Goal: Task Accomplishment & Management: Manage account settings

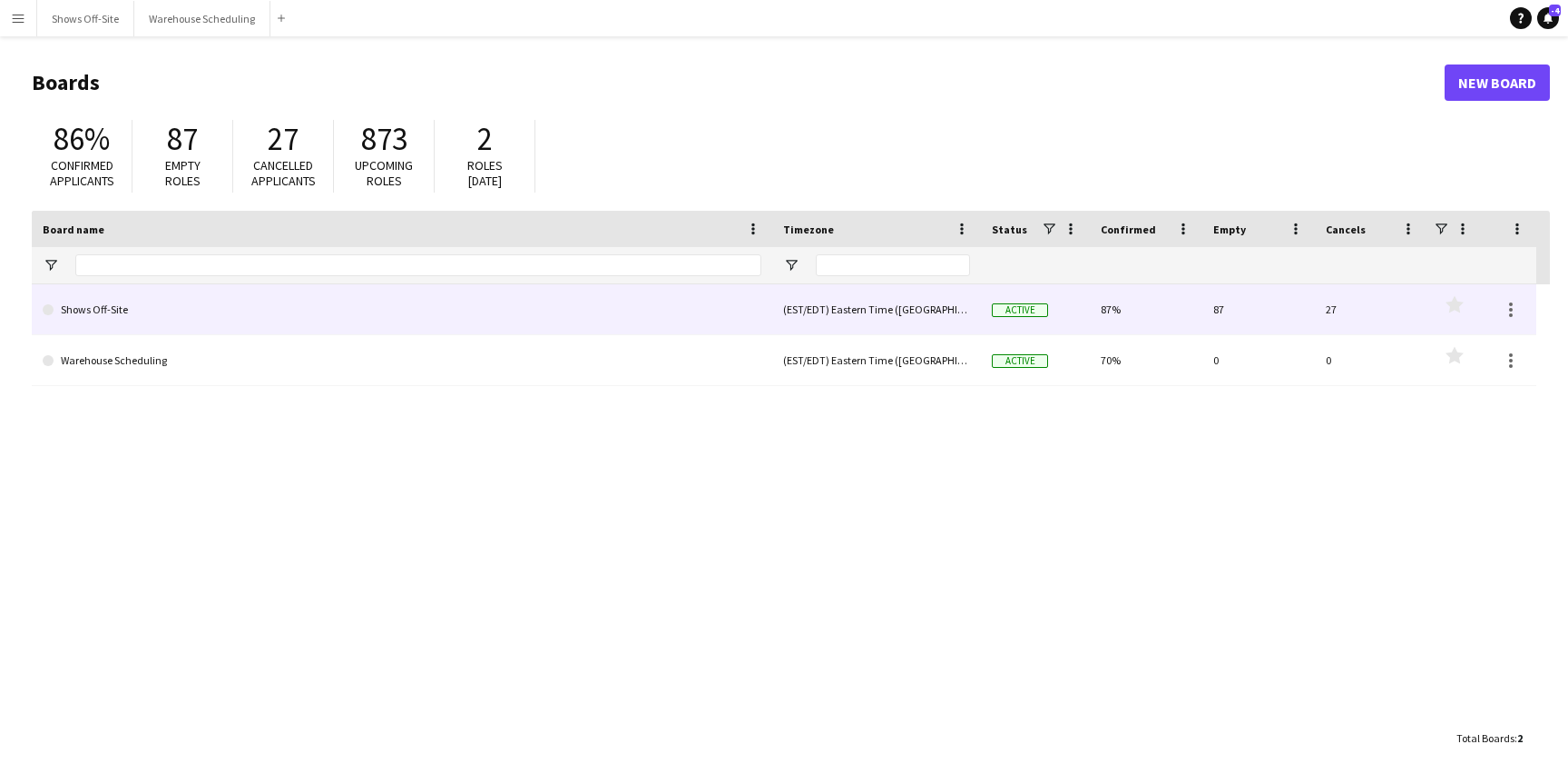
click at [111, 313] on link "Shows Off-Site" at bounding box center [402, 309] width 719 height 51
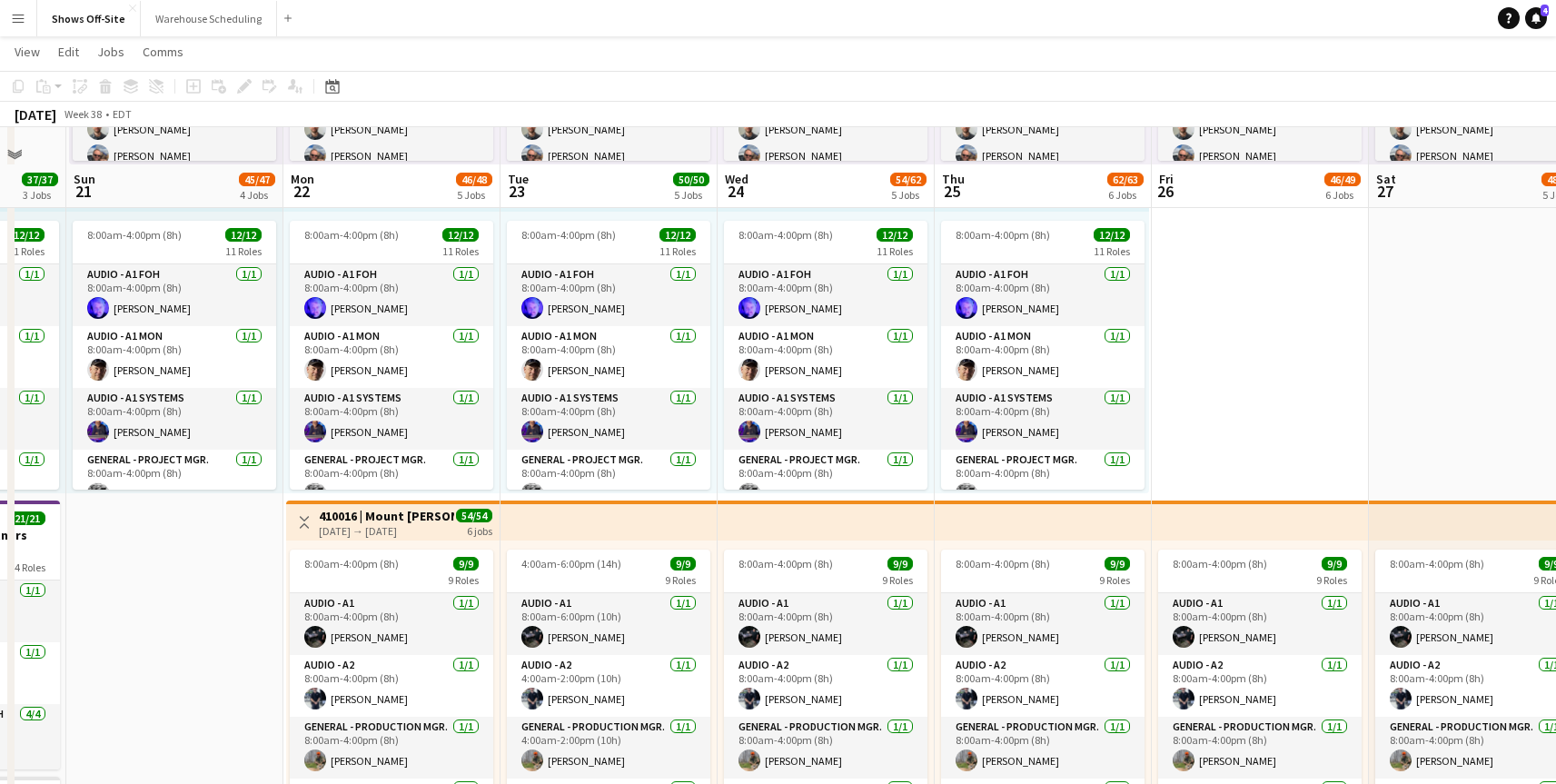
scroll to position [479, 0]
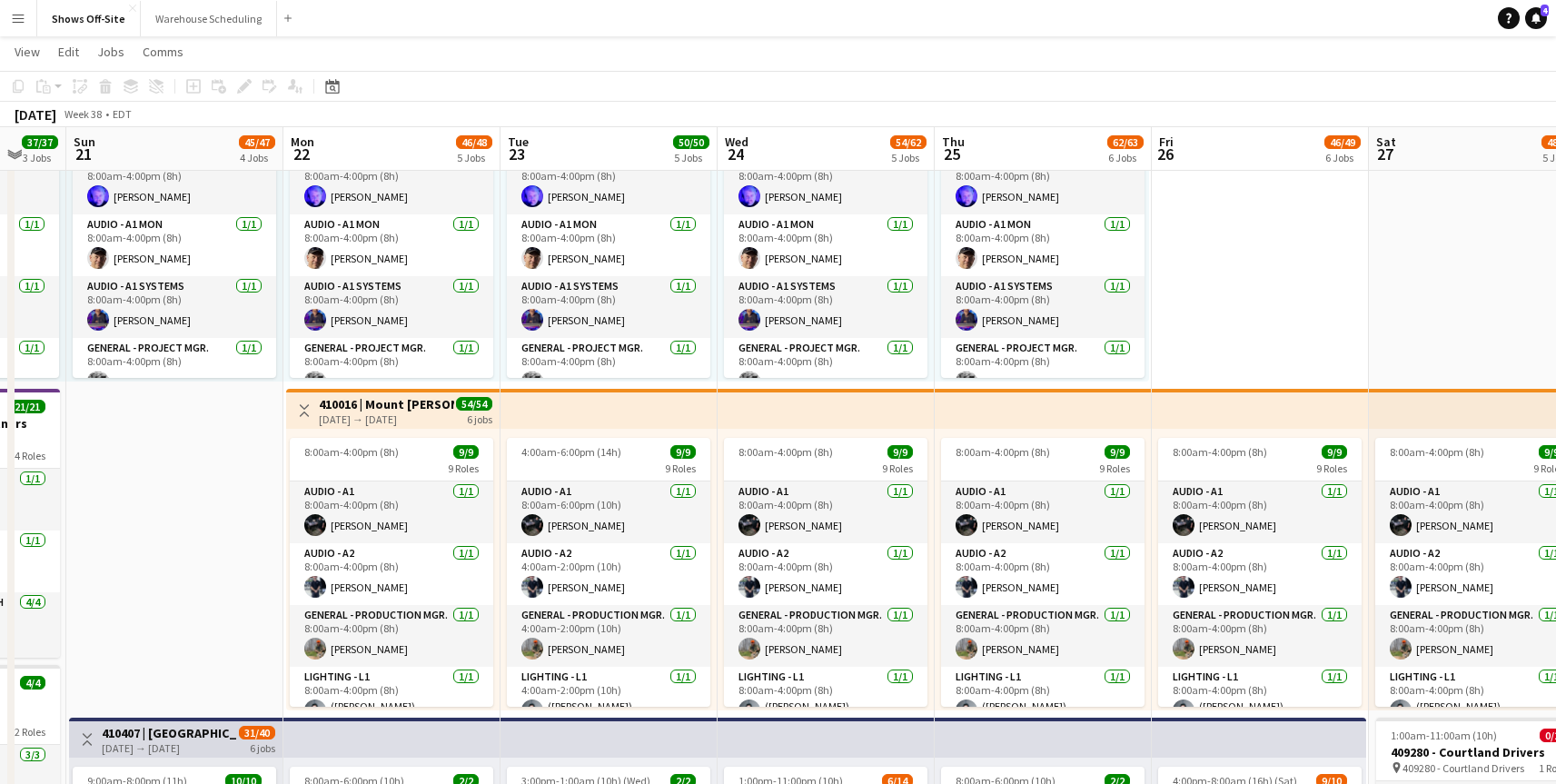
click at [403, 417] on div "[DATE] → [DATE]" at bounding box center [386, 418] width 136 height 14
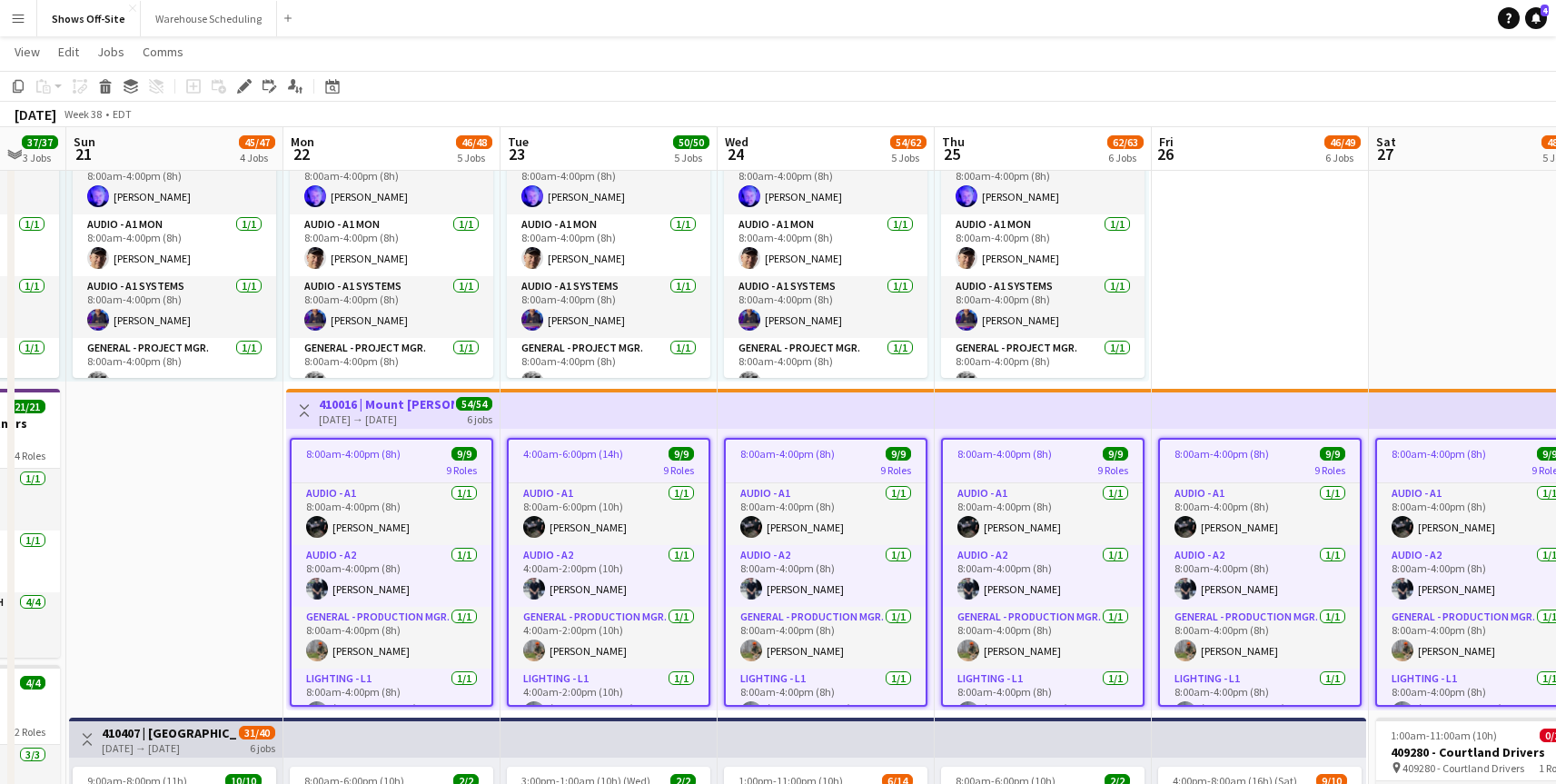
click at [192, 443] on app-date-cell "Toggle View Cortland Partners Conf 2025 -- 409280 09-21-2025 → 09-27-2025 161/1…" at bounding box center [175, 727] width 217 height 2006
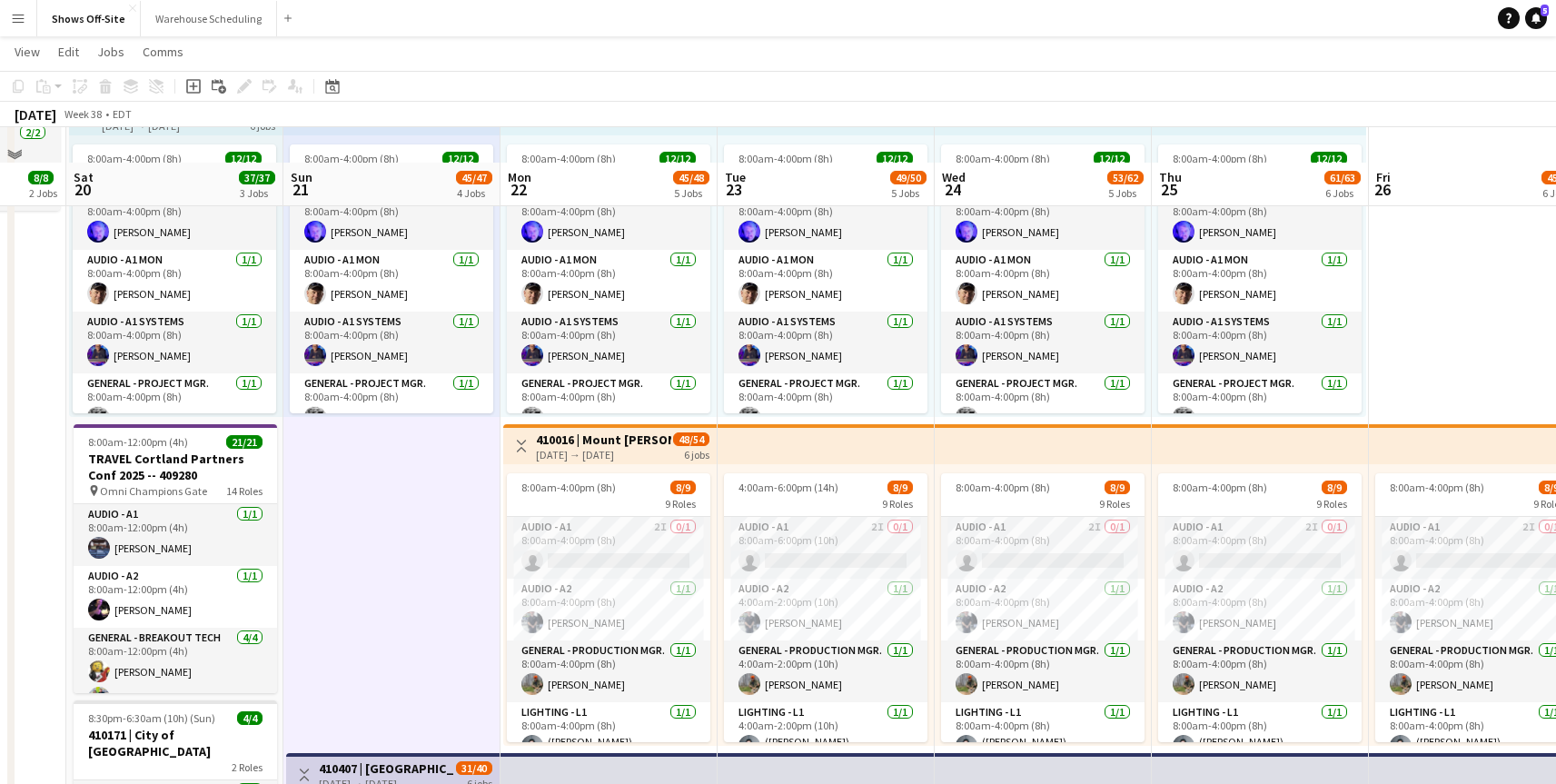
scroll to position [485, 0]
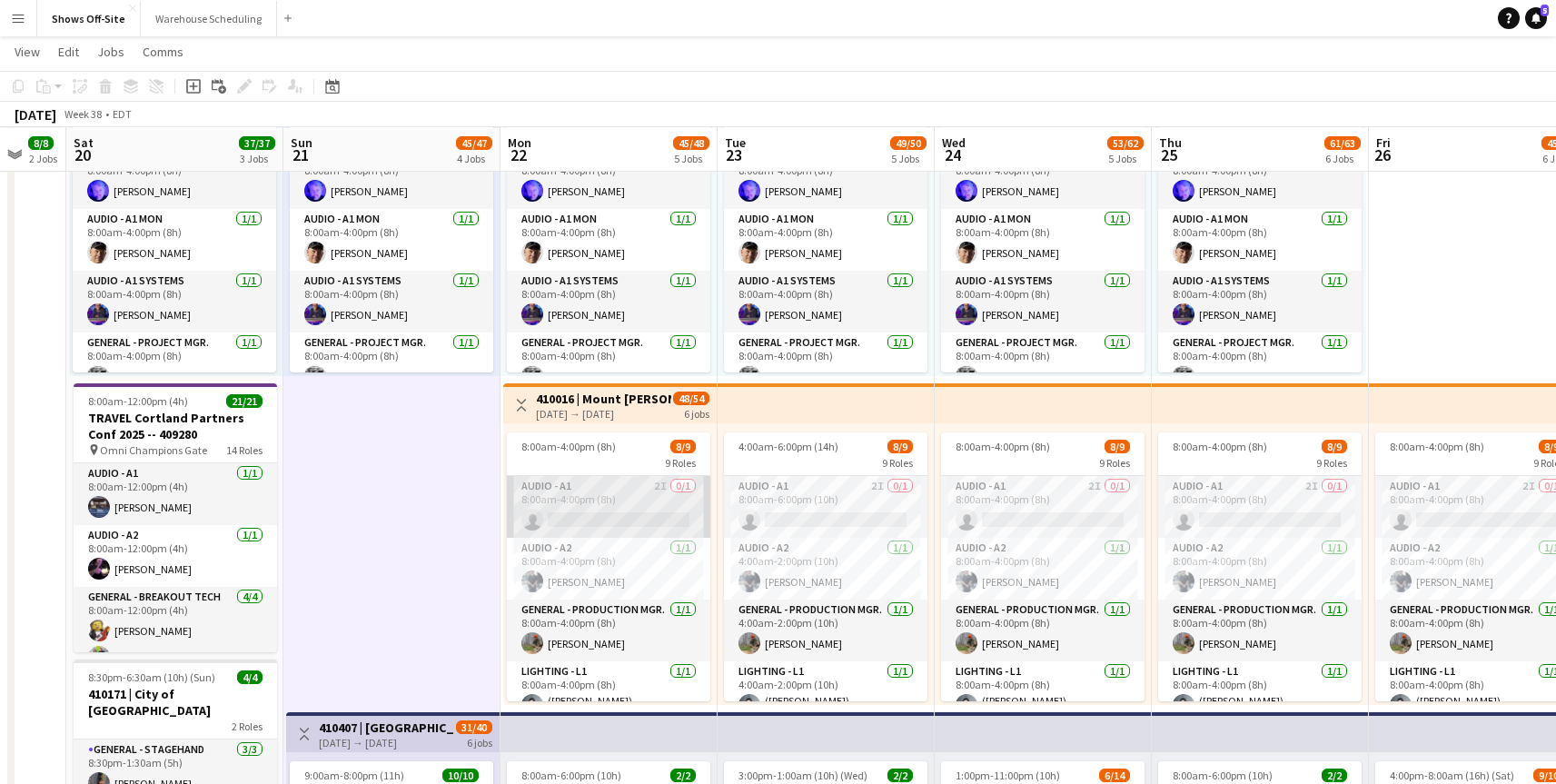
click at [611, 511] on app-card-role "Audio - A1 2I 0/1 8:00am-4:00pm (8h) single-neutral-actions" at bounding box center [609, 507] width 204 height 62
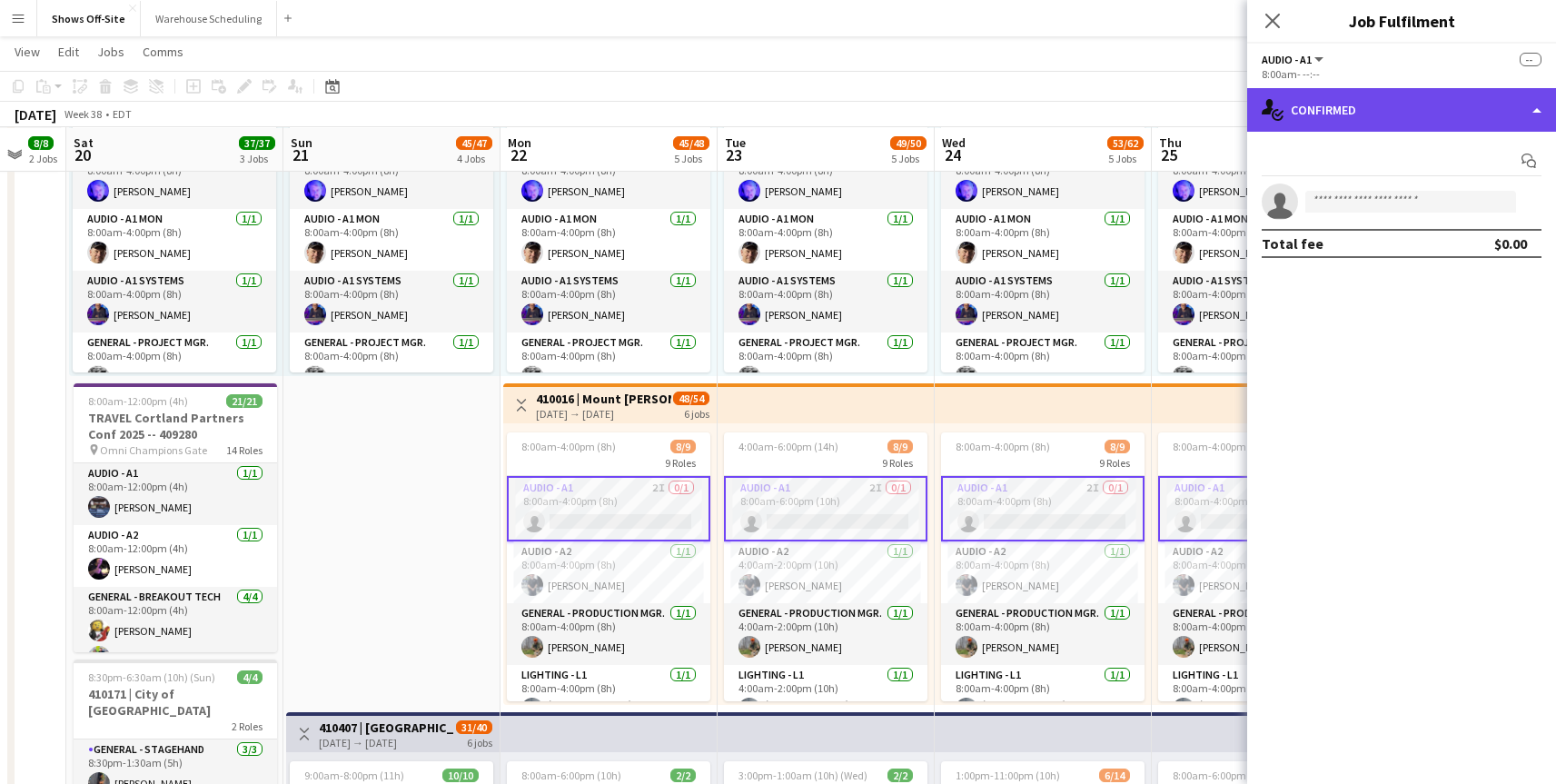
click at [1534, 113] on div "single-neutral-actions-check-2 Confirmed" at bounding box center [1401, 110] width 308 height 44
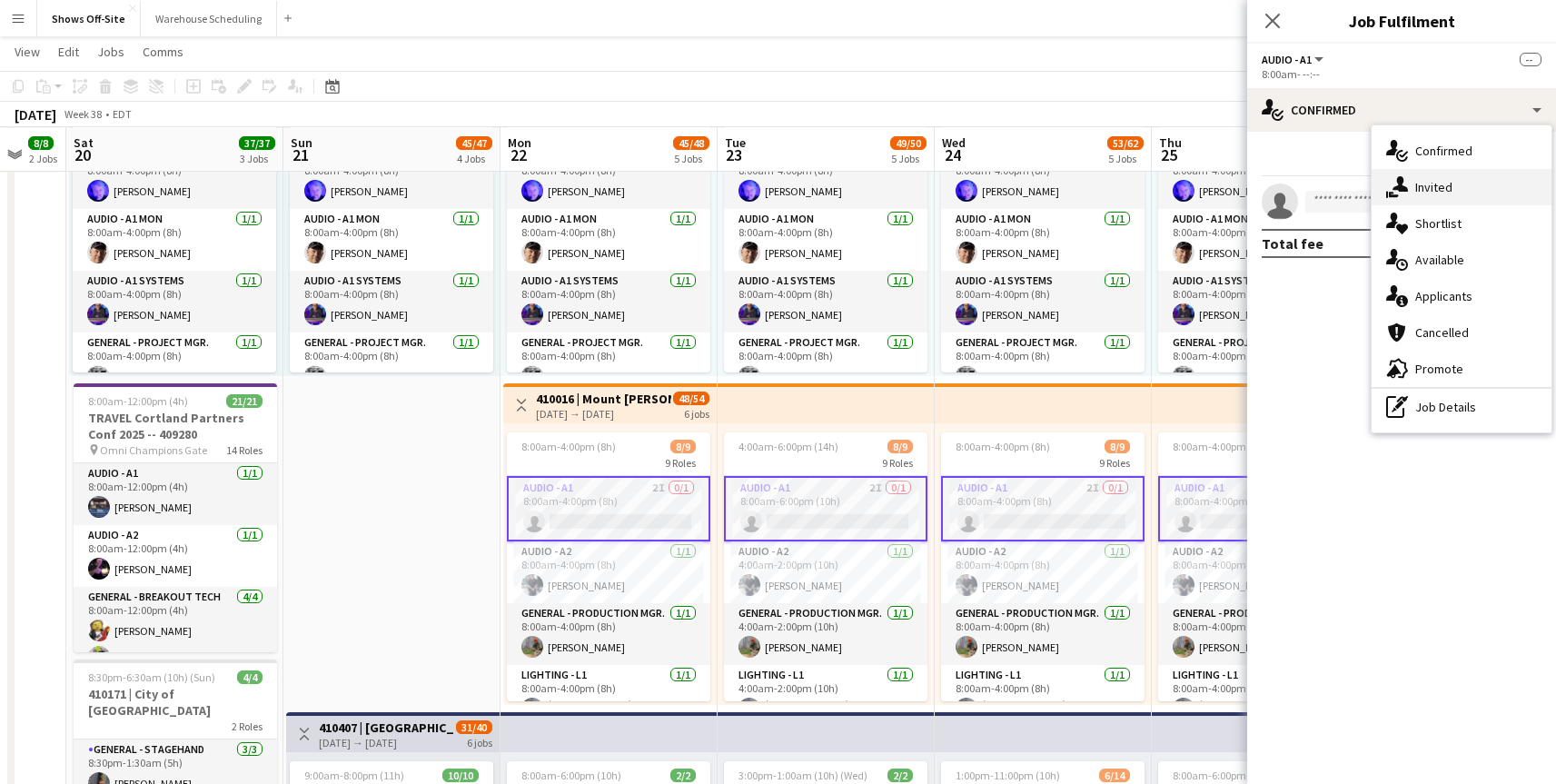
click at [1415, 196] on div "single-neutral-actions-share-1 Invited" at bounding box center [1462, 187] width 180 height 36
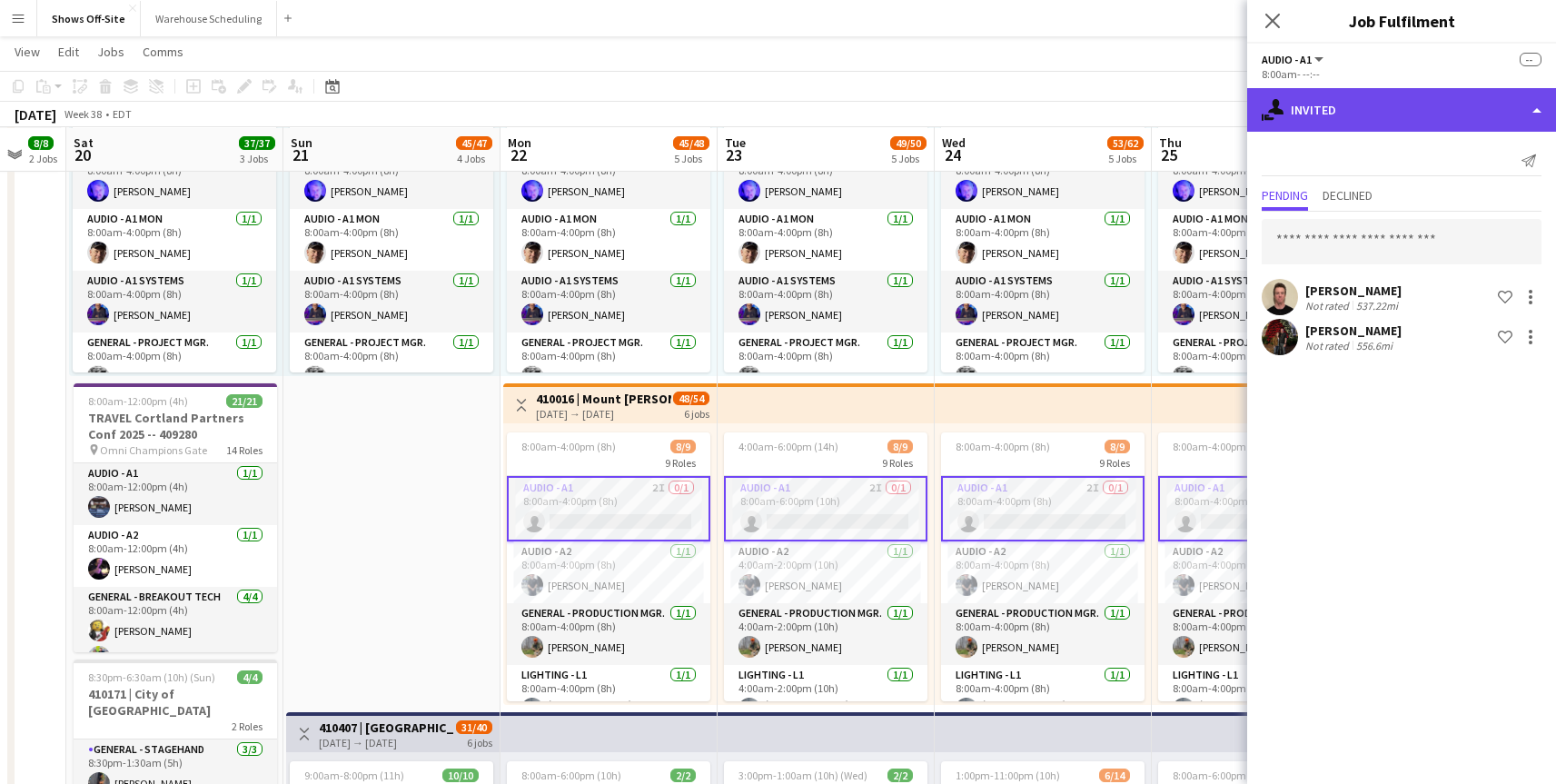
click at [1536, 101] on div "single-neutral-actions-share-1 Invited" at bounding box center [1401, 110] width 308 height 44
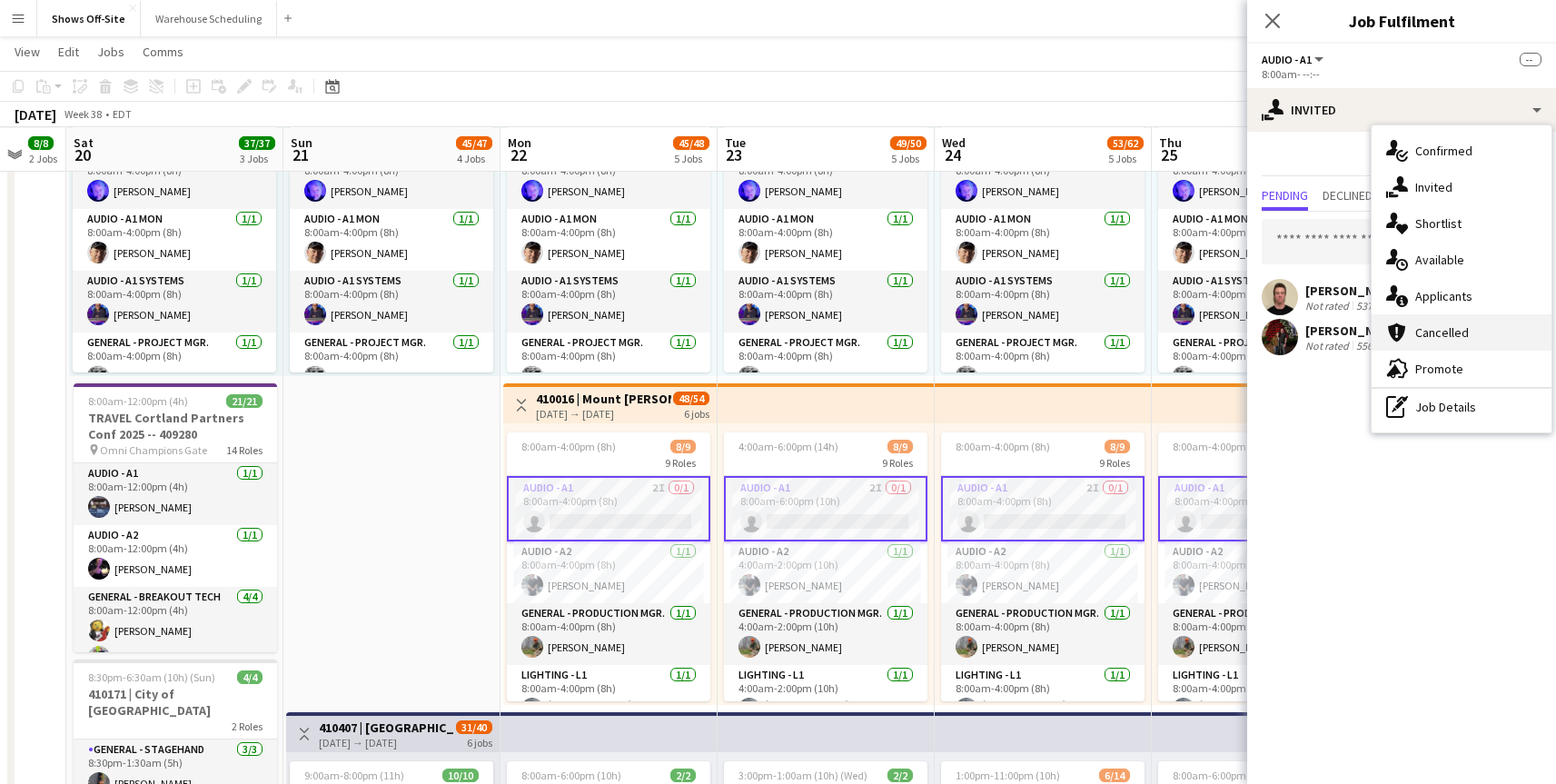
click at [1439, 333] on span "Cancelled" at bounding box center [1441, 332] width 54 height 16
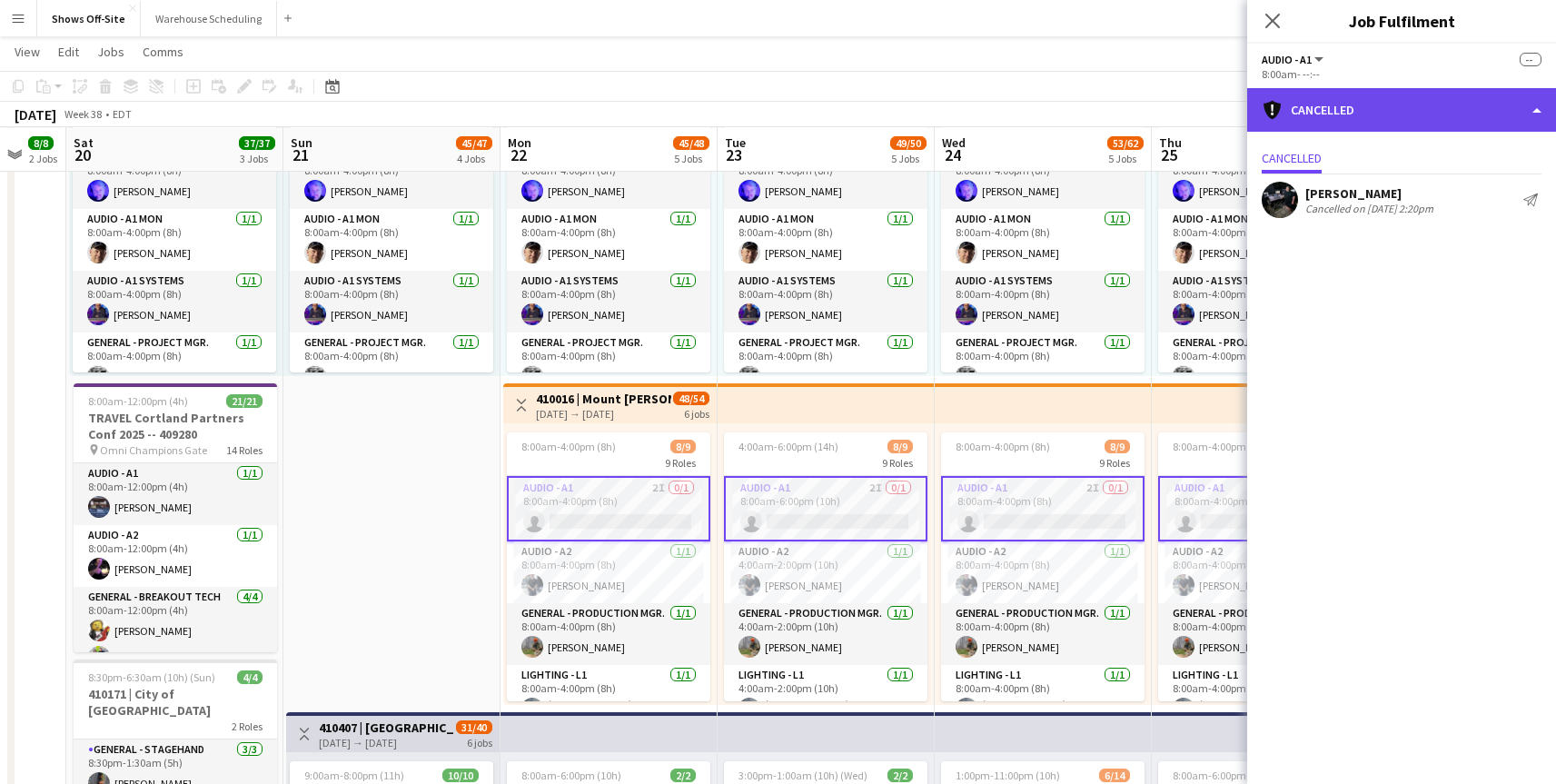
click at [1438, 117] on div "cancellation Cancelled" at bounding box center [1401, 110] width 308 height 44
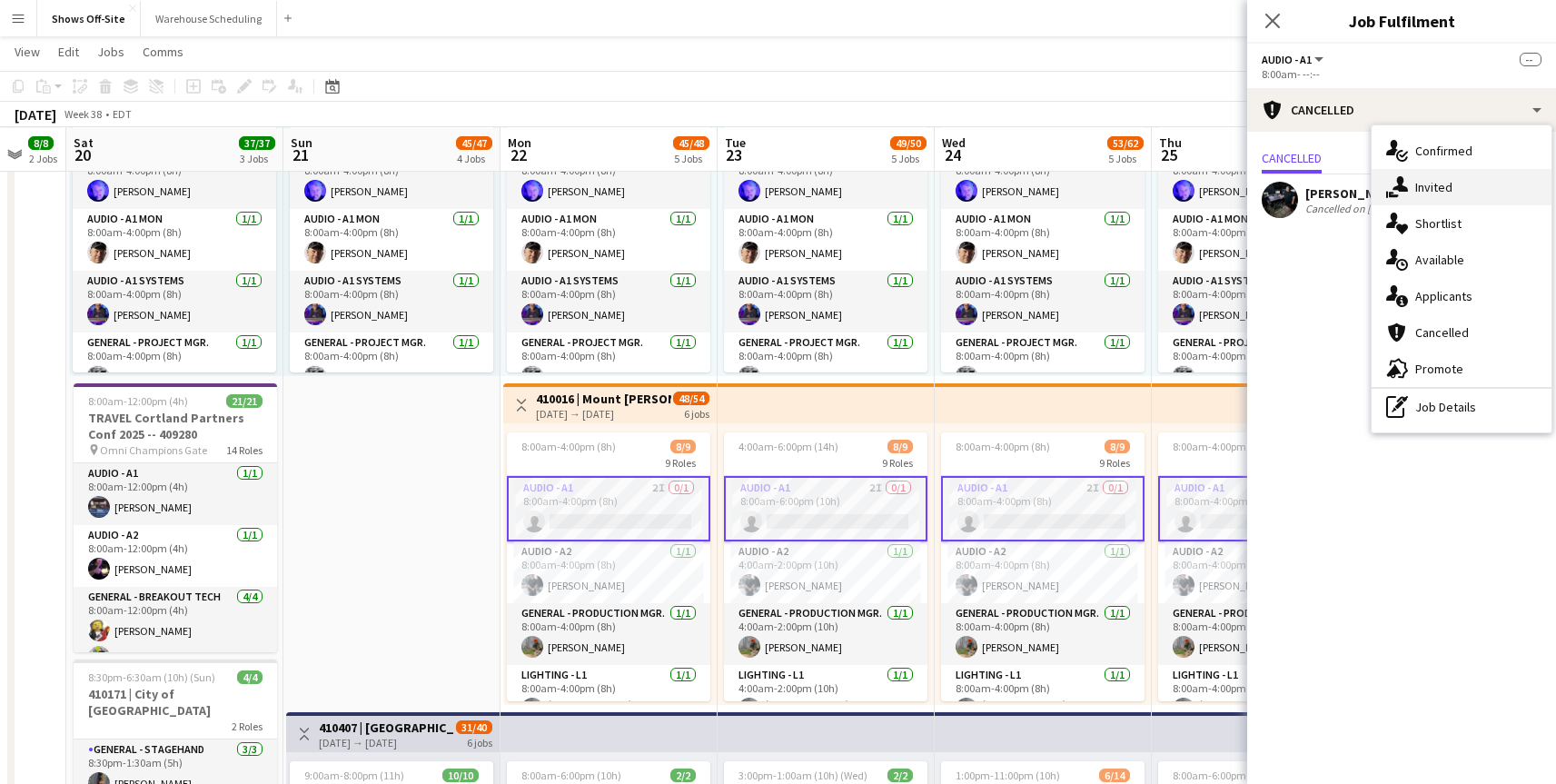
click at [1454, 183] on div "single-neutral-actions-share-1 Invited" at bounding box center [1462, 187] width 180 height 36
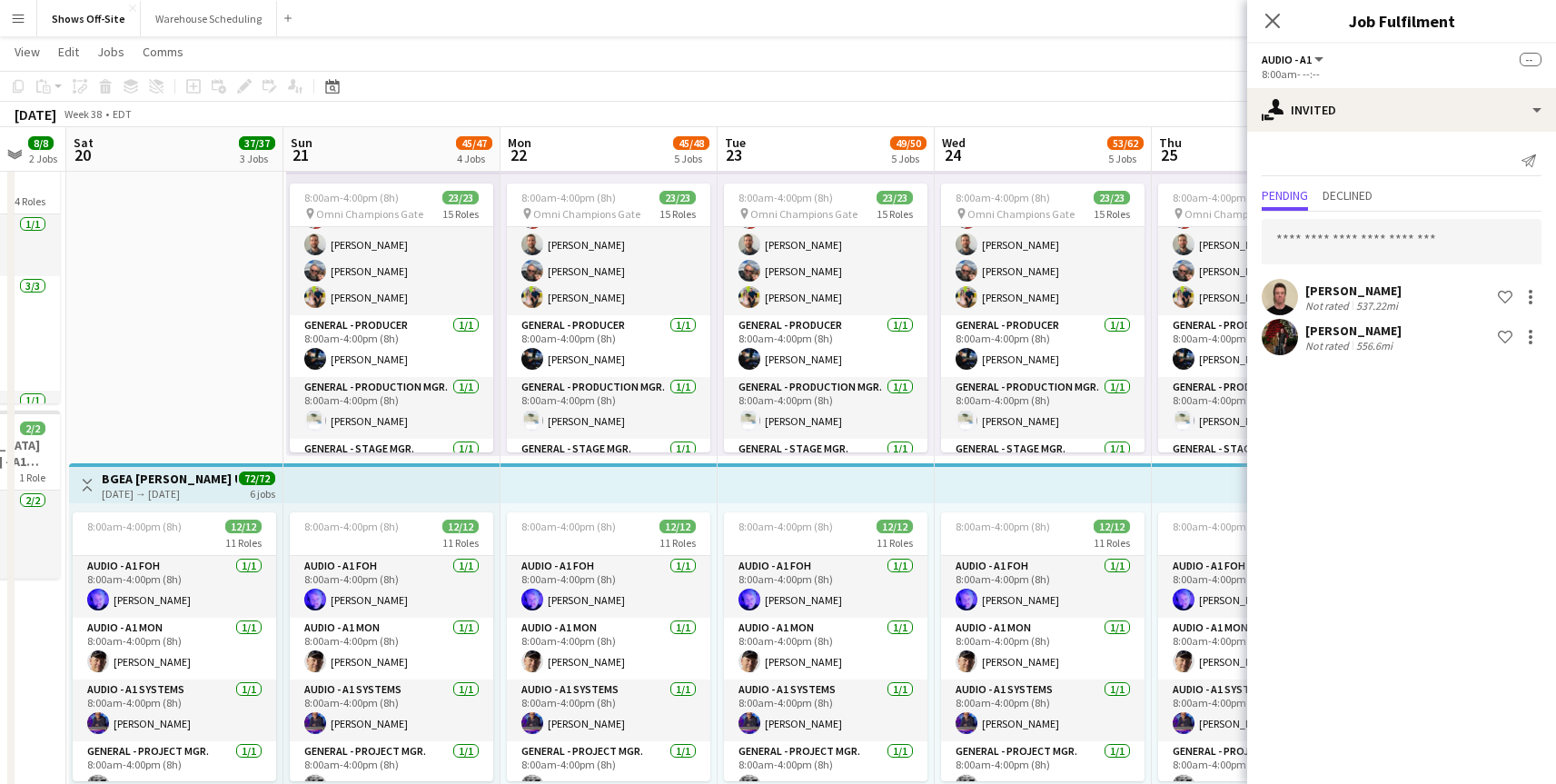
scroll to position [254, 0]
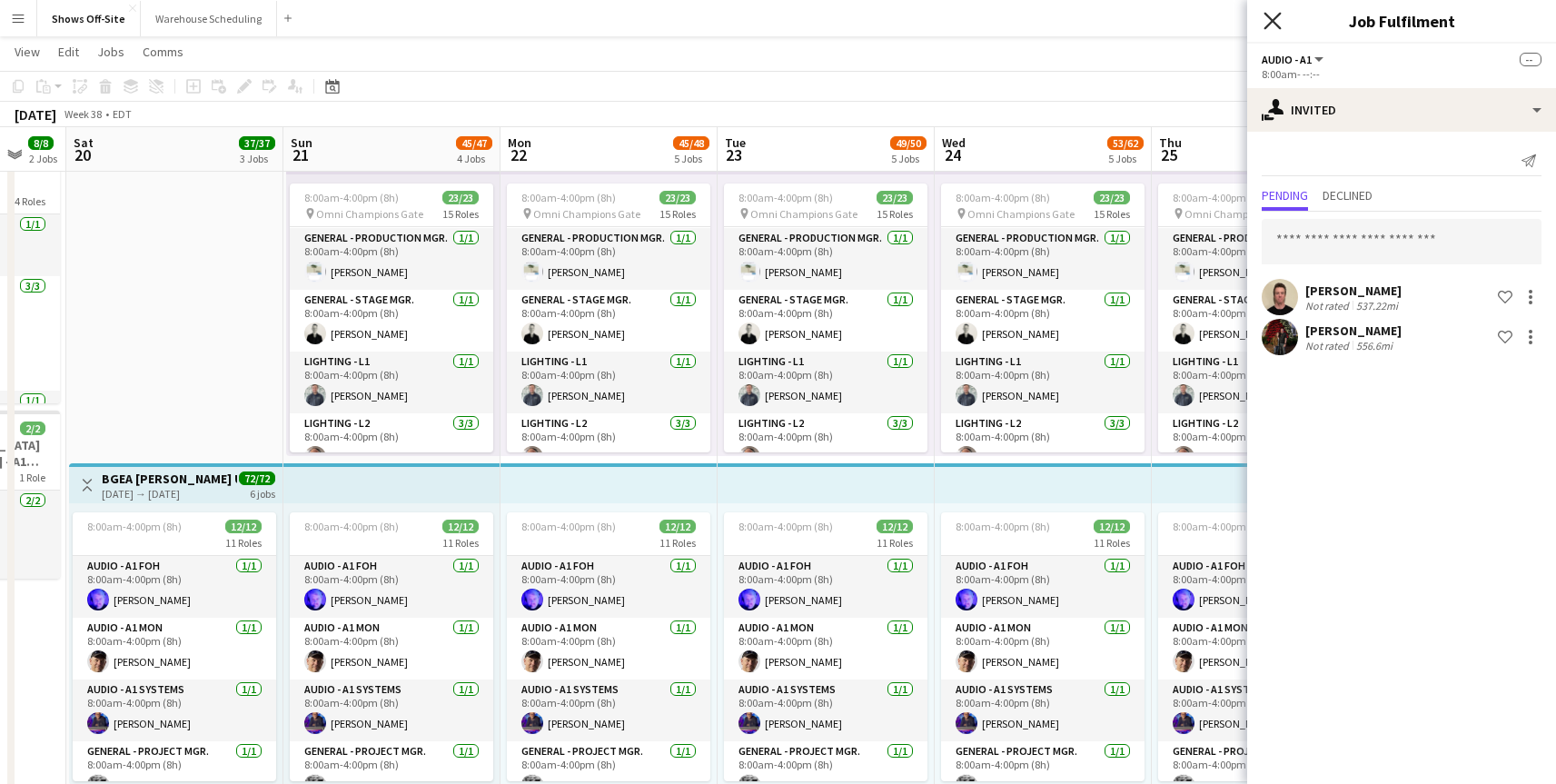
click at [1275, 23] on icon at bounding box center [1272, 20] width 17 height 17
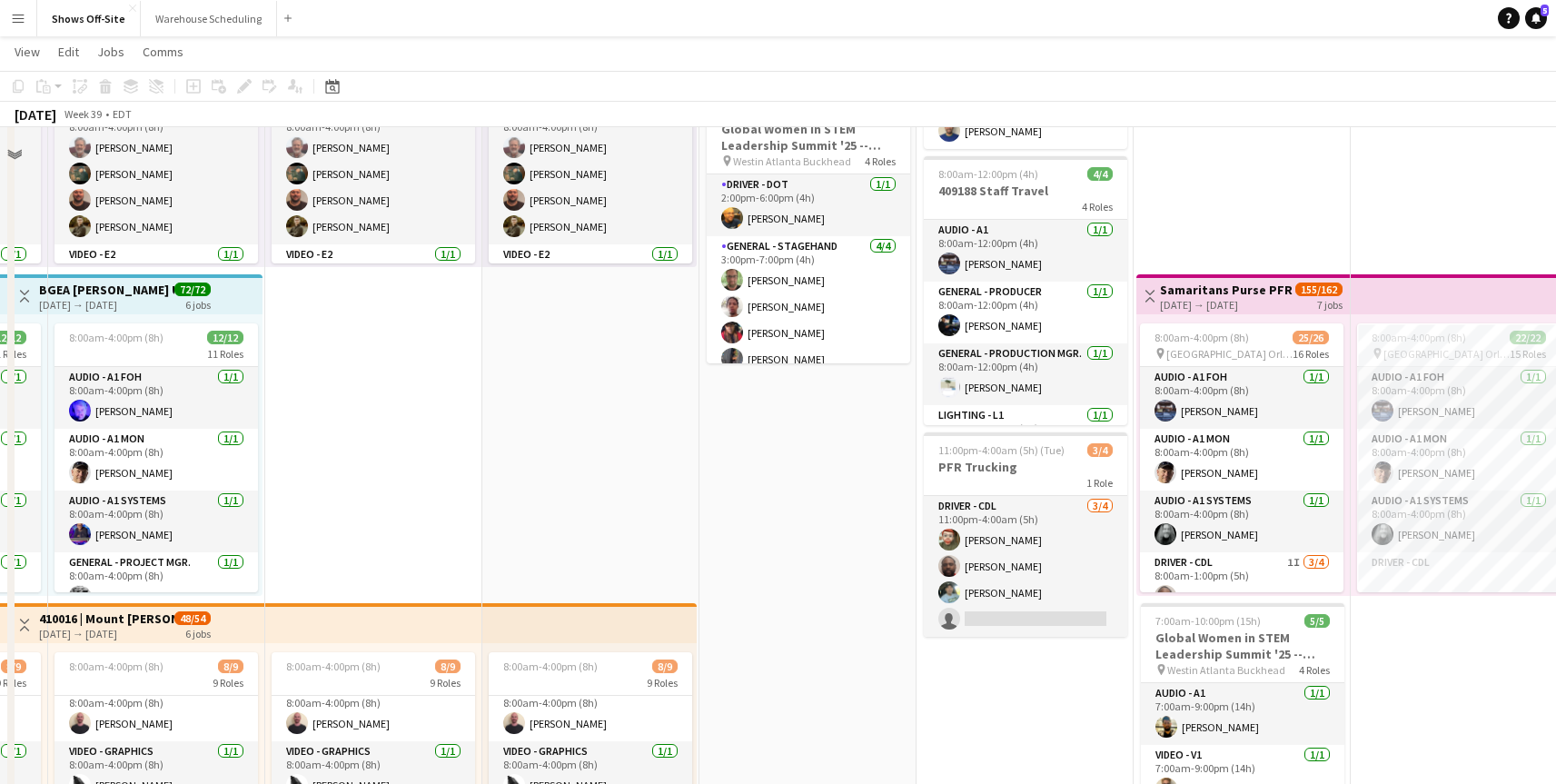
scroll to position [163, 0]
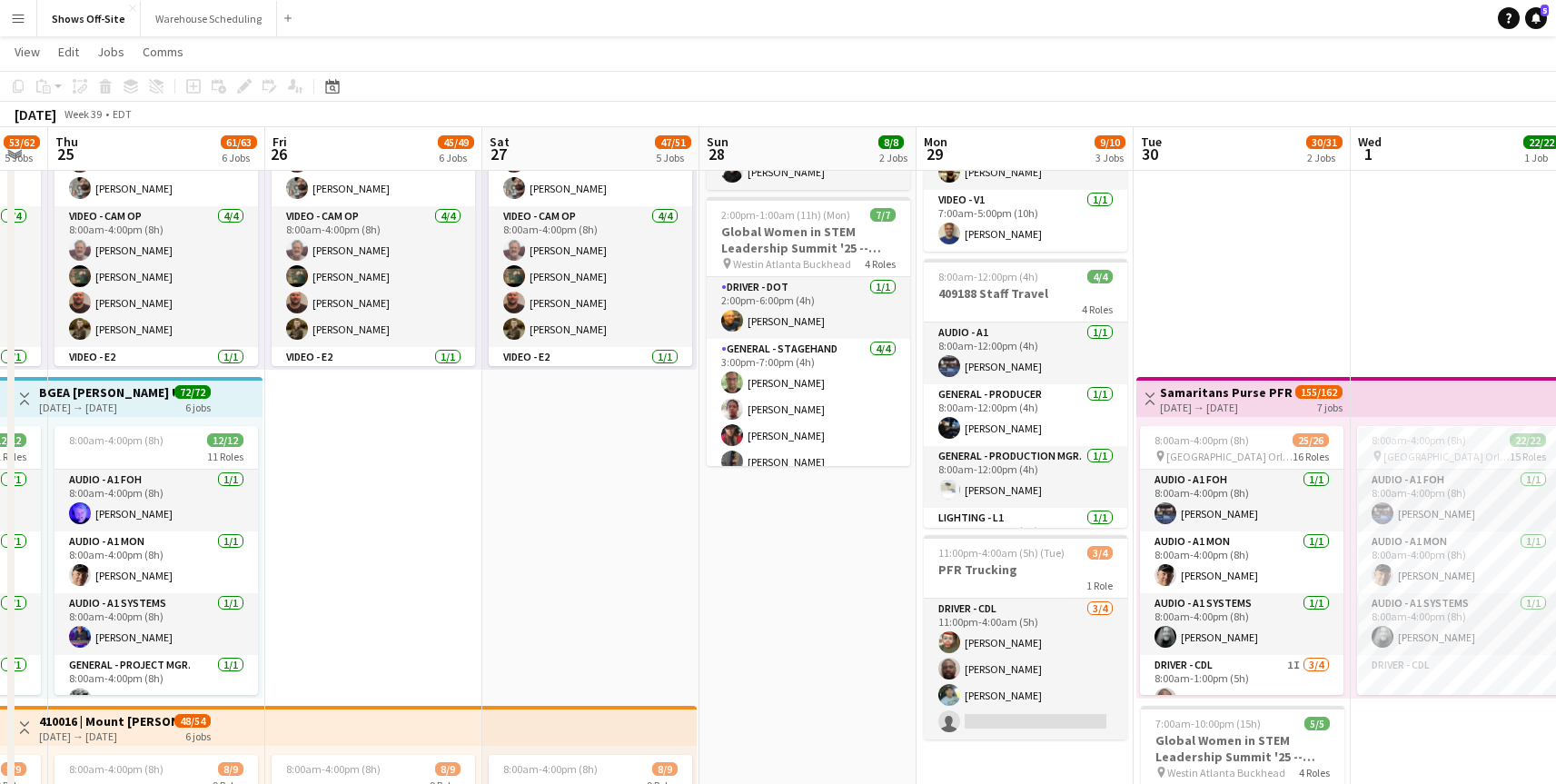
click at [16, 20] on app-icon "Menu" at bounding box center [18, 18] width 15 height 15
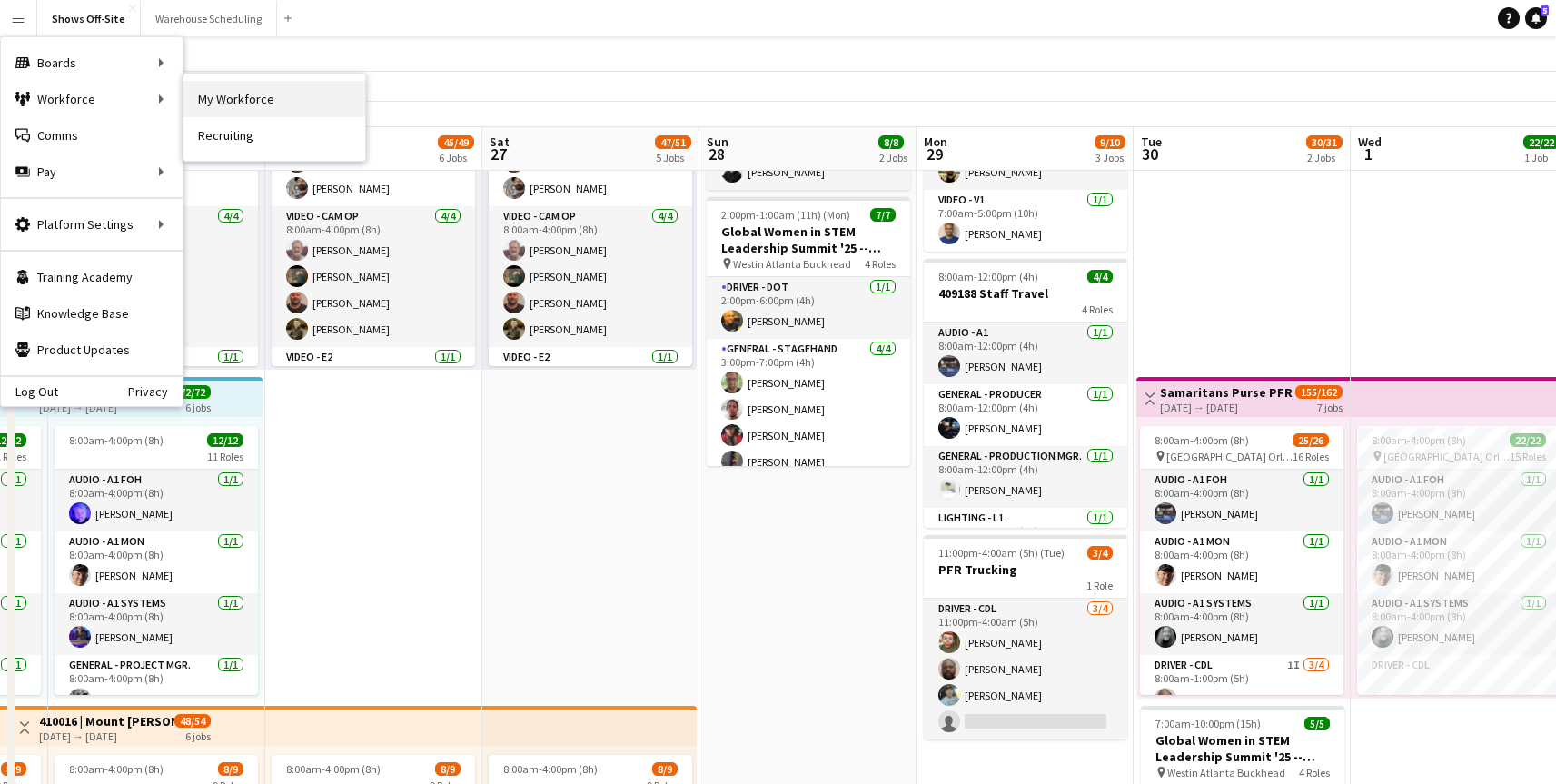
click at [254, 91] on link "My Workforce" at bounding box center [275, 99] width 182 height 36
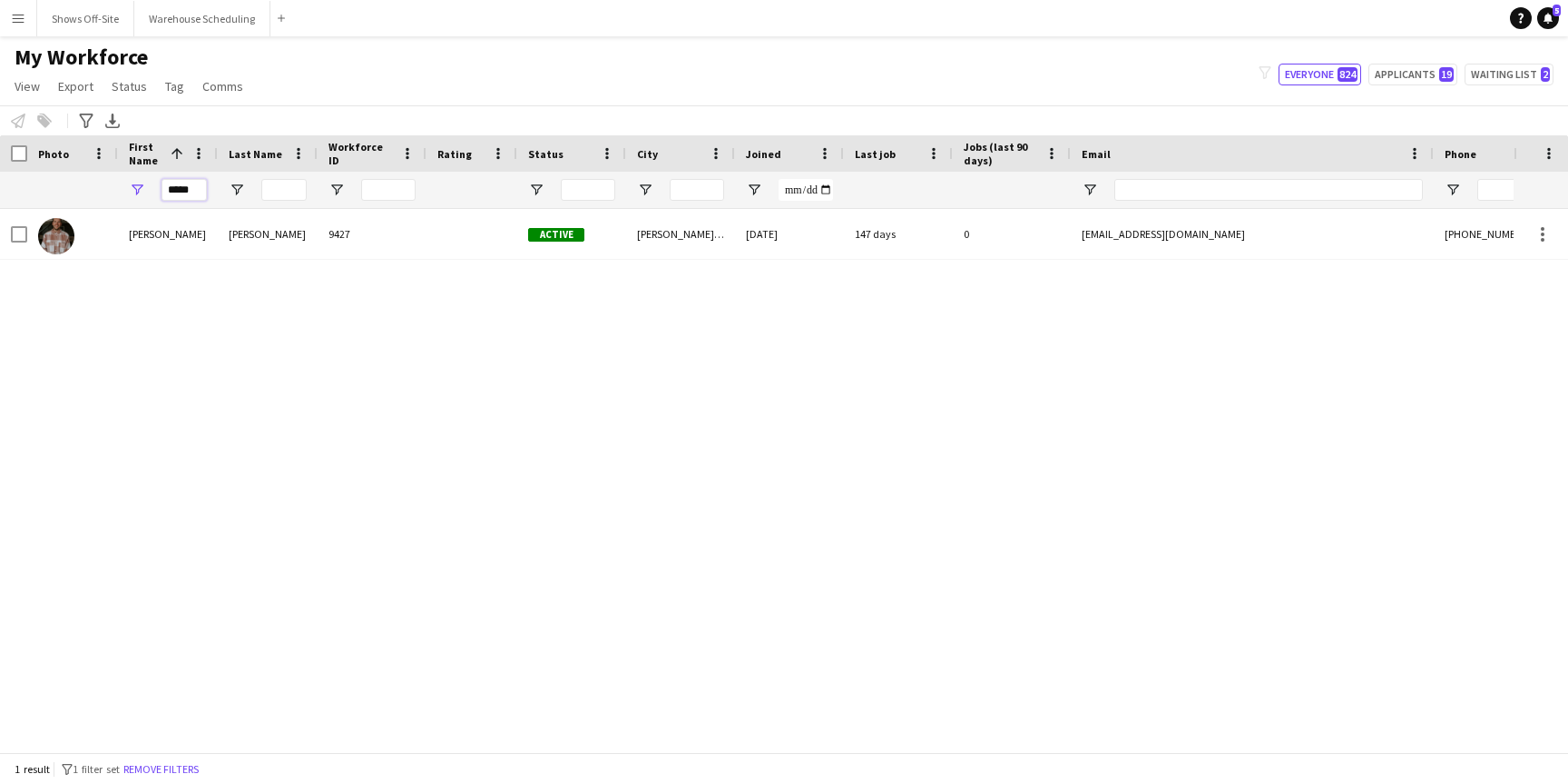
click at [183, 193] on input "*****" at bounding box center [185, 190] width 45 height 22
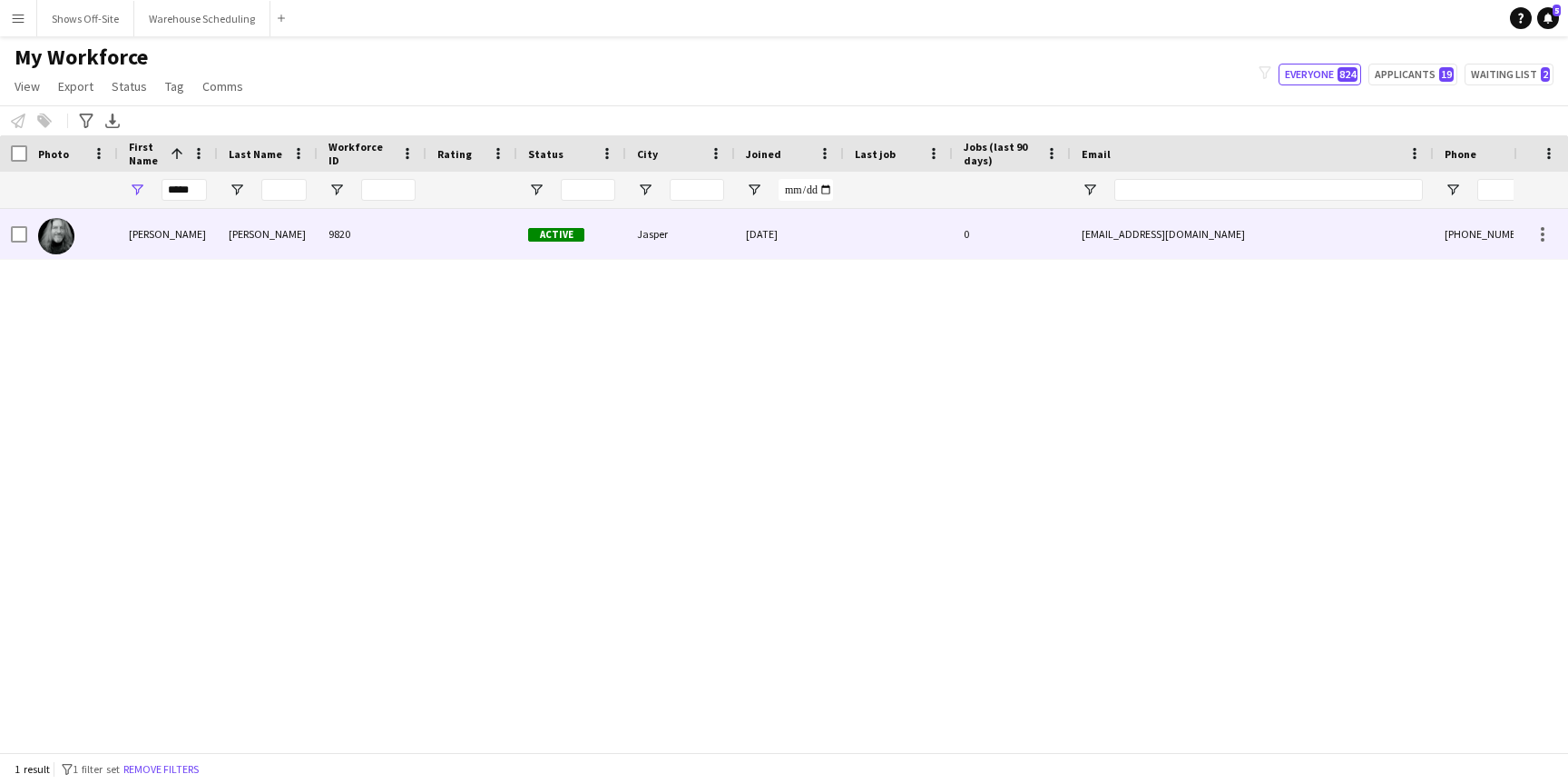
click at [419, 234] on div "9820" at bounding box center [372, 234] width 109 height 50
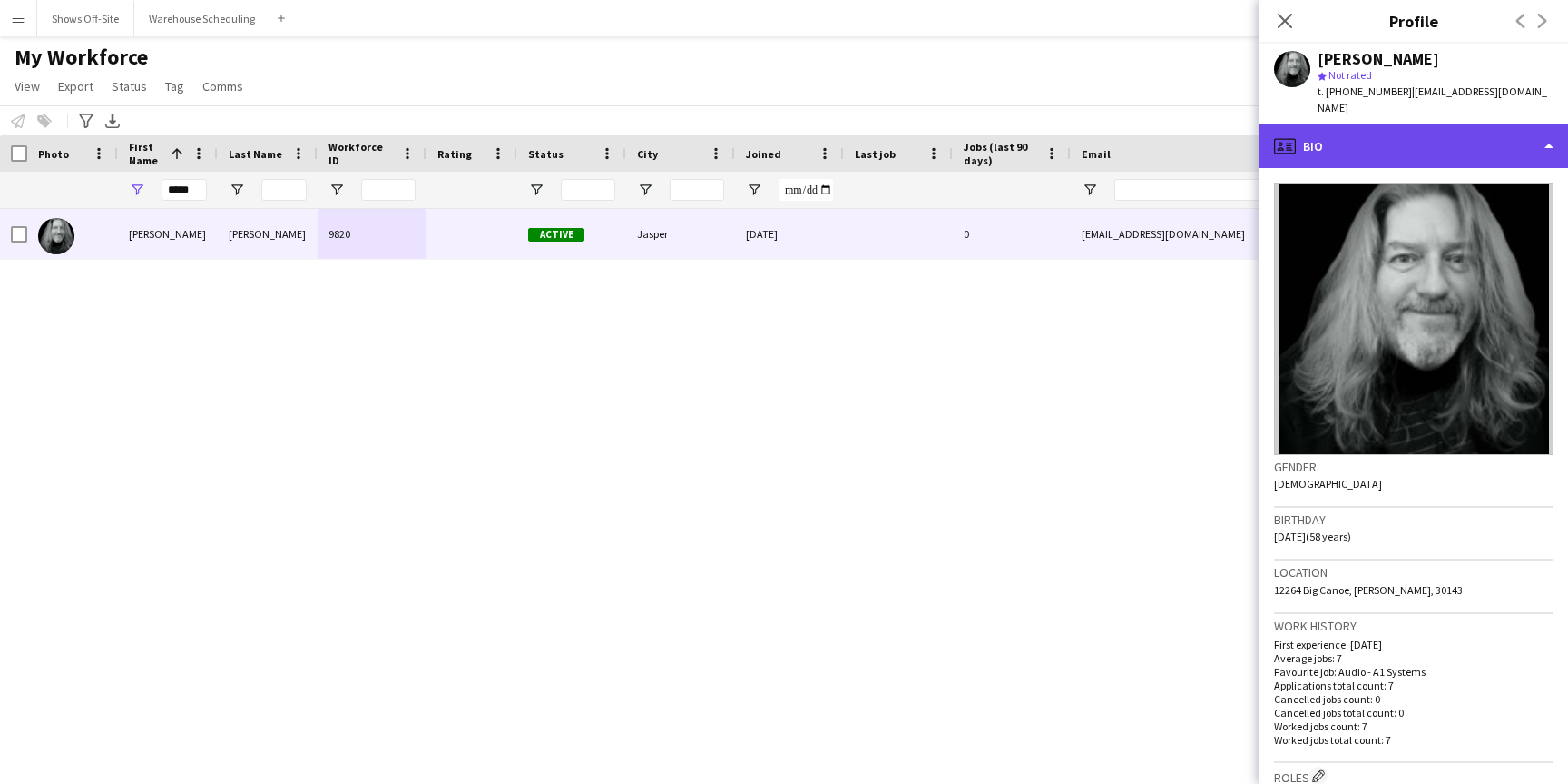
click at [1543, 133] on div "profile Bio" at bounding box center [1413, 146] width 308 height 44
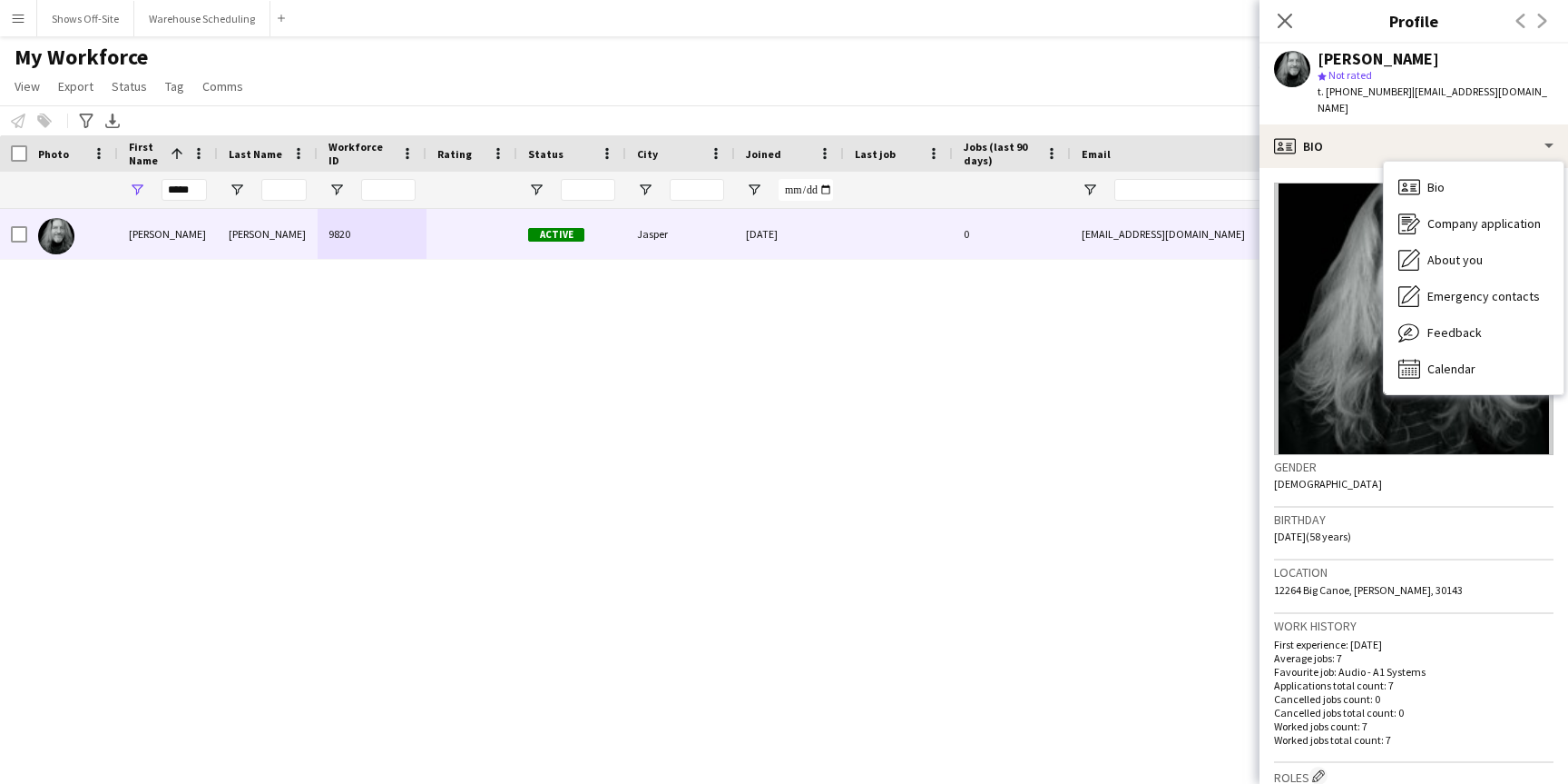
click at [1142, 383] on div "Monty Curry 9820 Active Jasper 08-18-2025 0 plus3db@gmail.com +14044314909 Self…" at bounding box center [756, 474] width 1513 height 529
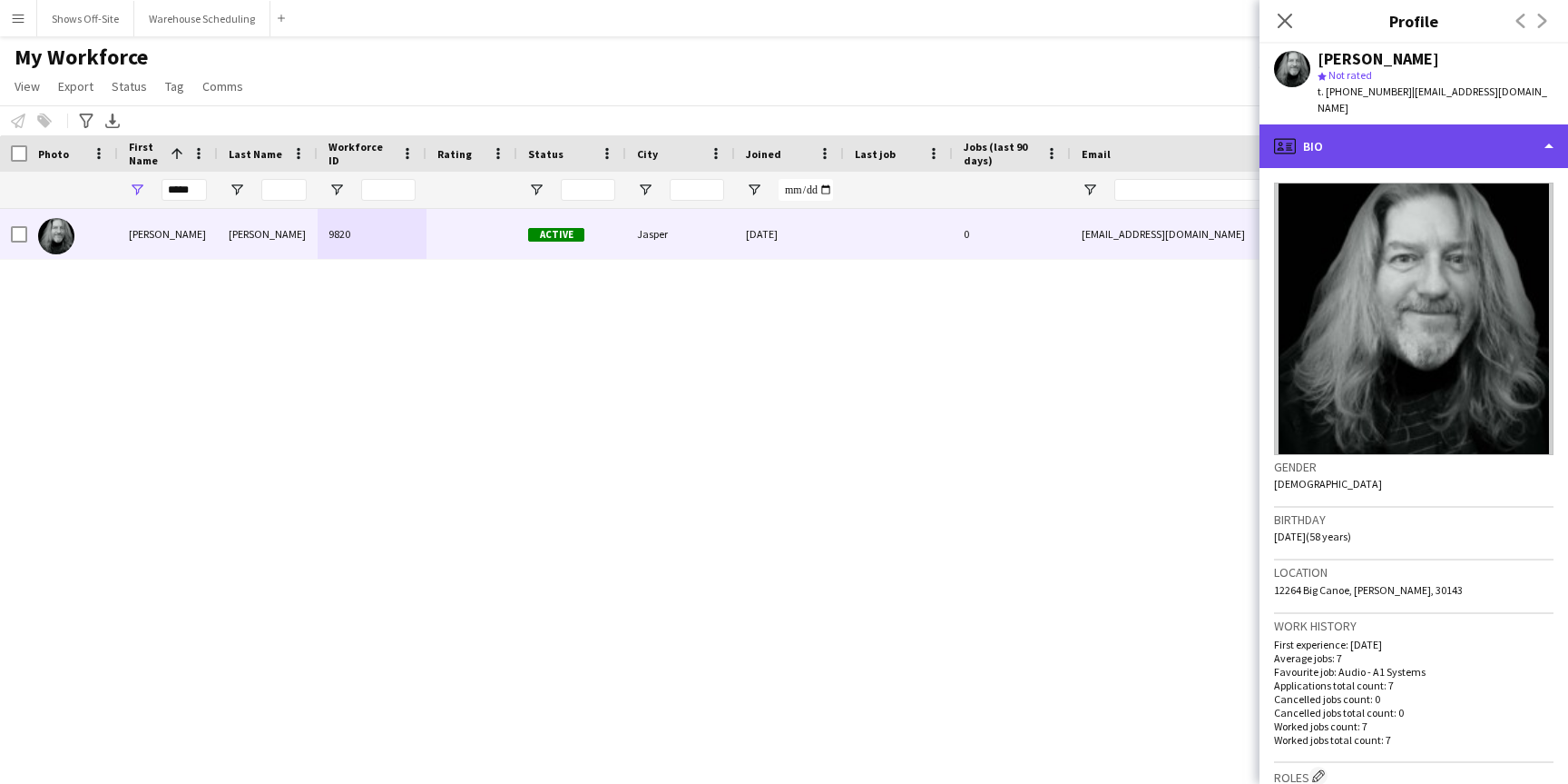
click at [1557, 125] on div "profile Bio" at bounding box center [1413, 146] width 308 height 44
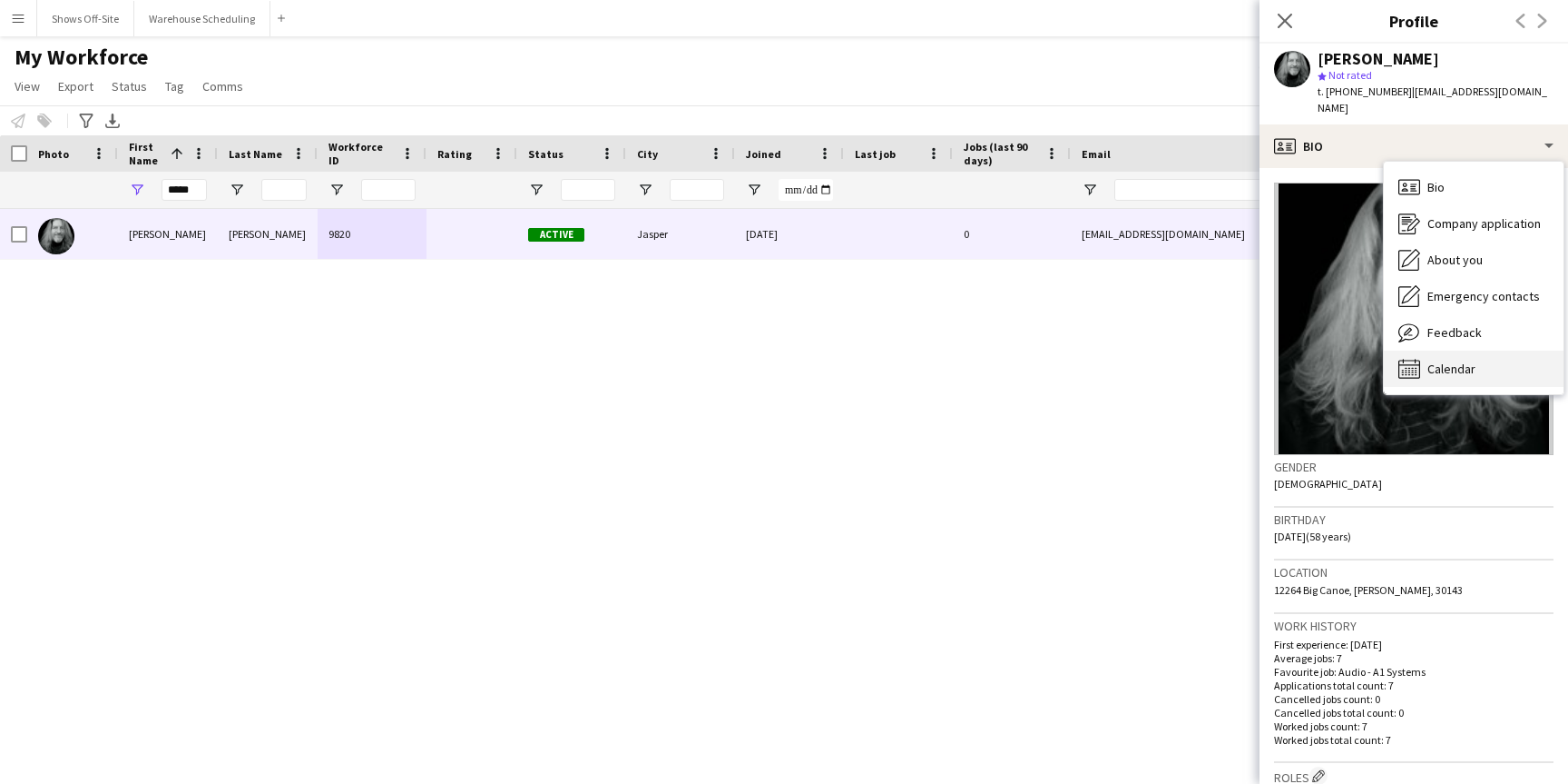
click at [1448, 360] on span "Calendar" at bounding box center [1451, 368] width 48 height 16
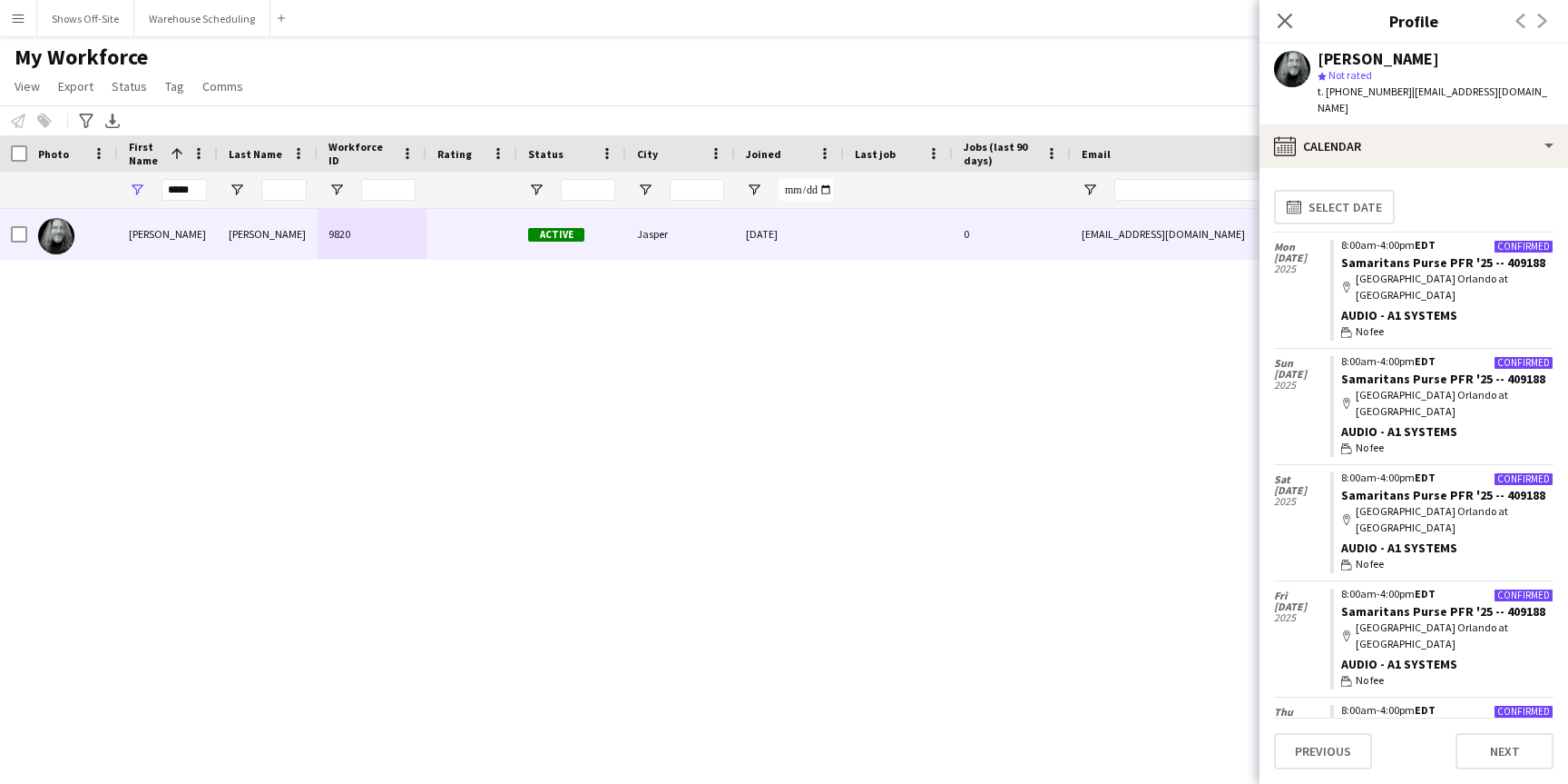
click at [506, 371] on div "Monty Curry 9820 Active Jasper 08-18-2025 0 plus3db@gmail.com +14044314909 Self…" at bounding box center [756, 474] width 1513 height 529
click at [186, 189] on input "*****" at bounding box center [185, 190] width 45 height 22
type input "*****"
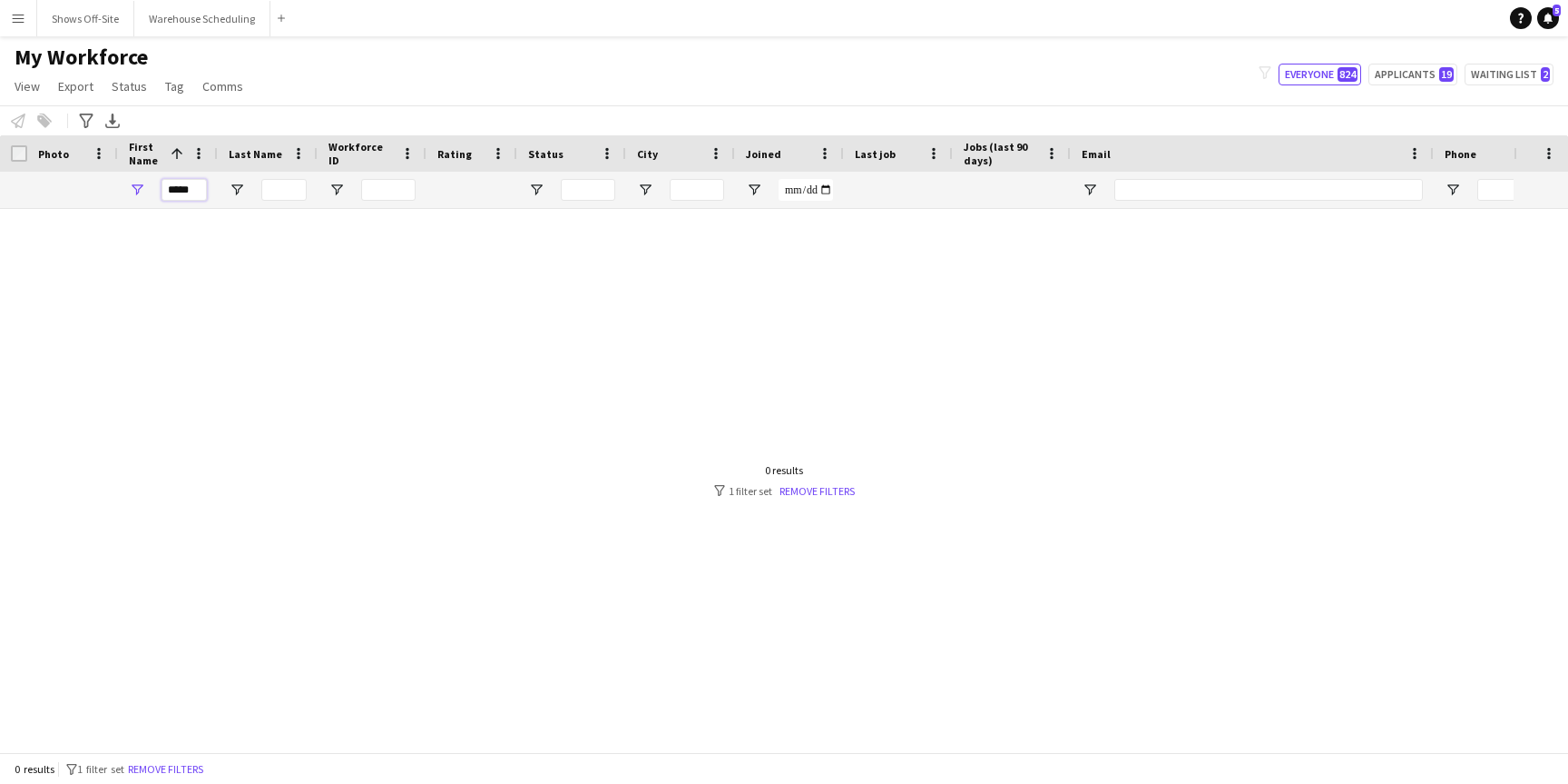
click at [195, 186] on input "*****" at bounding box center [185, 190] width 45 height 22
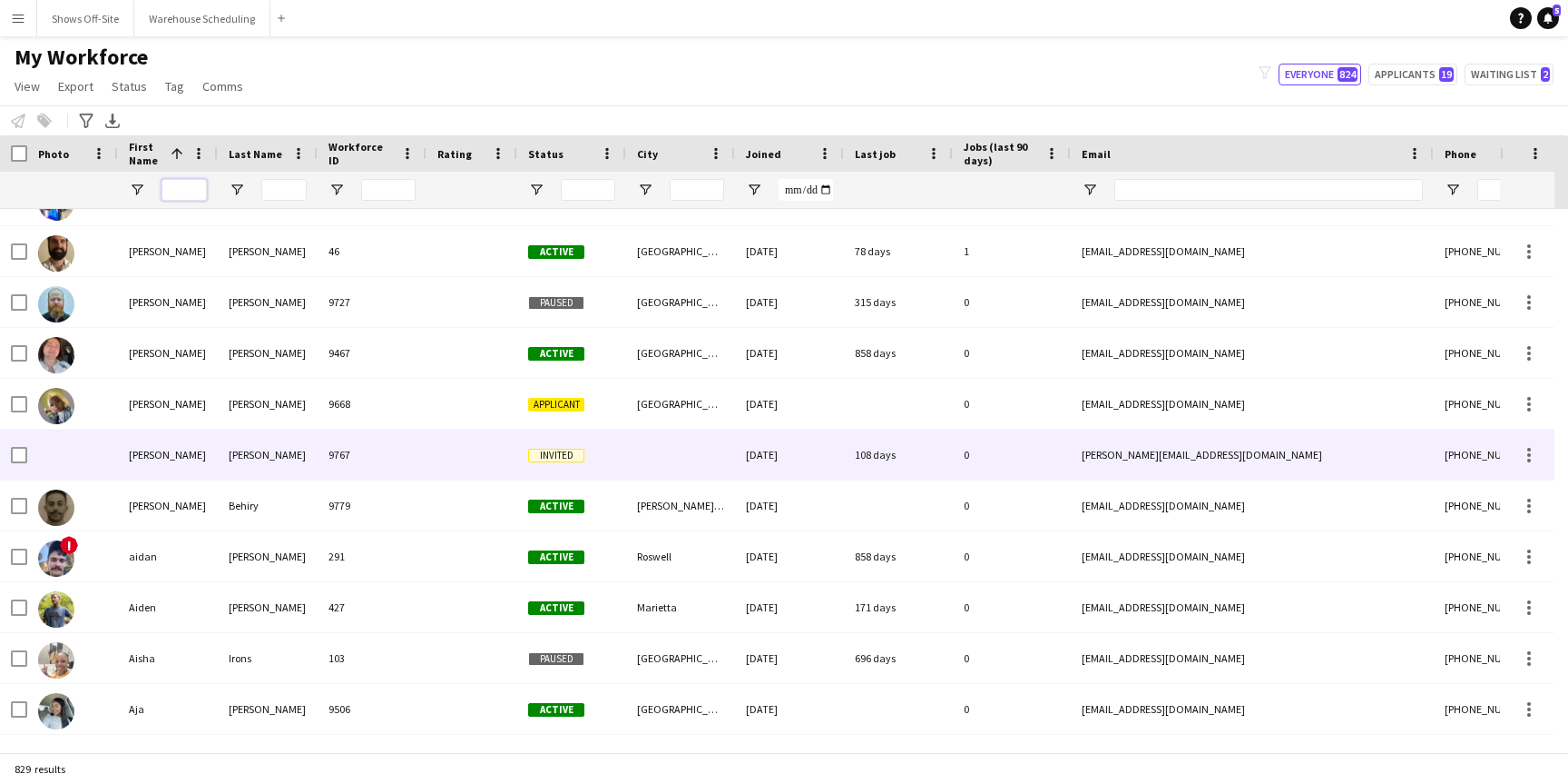
scroll to position [437, 0]
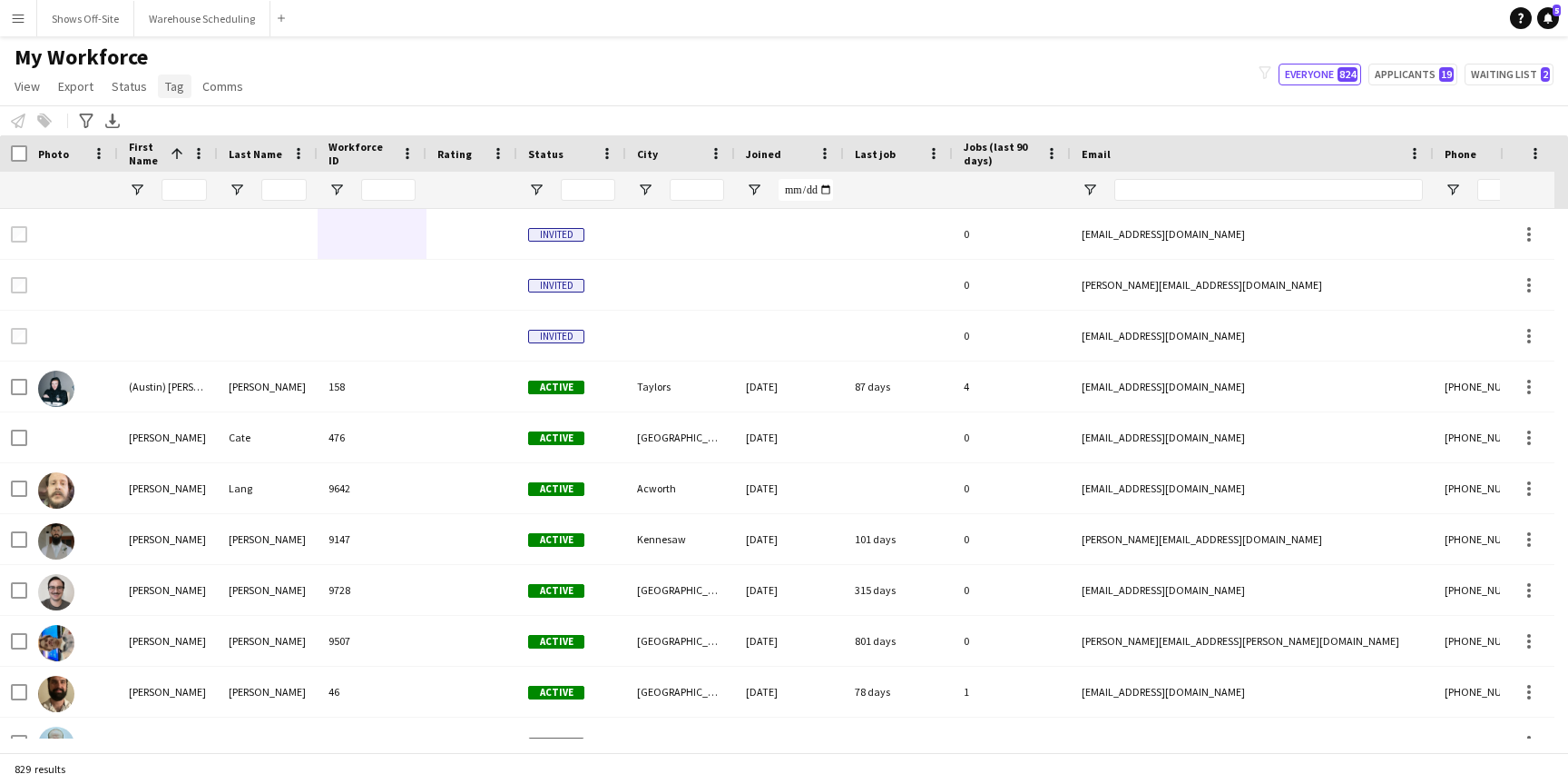
click at [169, 90] on span "Tag" at bounding box center [175, 86] width 19 height 16
click at [169, 89] on span "Tag" at bounding box center [175, 86] width 19 height 16
click at [33, 85] on span "View" at bounding box center [27, 86] width 25 height 16
click at [34, 86] on span "View" at bounding box center [27, 86] width 25 height 16
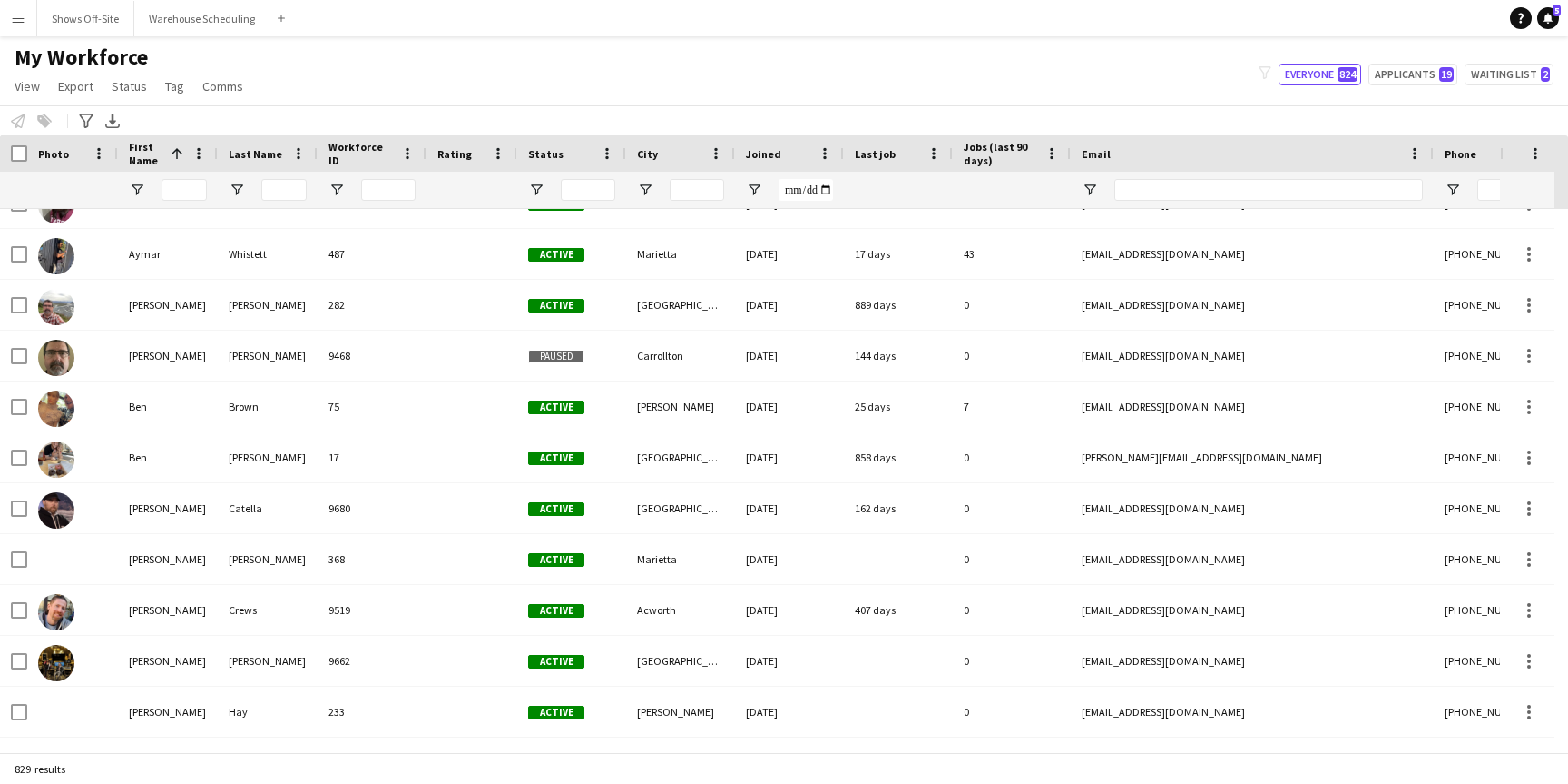
click at [27, 20] on button "Menu" at bounding box center [18, 18] width 36 height 36
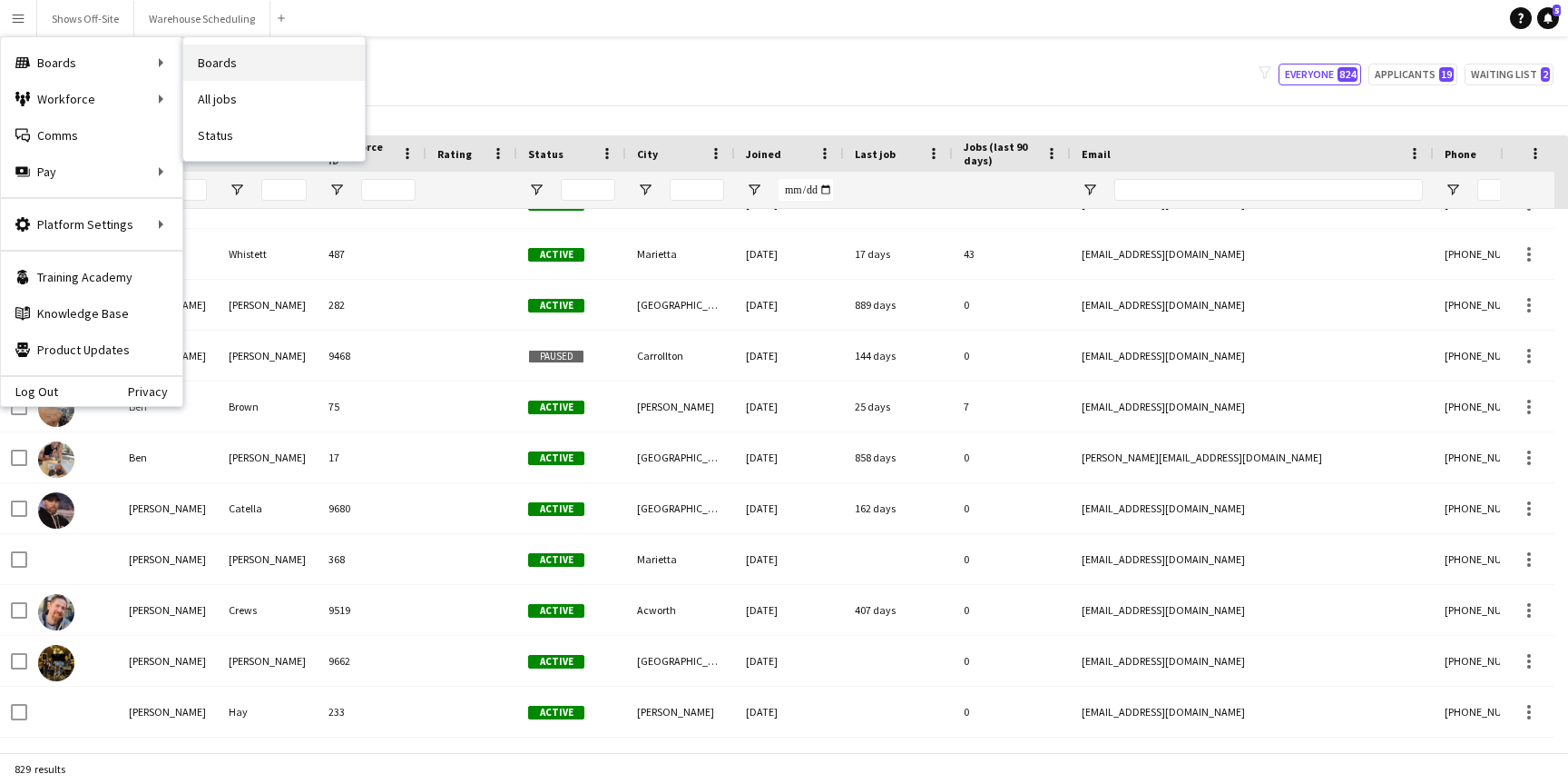
click at [239, 63] on link "Boards" at bounding box center [275, 63] width 182 height 36
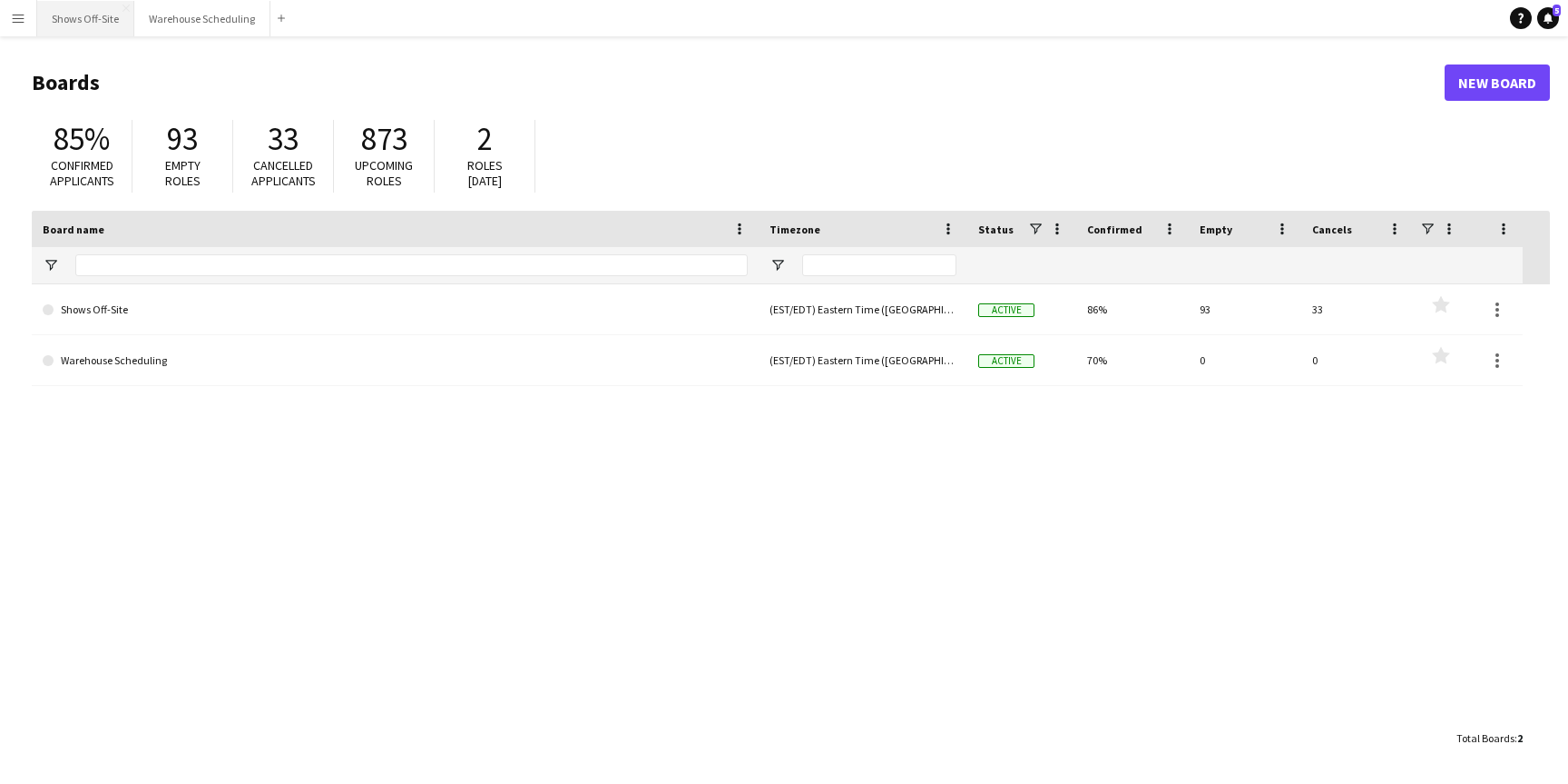
click at [73, 26] on button "Shows Off-Site Close" at bounding box center [85, 18] width 97 height 35
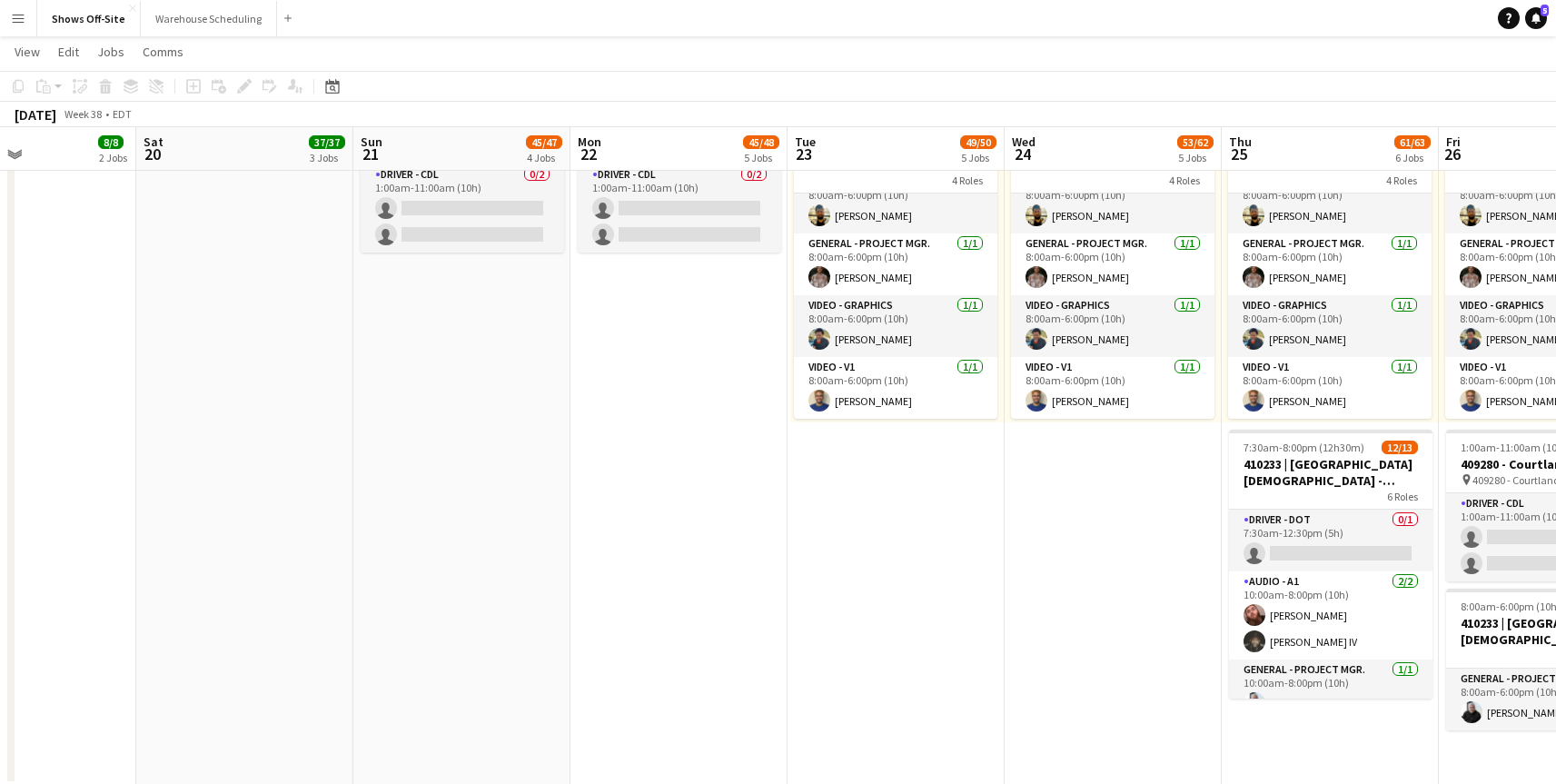
click at [25, 16] on app-icon "Menu" at bounding box center [18, 18] width 15 height 15
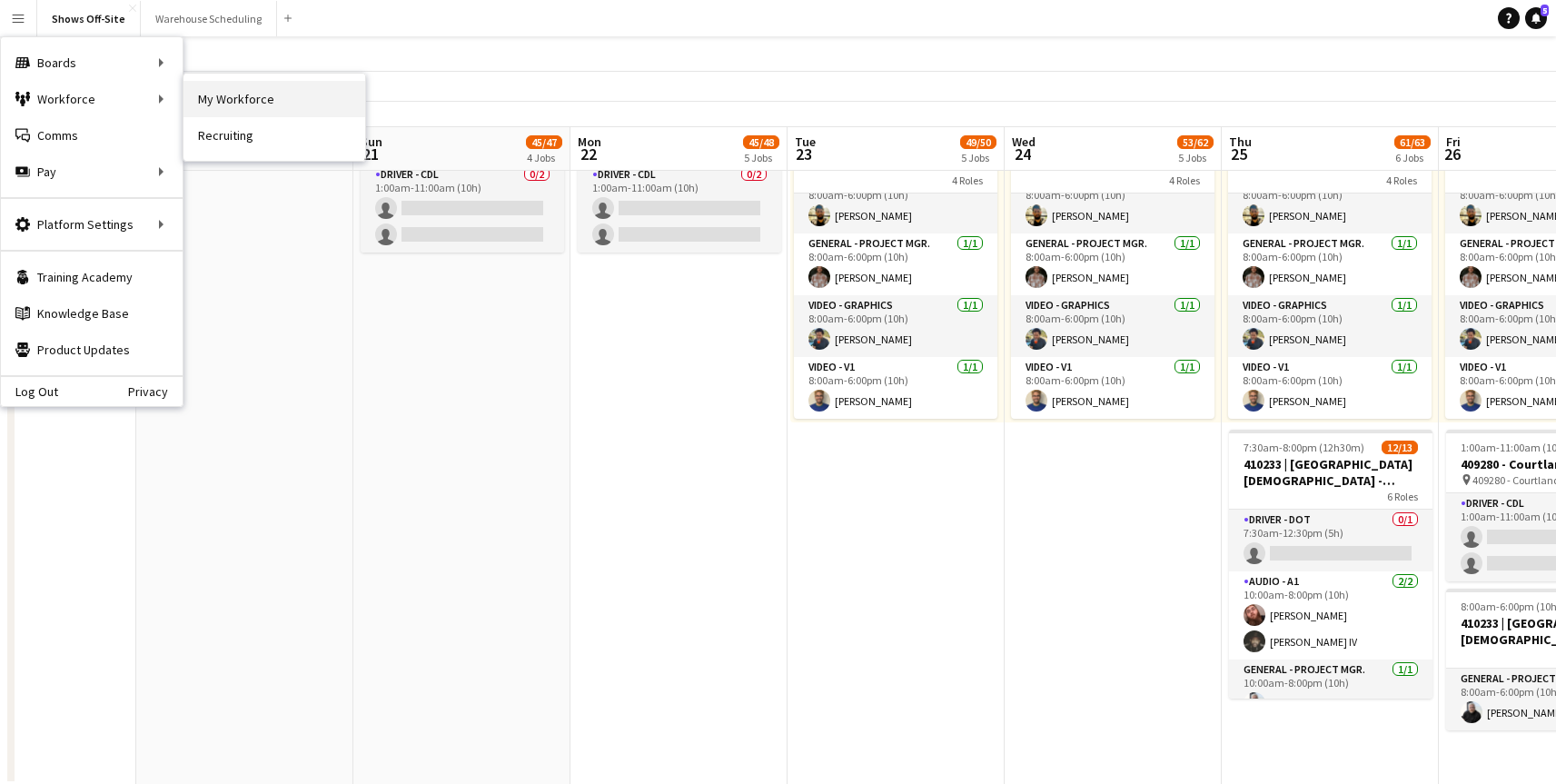
click at [250, 96] on link "My Workforce" at bounding box center [275, 99] width 182 height 36
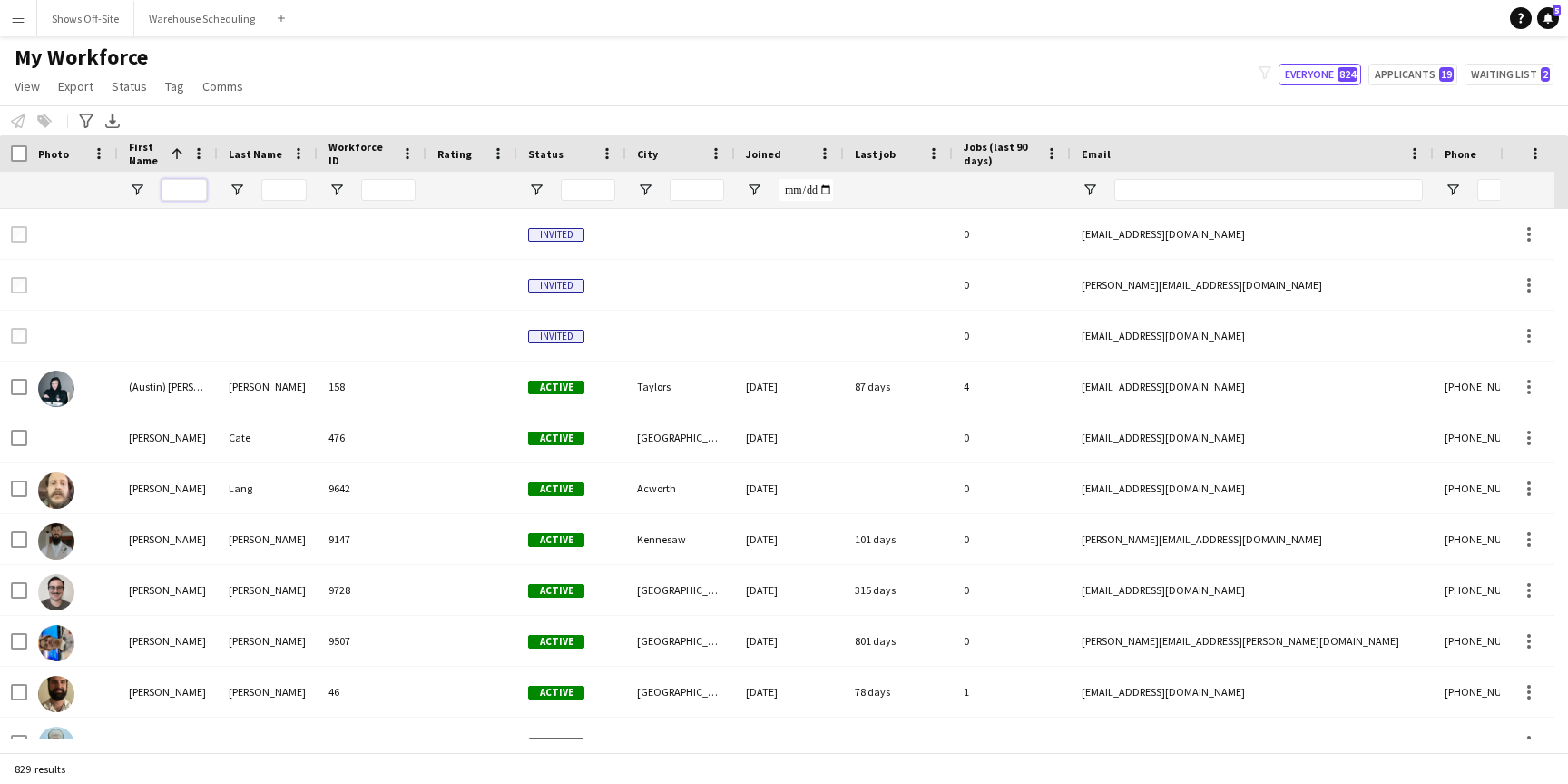
click at [200, 191] on input "First Name Filter Input" at bounding box center [185, 190] width 45 height 22
type input "*****"
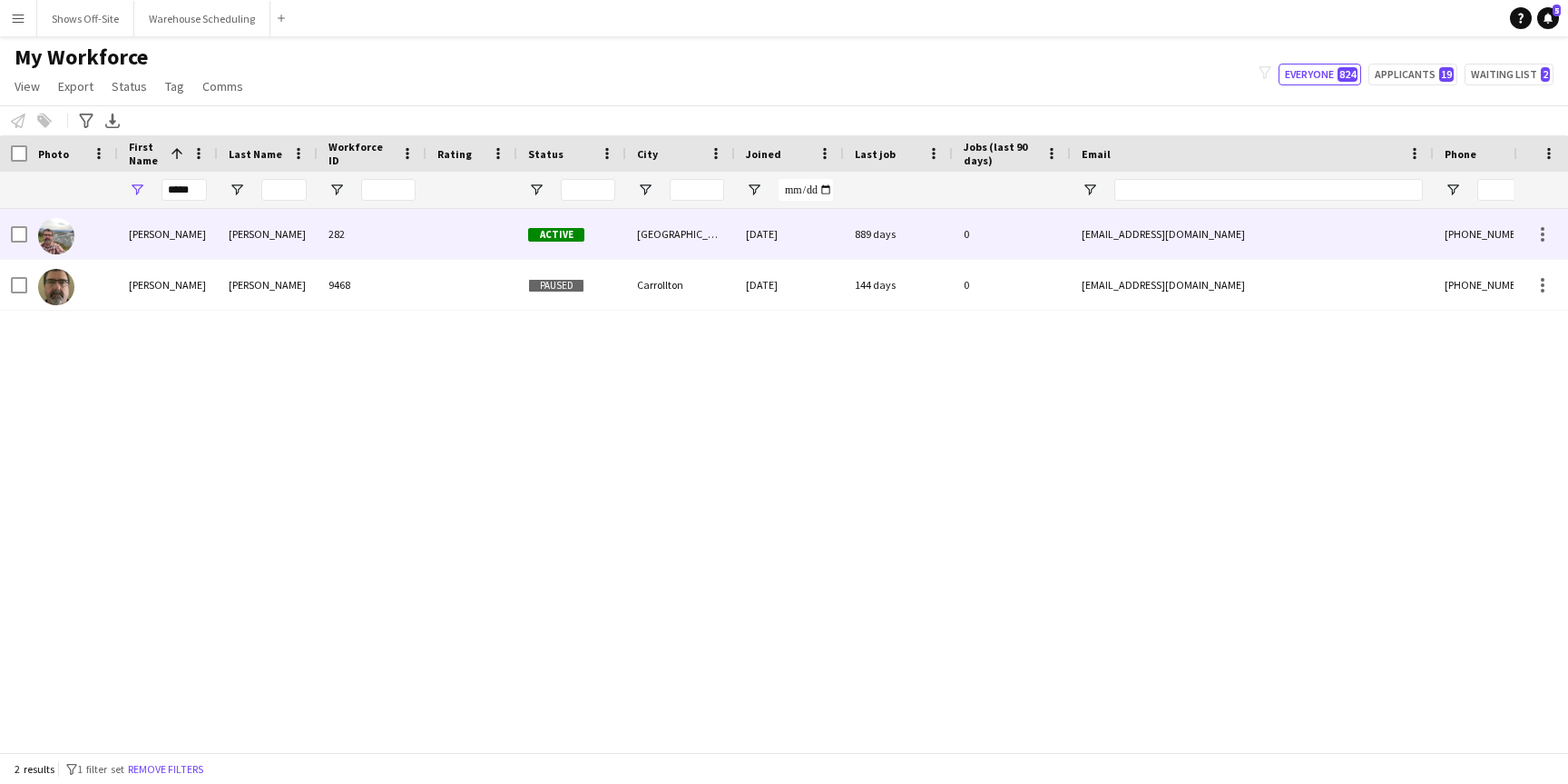
click at [192, 246] on div "Barry" at bounding box center [168, 234] width 100 height 50
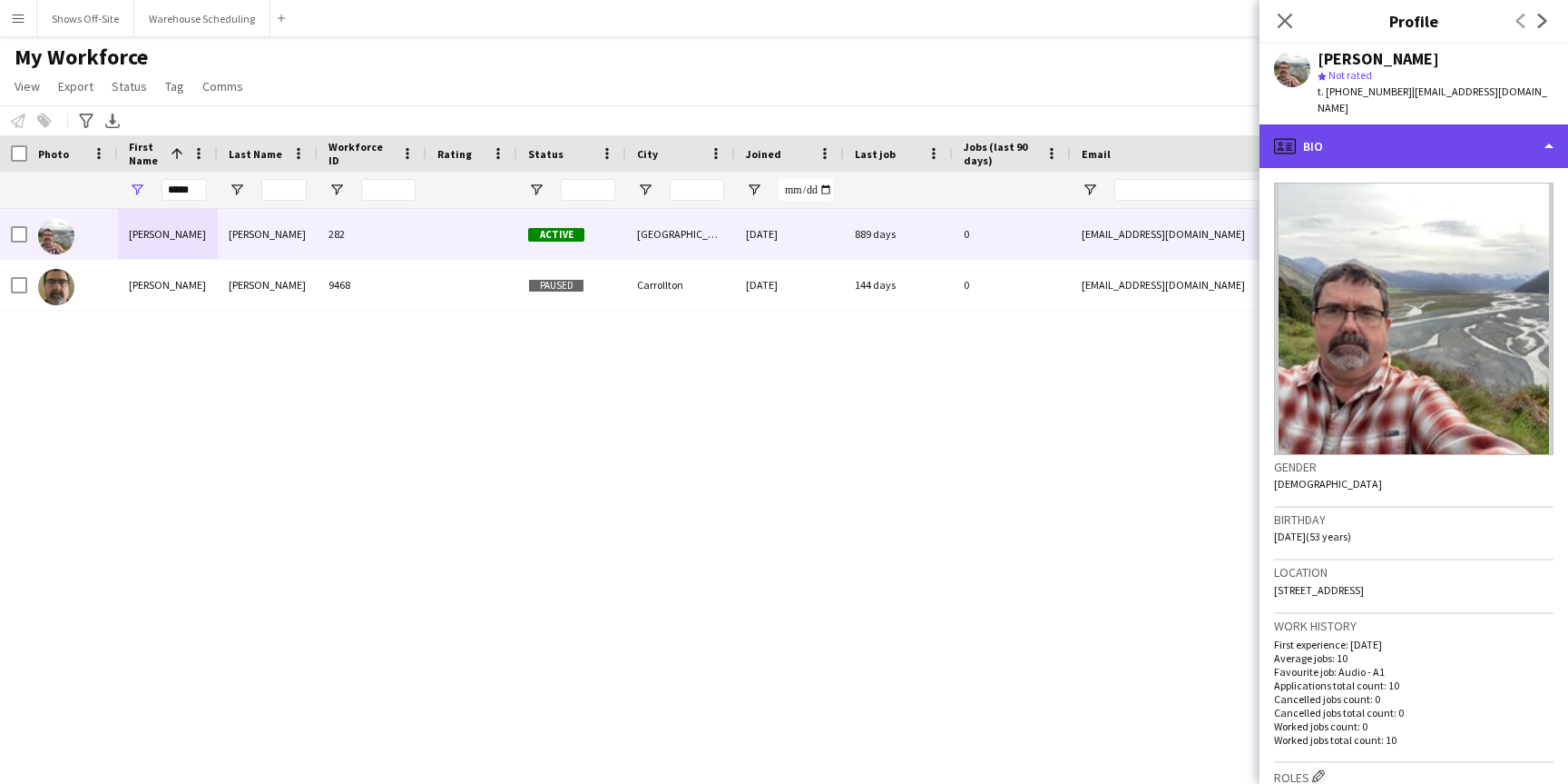
click at [1537, 125] on div "profile Bio" at bounding box center [1413, 146] width 308 height 44
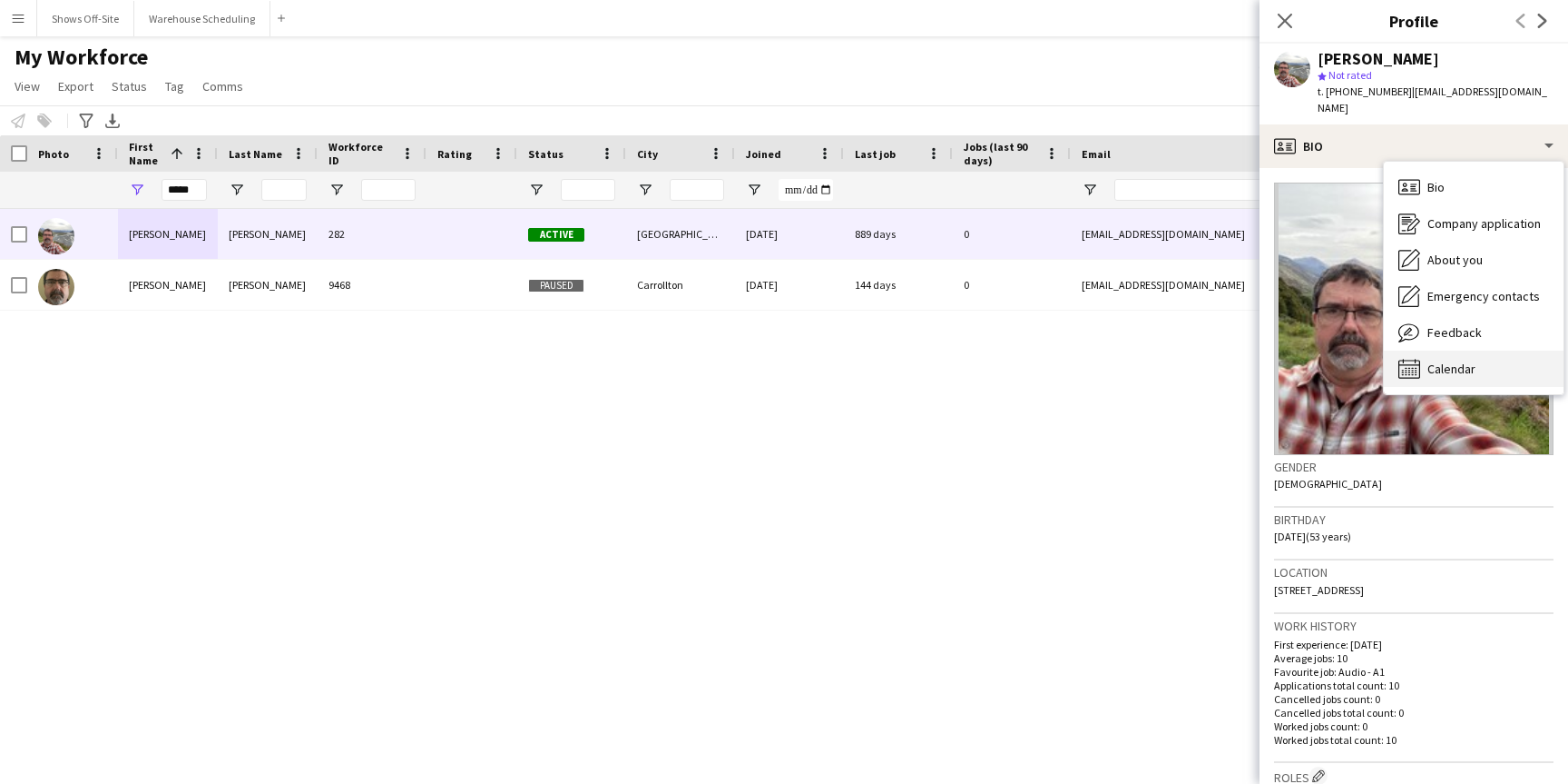
click at [1415, 359] on icon "Calendar" at bounding box center [1409, 368] width 22 height 22
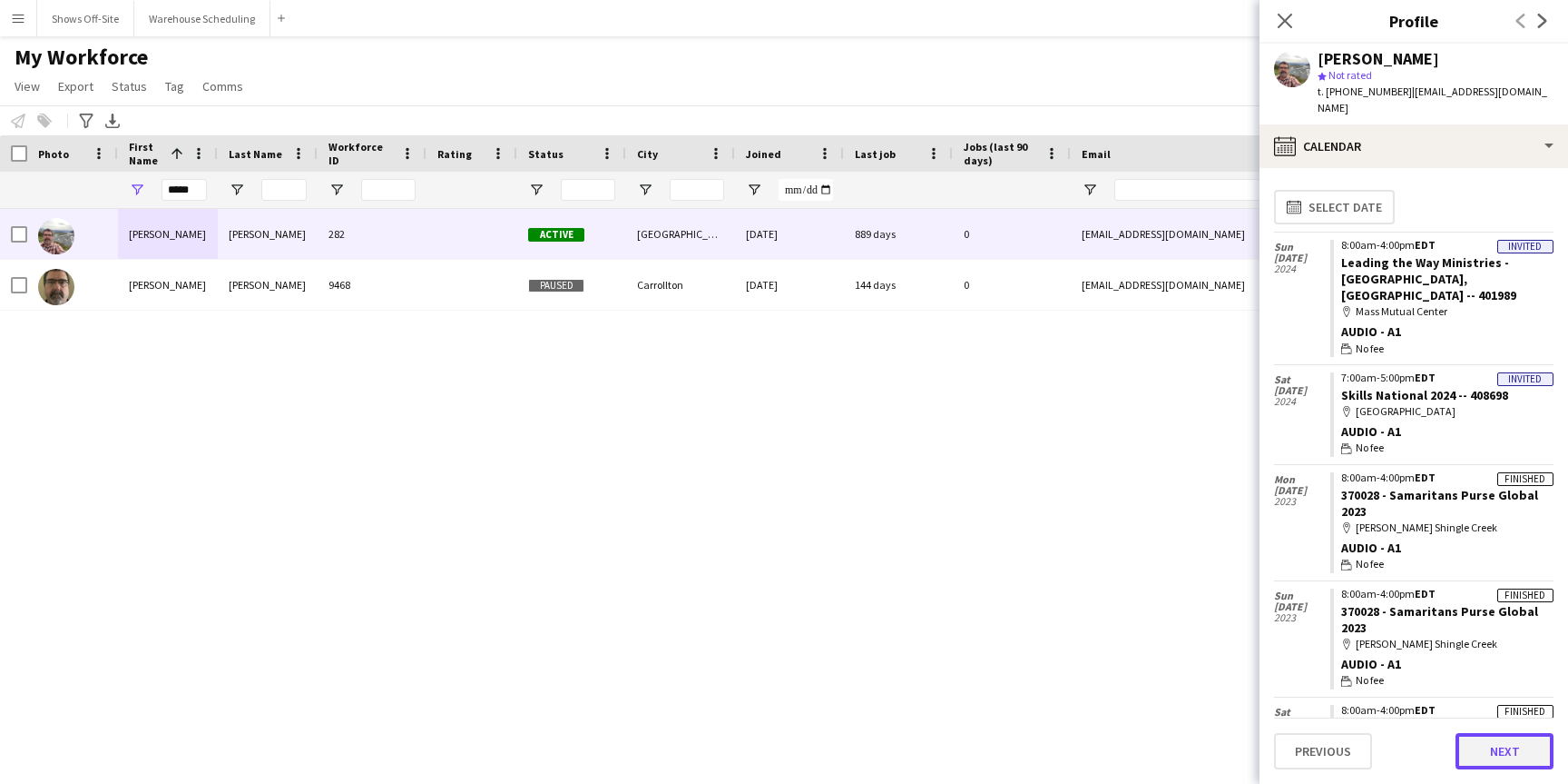
click at [1502, 751] on button "Next" at bounding box center [1504, 751] width 98 height 36
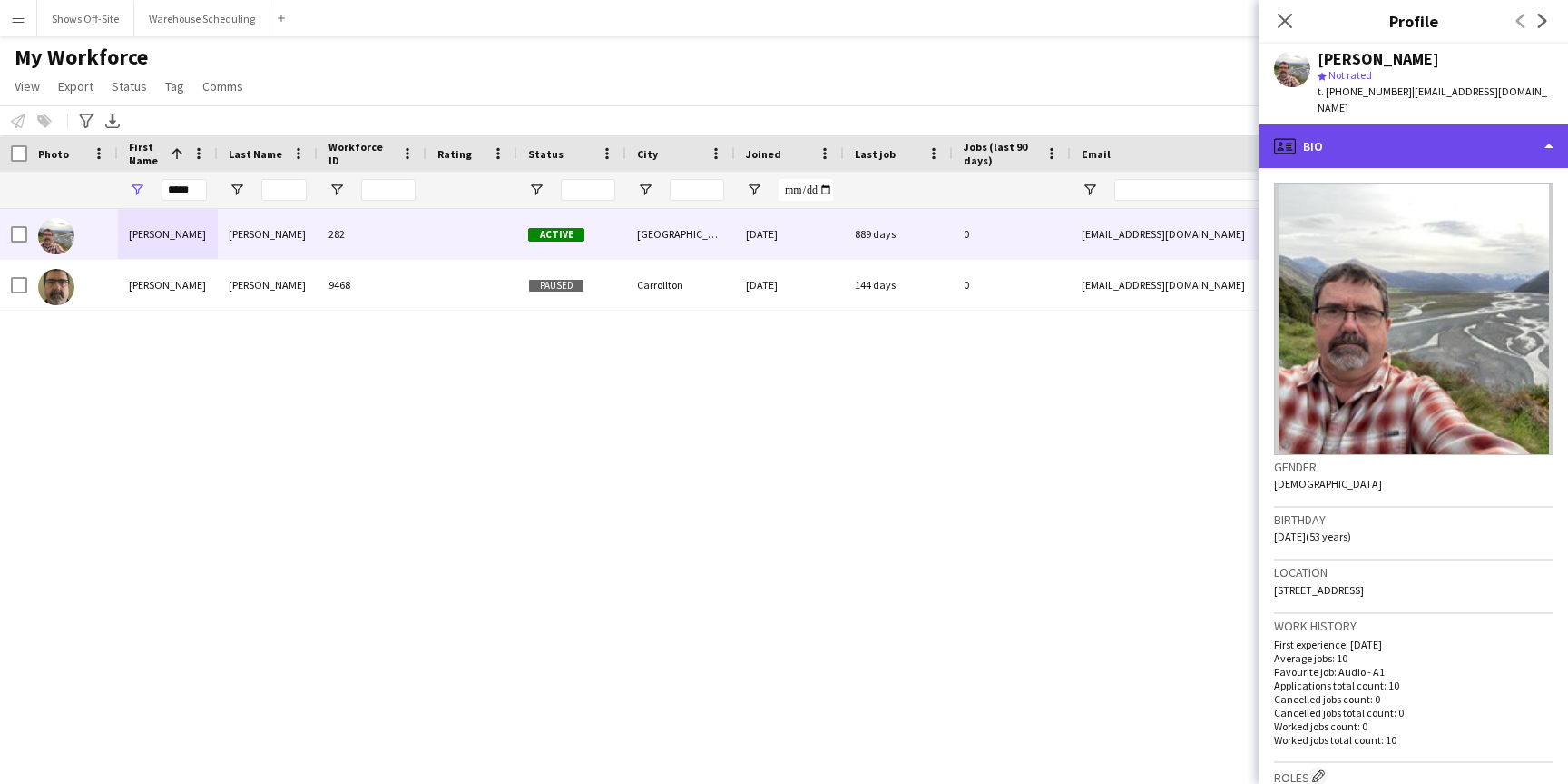
click at [1512, 130] on div "profile Bio" at bounding box center [1413, 146] width 308 height 44
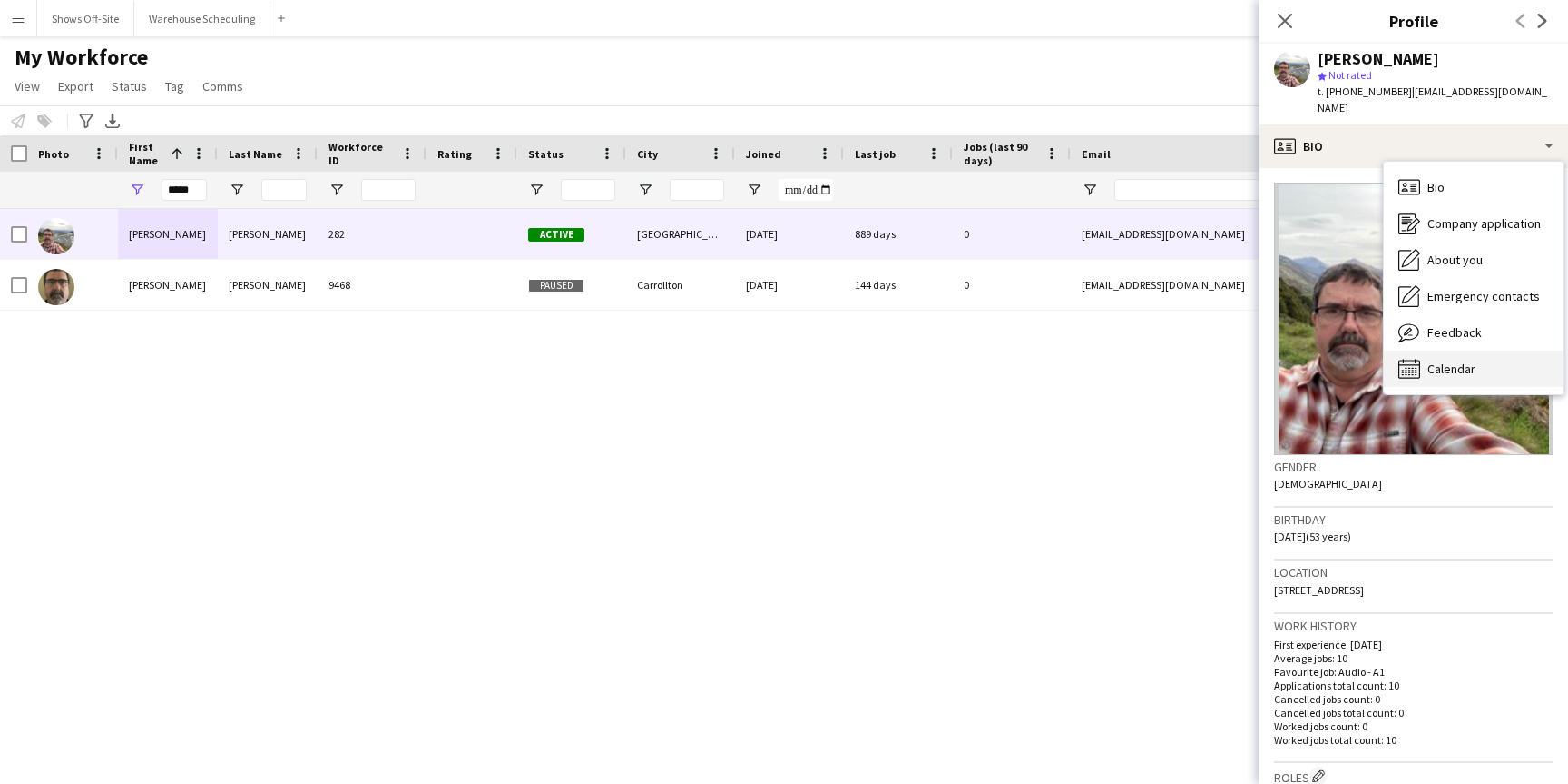
click at [1445, 360] on span "Calendar" at bounding box center [1451, 368] width 48 height 16
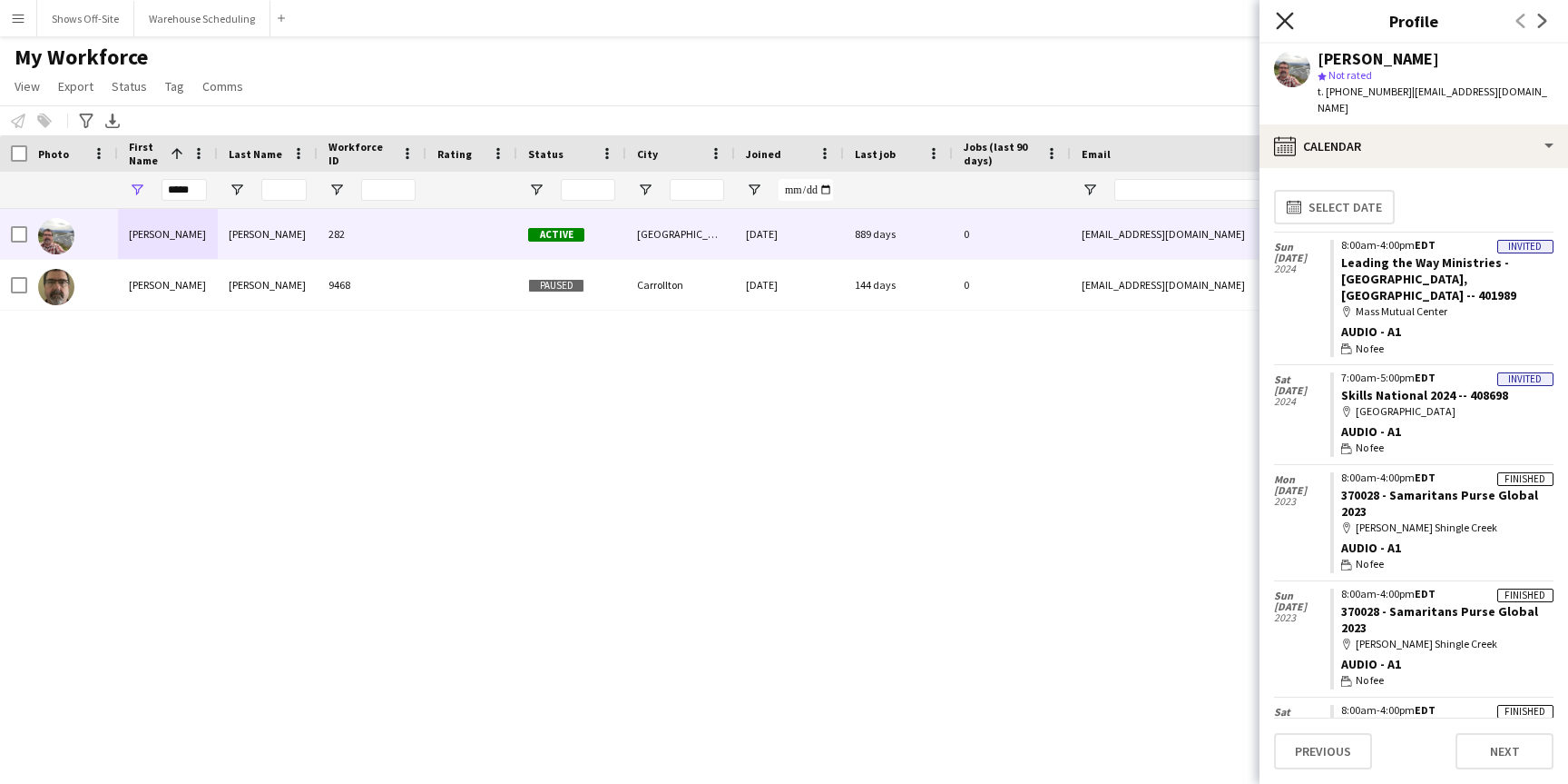
click at [1281, 25] on icon at bounding box center [1284, 20] width 17 height 17
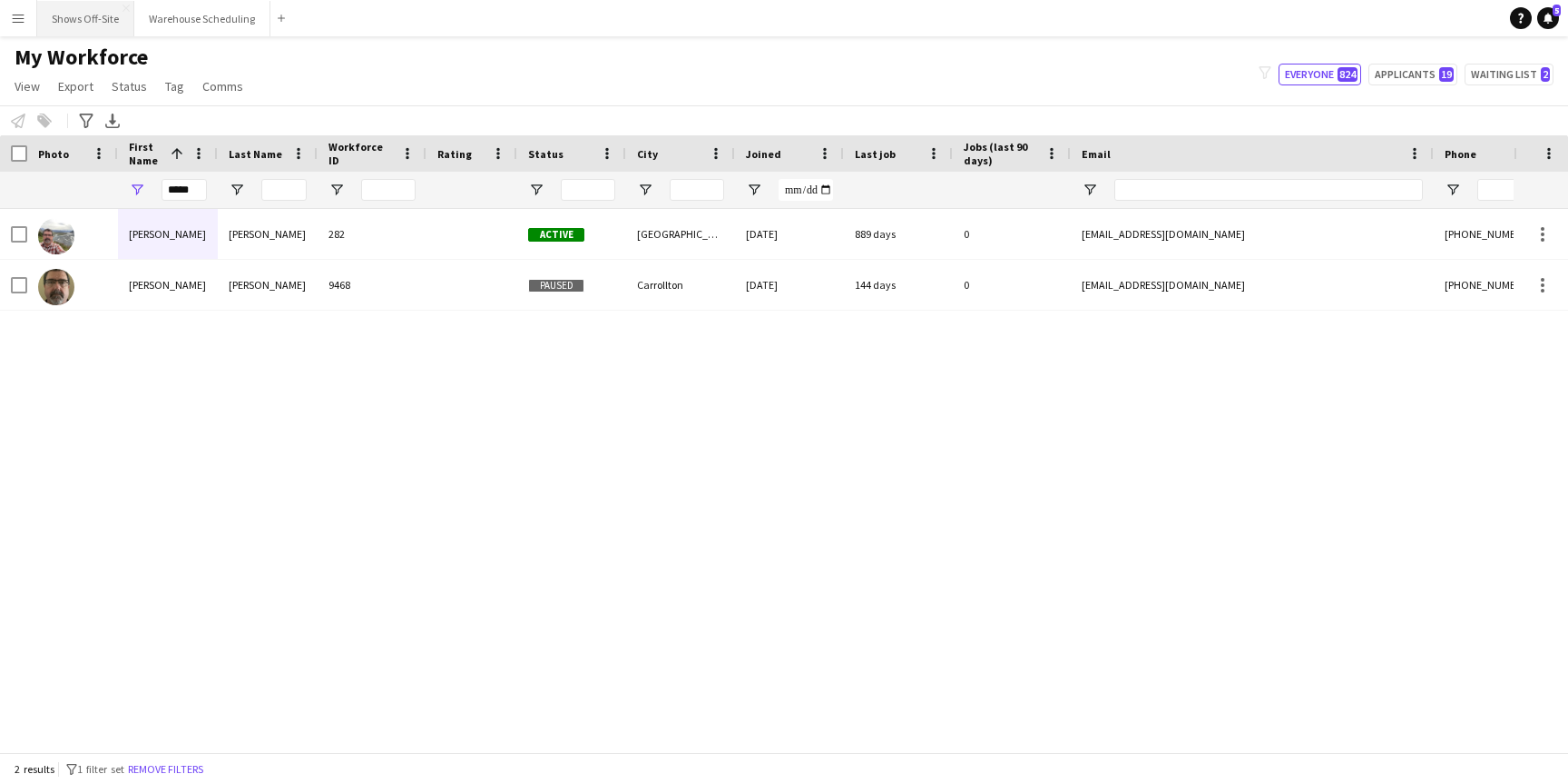
click at [88, 10] on button "Shows Off-Site Close" at bounding box center [85, 18] width 97 height 35
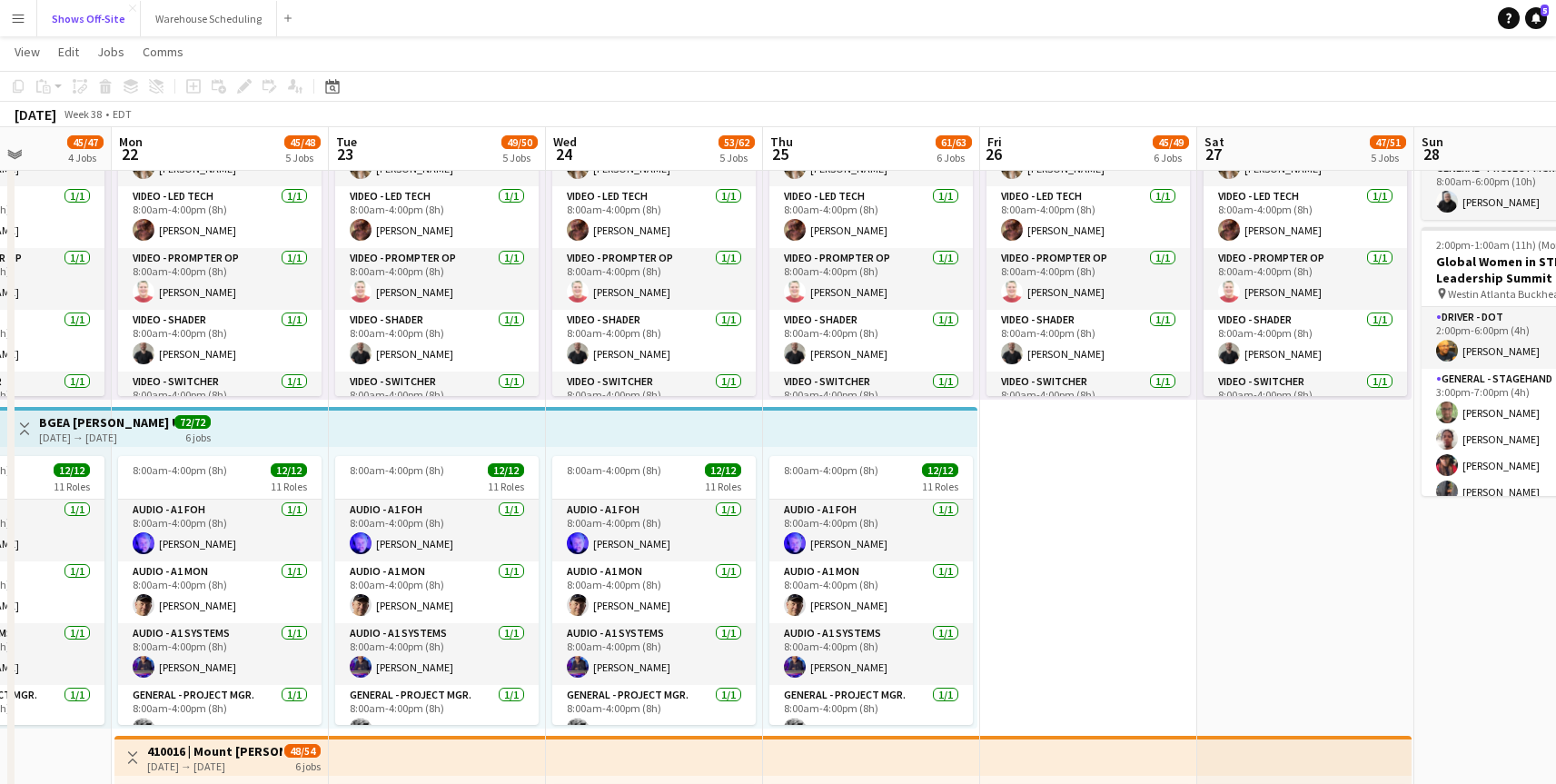
scroll to position [856, 0]
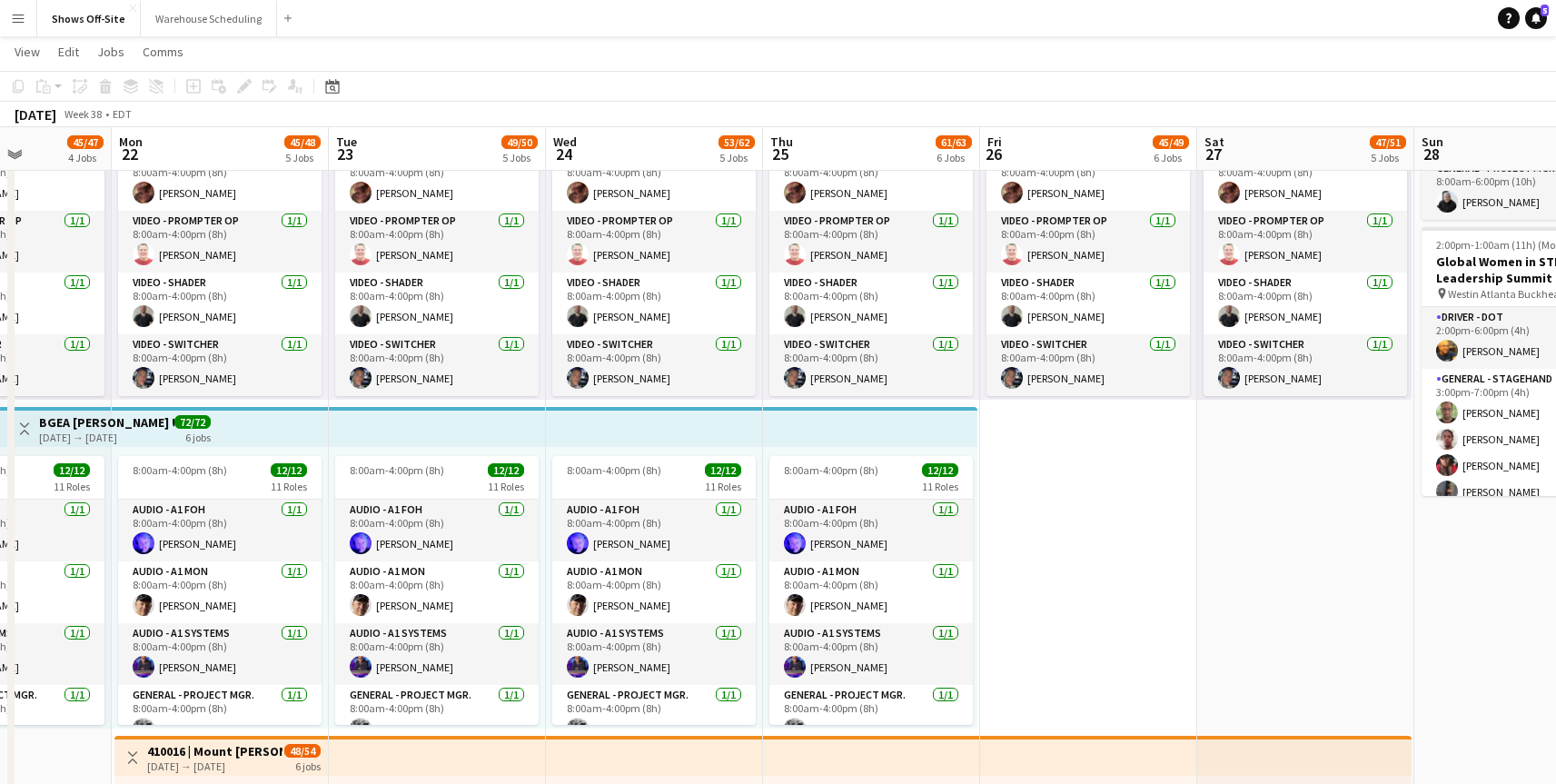
click at [28, 21] on button "Menu" at bounding box center [18, 18] width 36 height 36
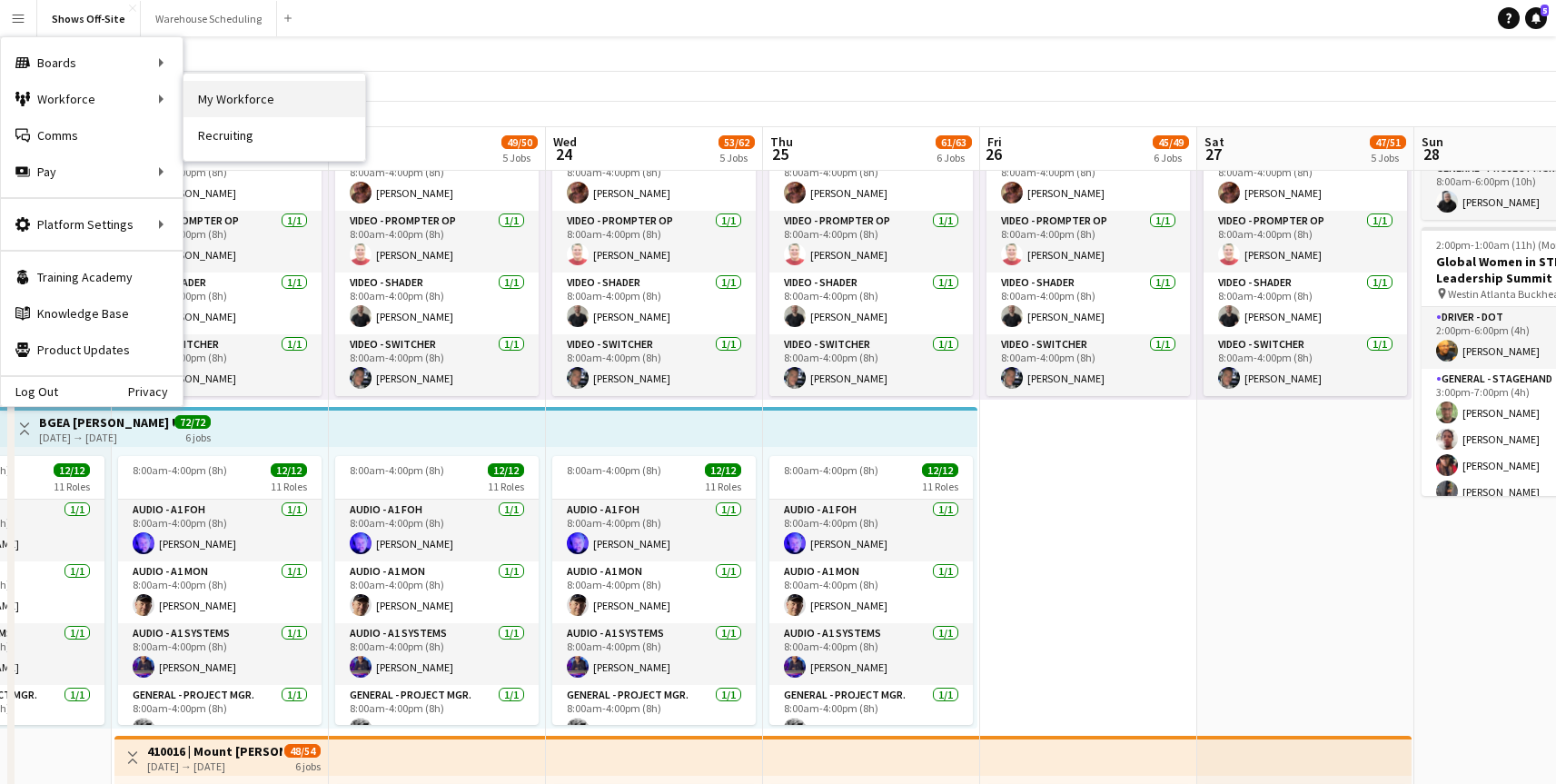
click at [247, 86] on link "My Workforce" at bounding box center [275, 99] width 182 height 36
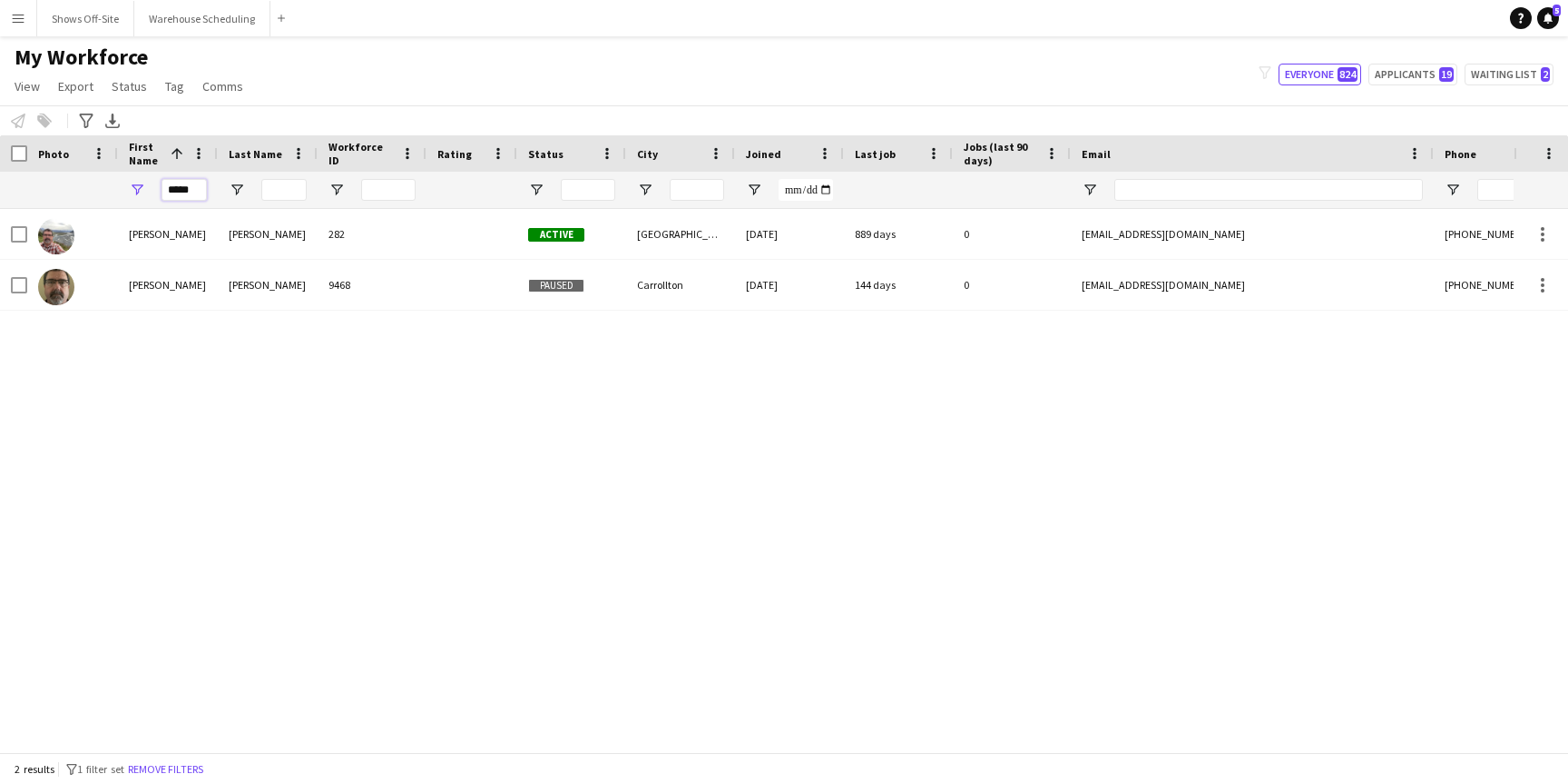
click at [188, 188] on input "*****" at bounding box center [185, 190] width 45 height 22
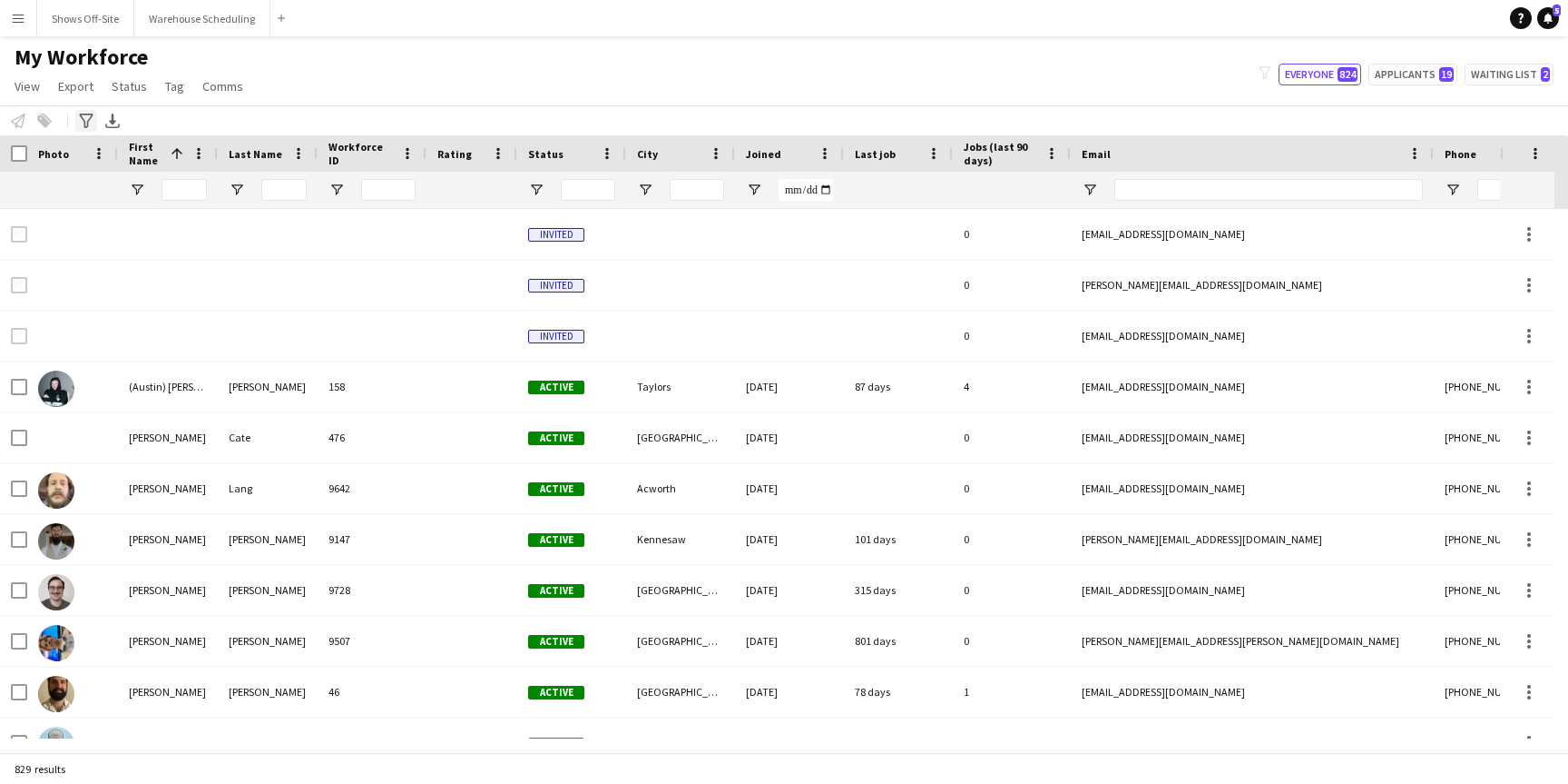
click at [91, 123] on icon "Advanced filters" at bounding box center [86, 121] width 15 height 15
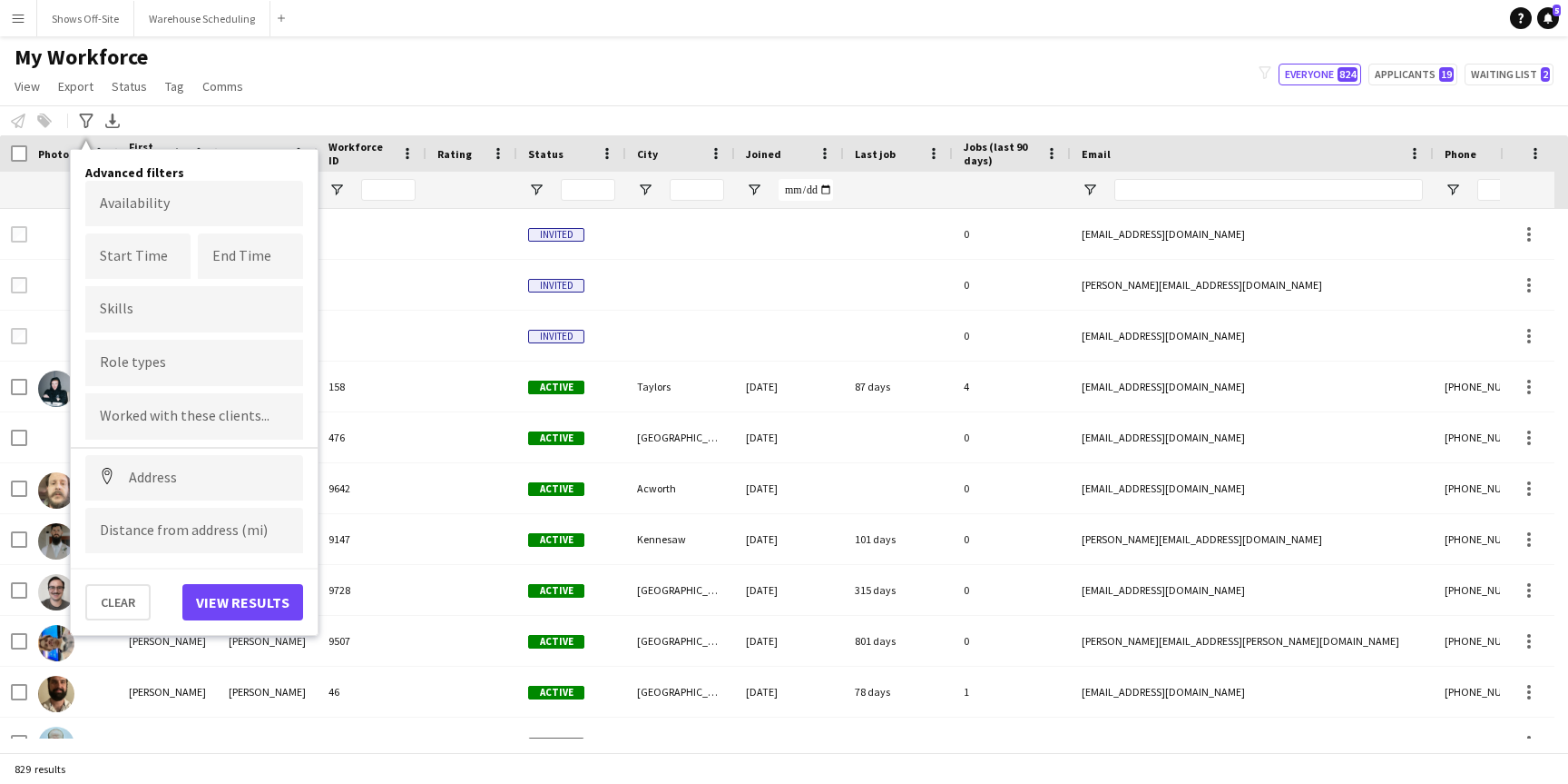
click at [157, 213] on body "Menu Boards Boards Boards All jobs Status Workforce Workforce My Workforce Recr…" at bounding box center [784, 392] width 1568 height 784
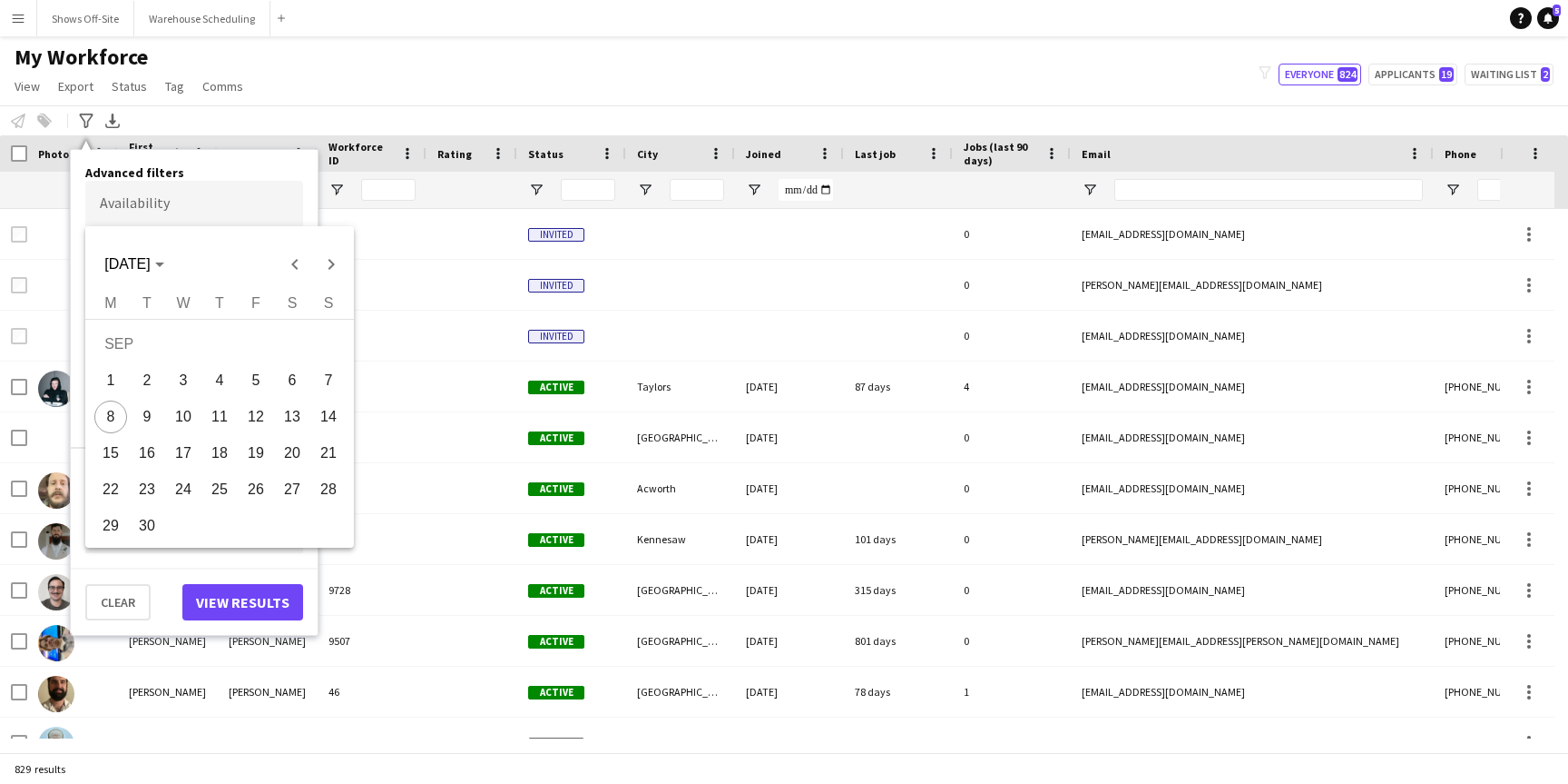
click at [114, 489] on span "22" at bounding box center [111, 489] width 33 height 33
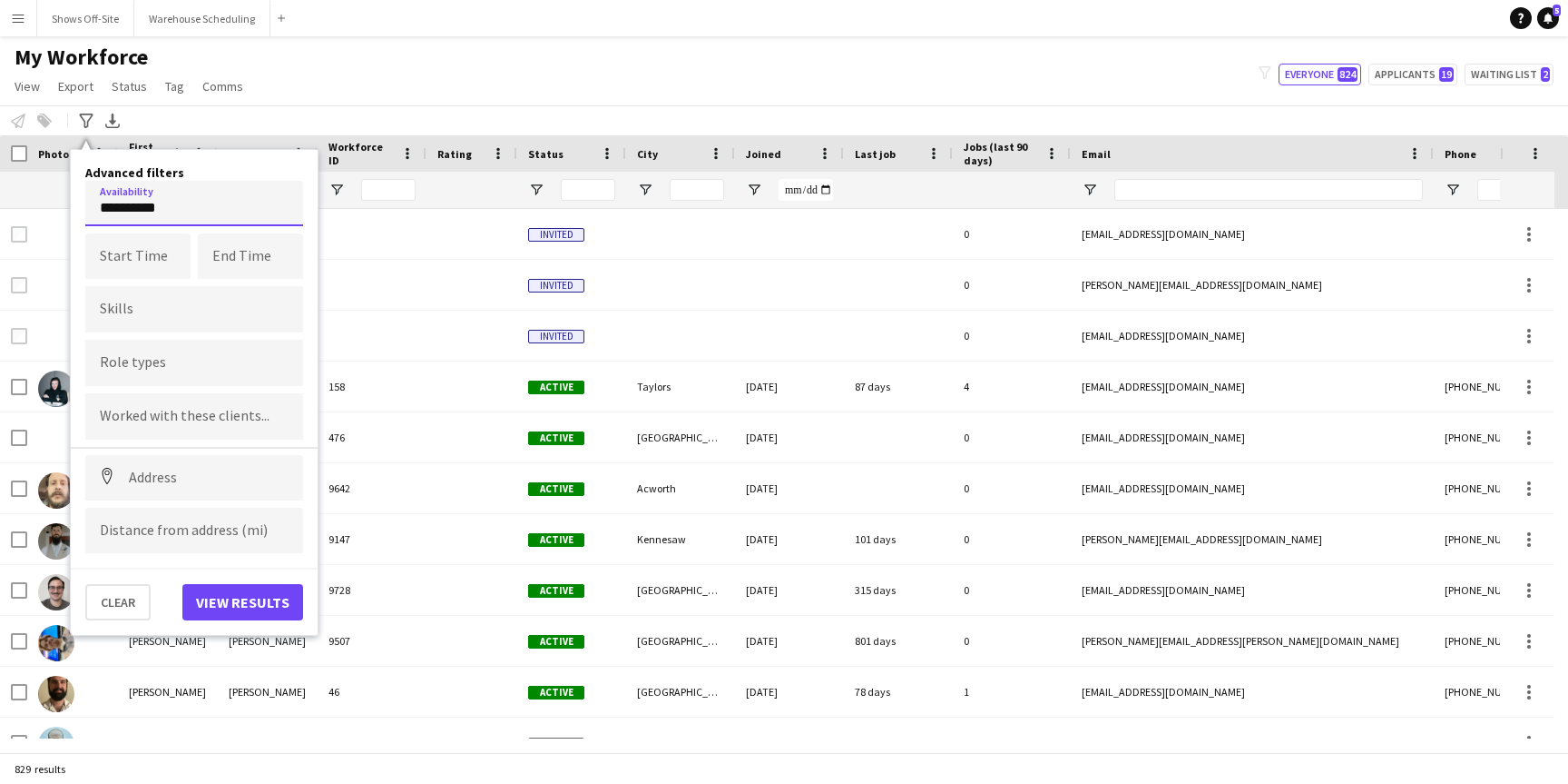
click at [220, 203] on input "**********" at bounding box center [195, 204] width 218 height 45
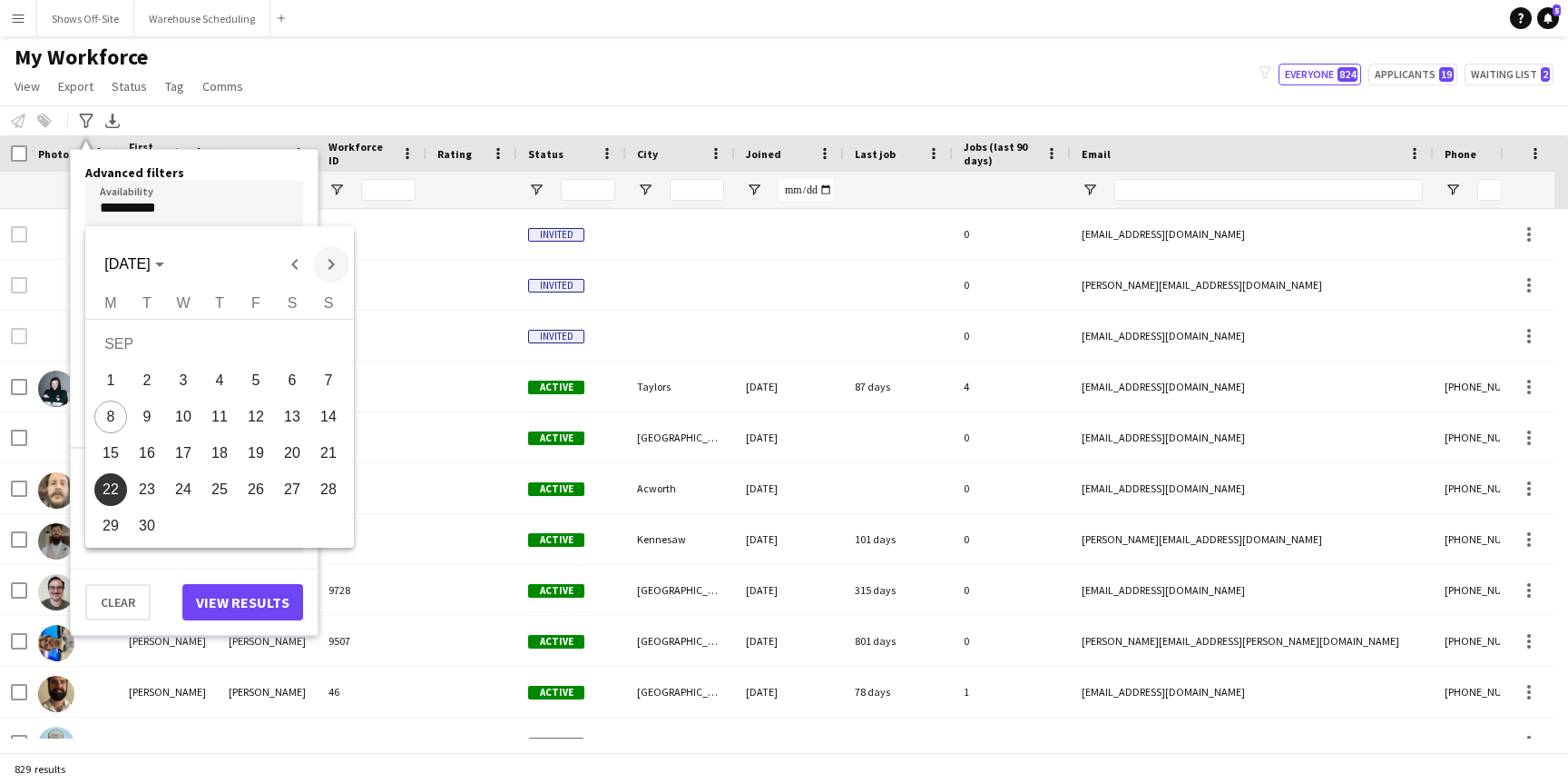
click at [336, 259] on span "Next month" at bounding box center [331, 265] width 36 height 36
click at [295, 260] on span "Previous month" at bounding box center [295, 265] width 36 height 36
click at [290, 490] on span "27" at bounding box center [293, 489] width 33 height 33
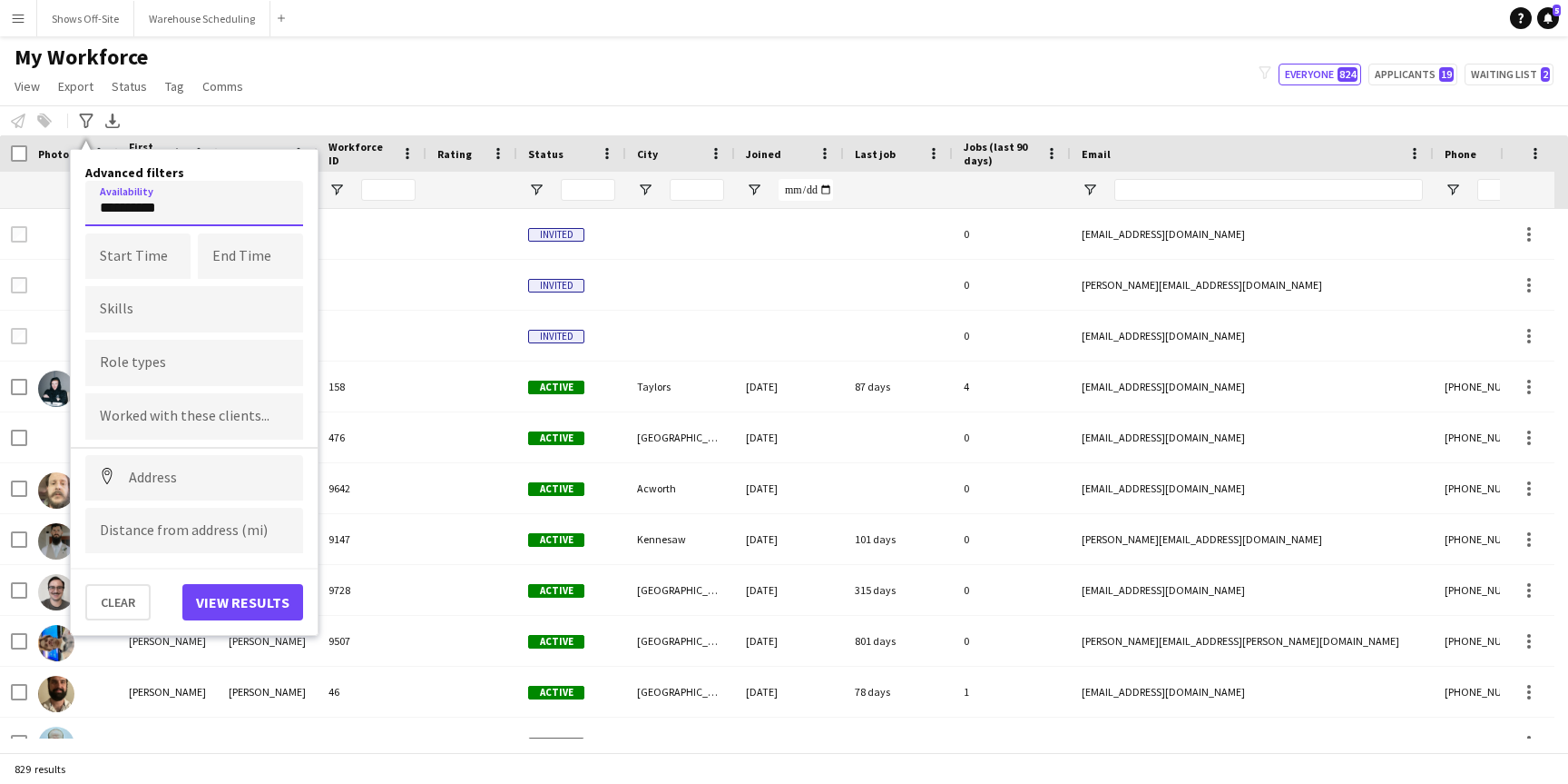
click at [167, 199] on input "**********" at bounding box center [195, 204] width 218 height 45
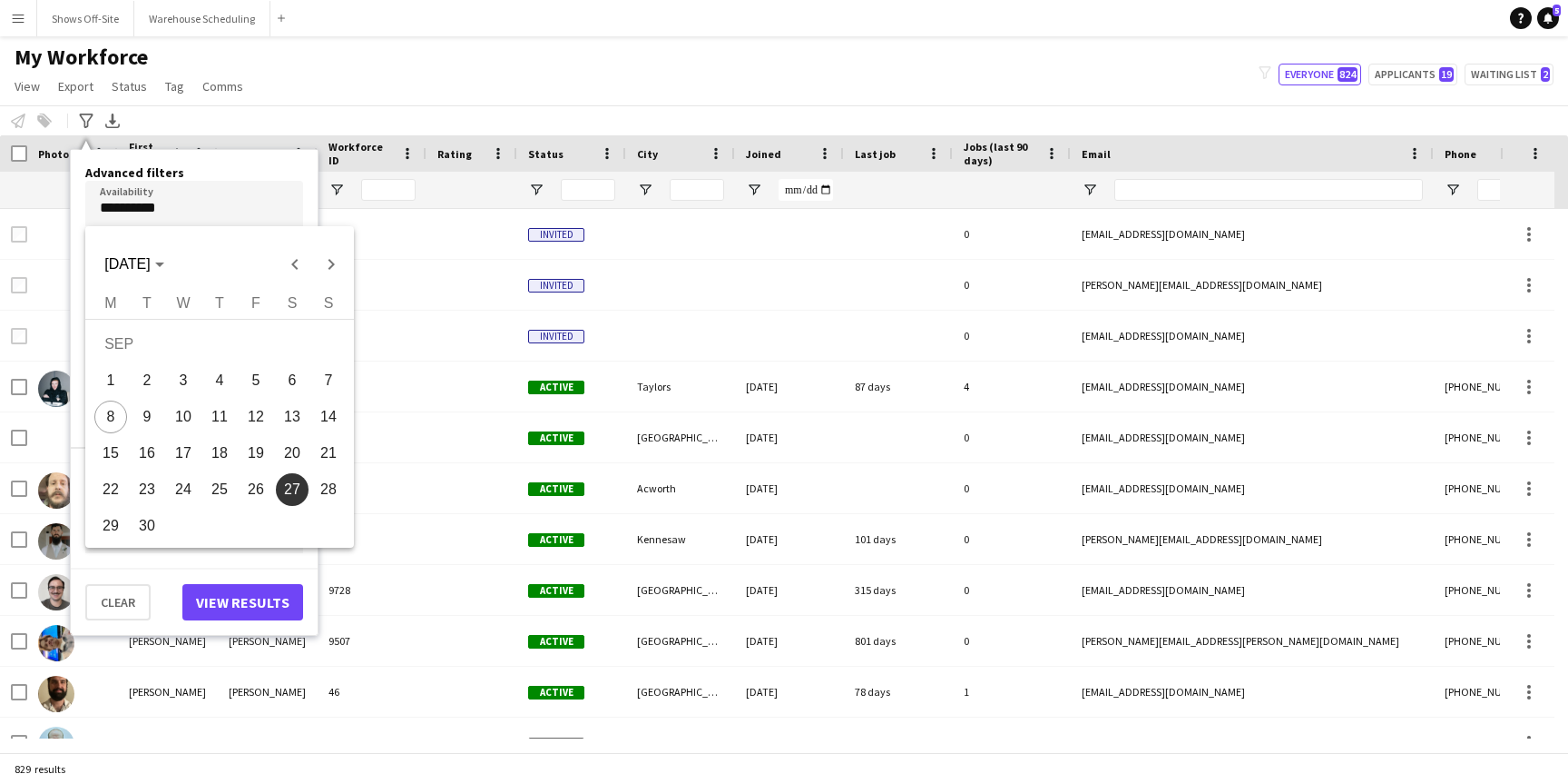
click at [110, 495] on span "22" at bounding box center [111, 489] width 33 height 33
type input "**********"
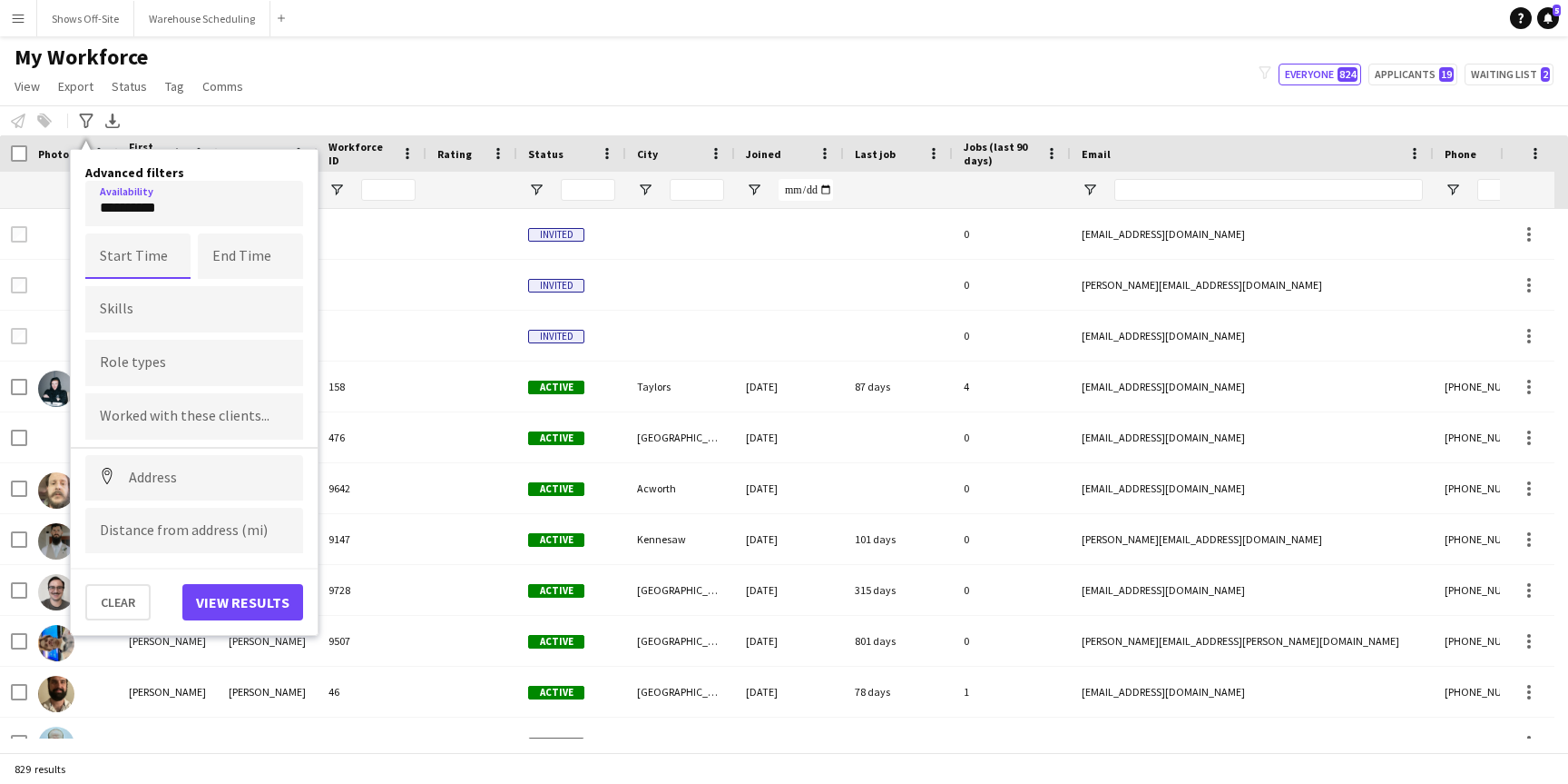
click at [168, 273] on input at bounding box center [138, 256] width 105 height 45
click at [210, 167] on h4 "Advanced filters" at bounding box center [195, 173] width 218 height 16
click at [215, 373] on div at bounding box center [195, 362] width 218 height 46
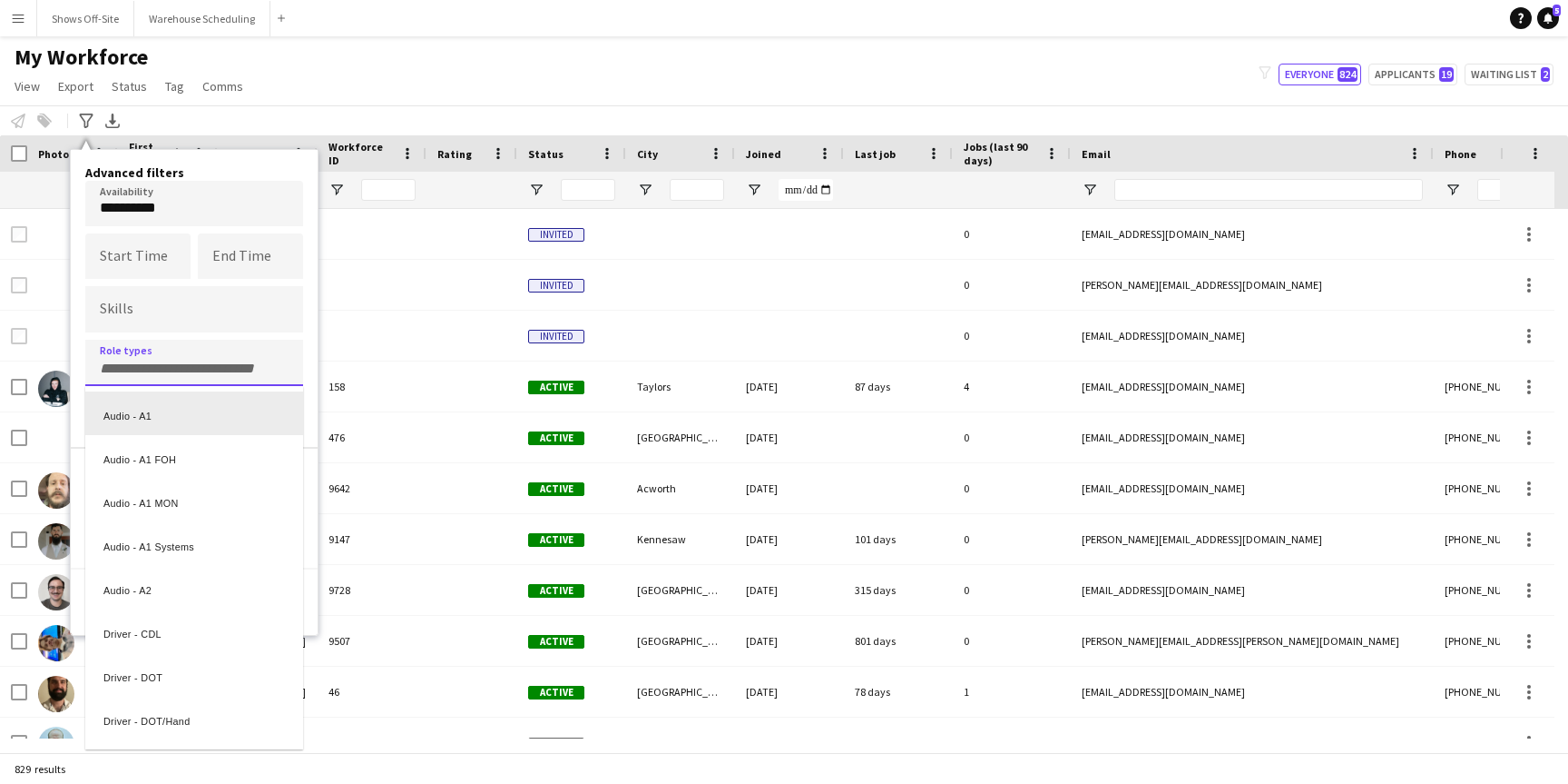
click at [186, 412] on div "Audio - A1" at bounding box center [195, 413] width 218 height 44
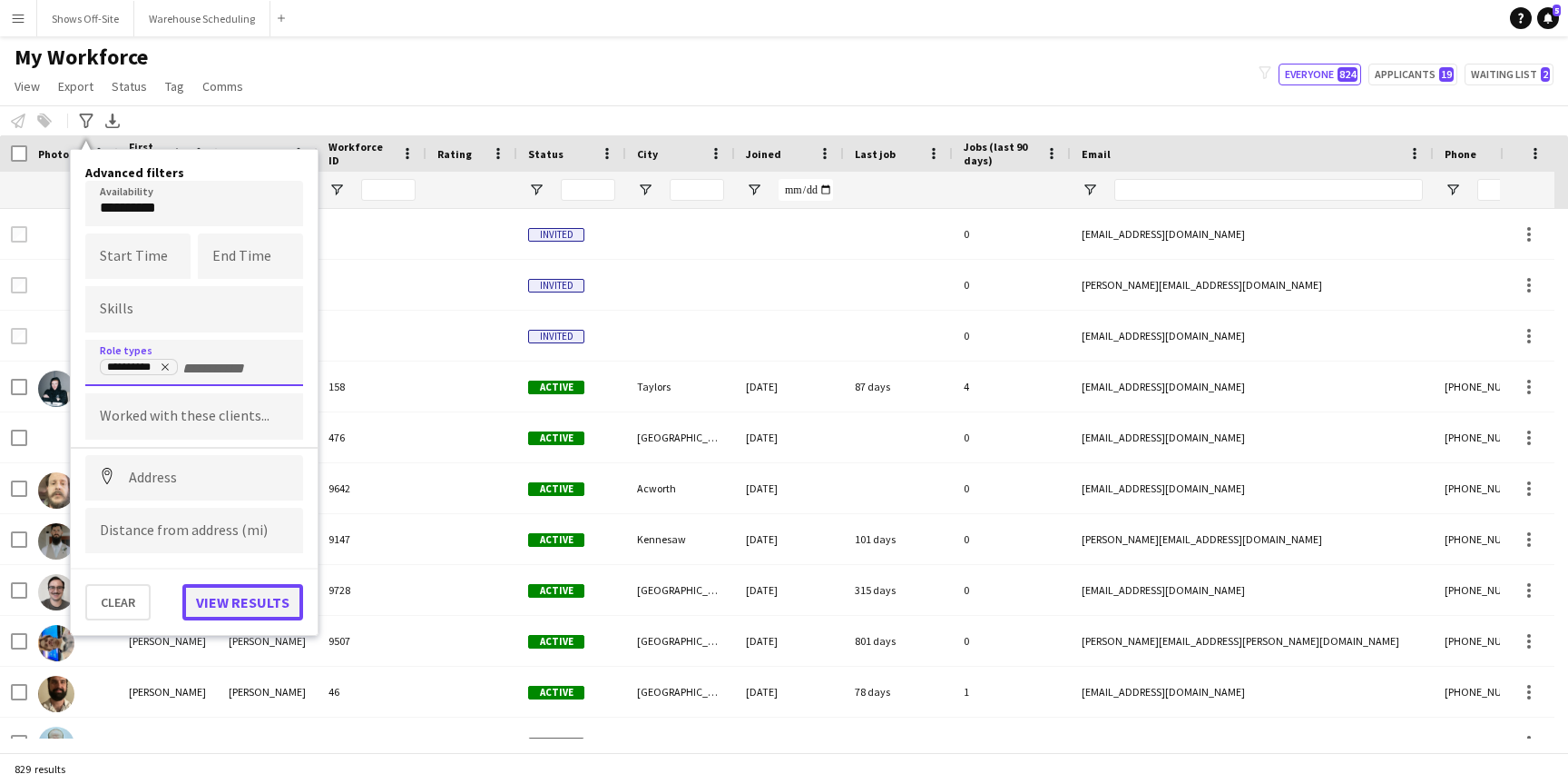
click at [226, 608] on button "View results" at bounding box center [243, 602] width 121 height 36
type input "**********"
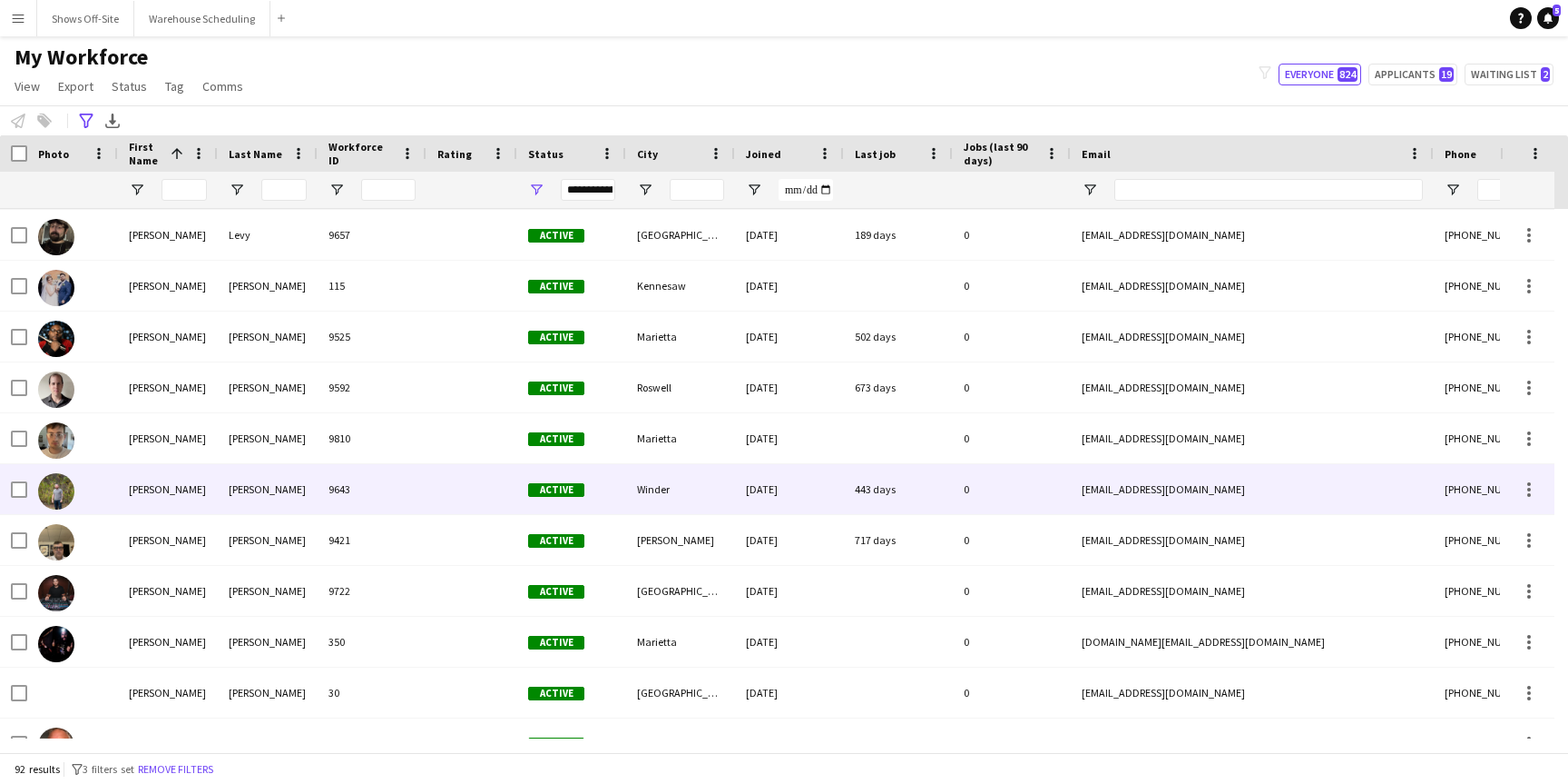
scroll to position [793, 0]
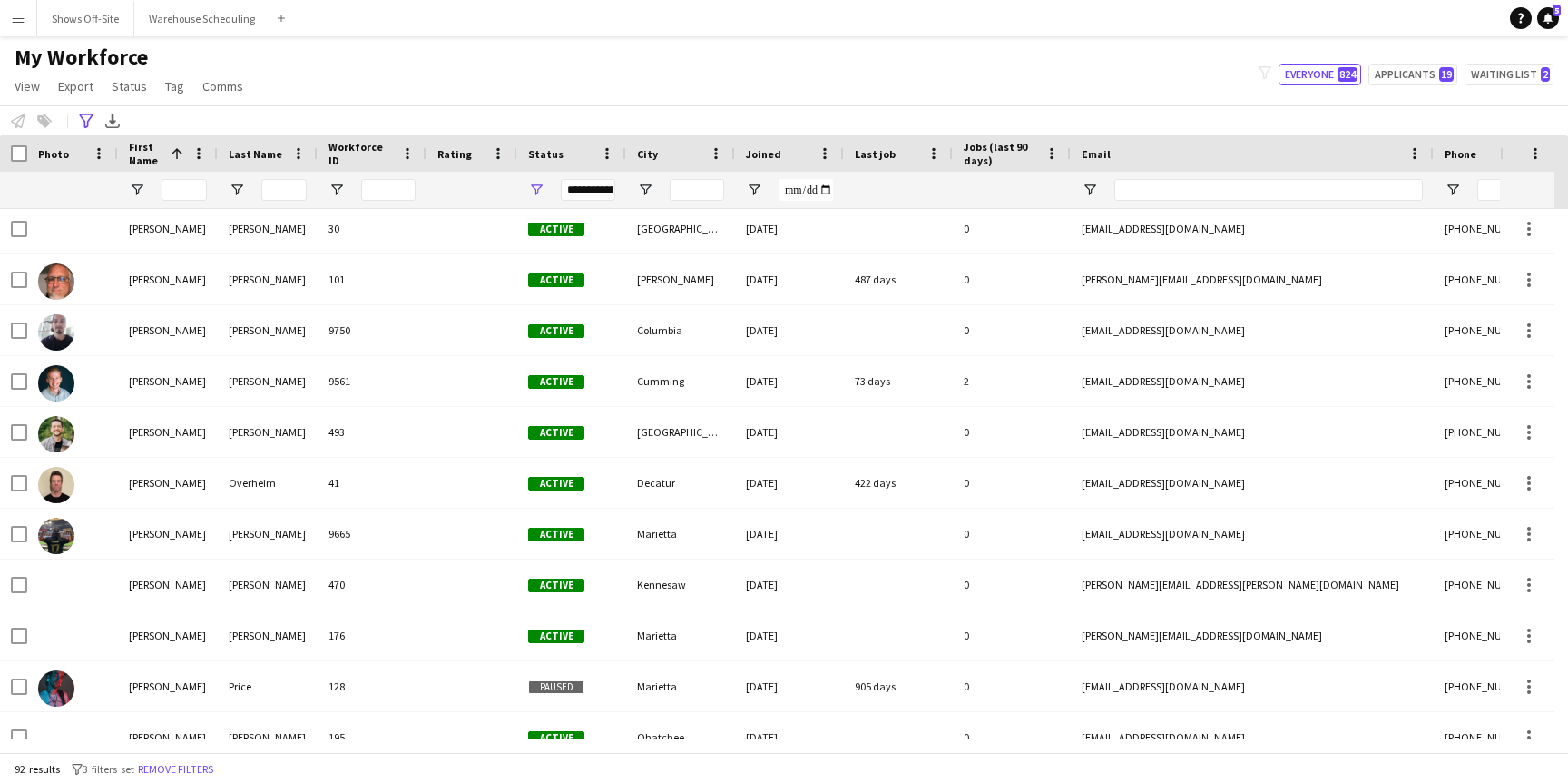
click at [807, 51] on div "My Workforce View Views Default view New view Update view Delete view Edit name…" at bounding box center [784, 75] width 1568 height 62
click at [103, 14] on button "Shows Off-Site Close" at bounding box center [85, 18] width 97 height 35
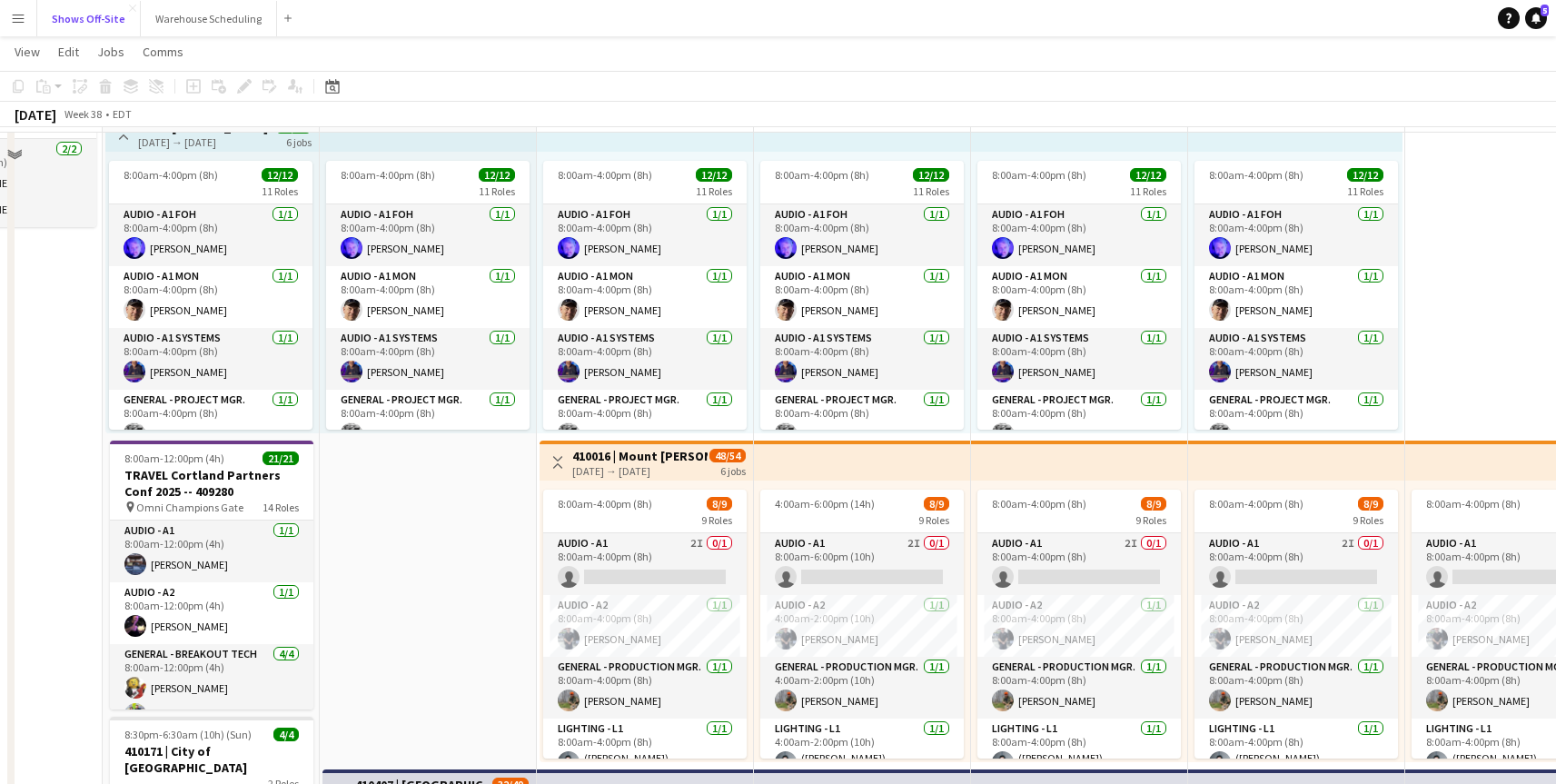
scroll to position [434, 0]
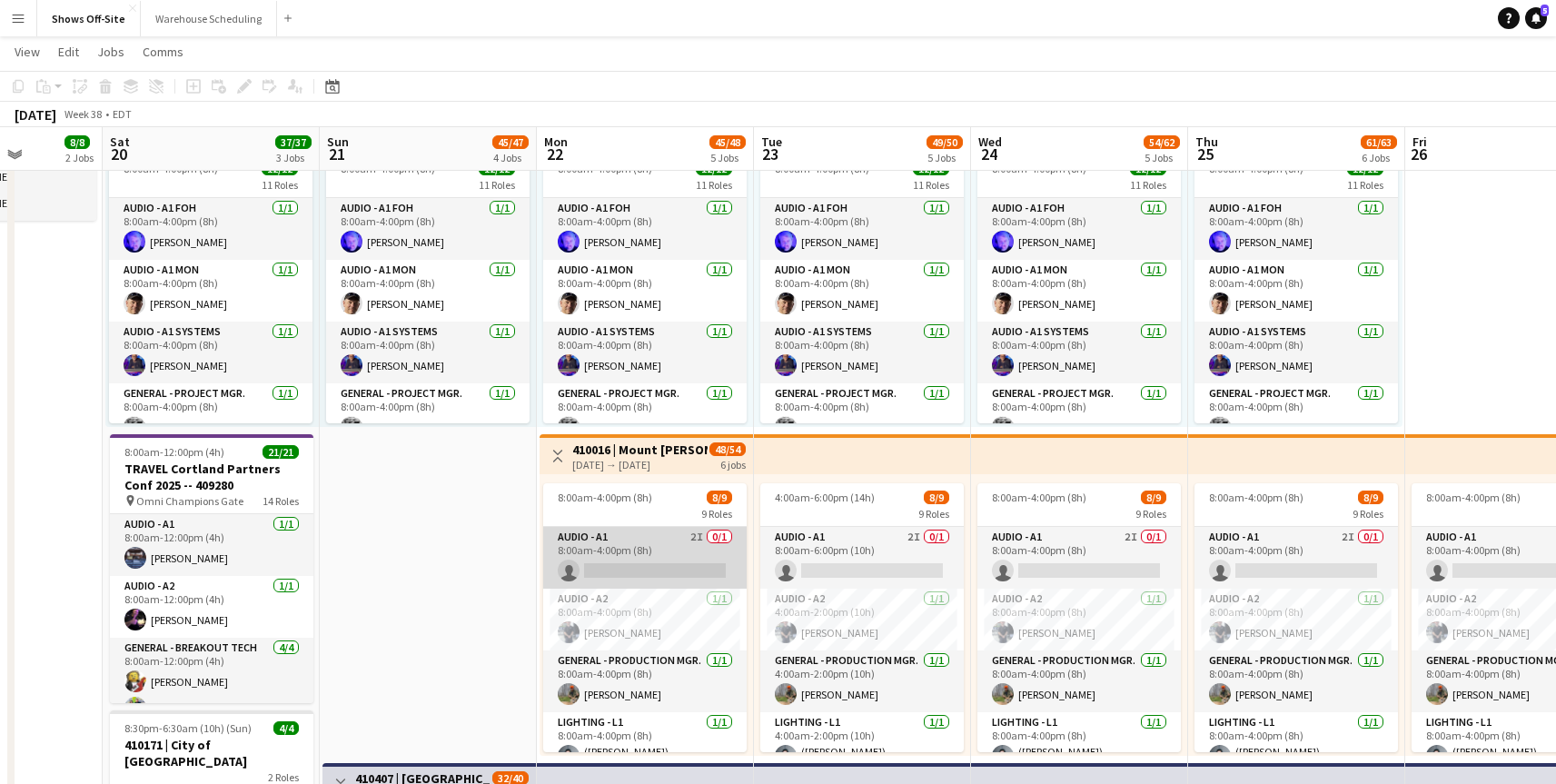
click at [654, 560] on app-card-role "Audio - A1 2I 0/1 8:00am-4:00pm (8h) single-neutral-actions" at bounding box center [645, 558] width 204 height 62
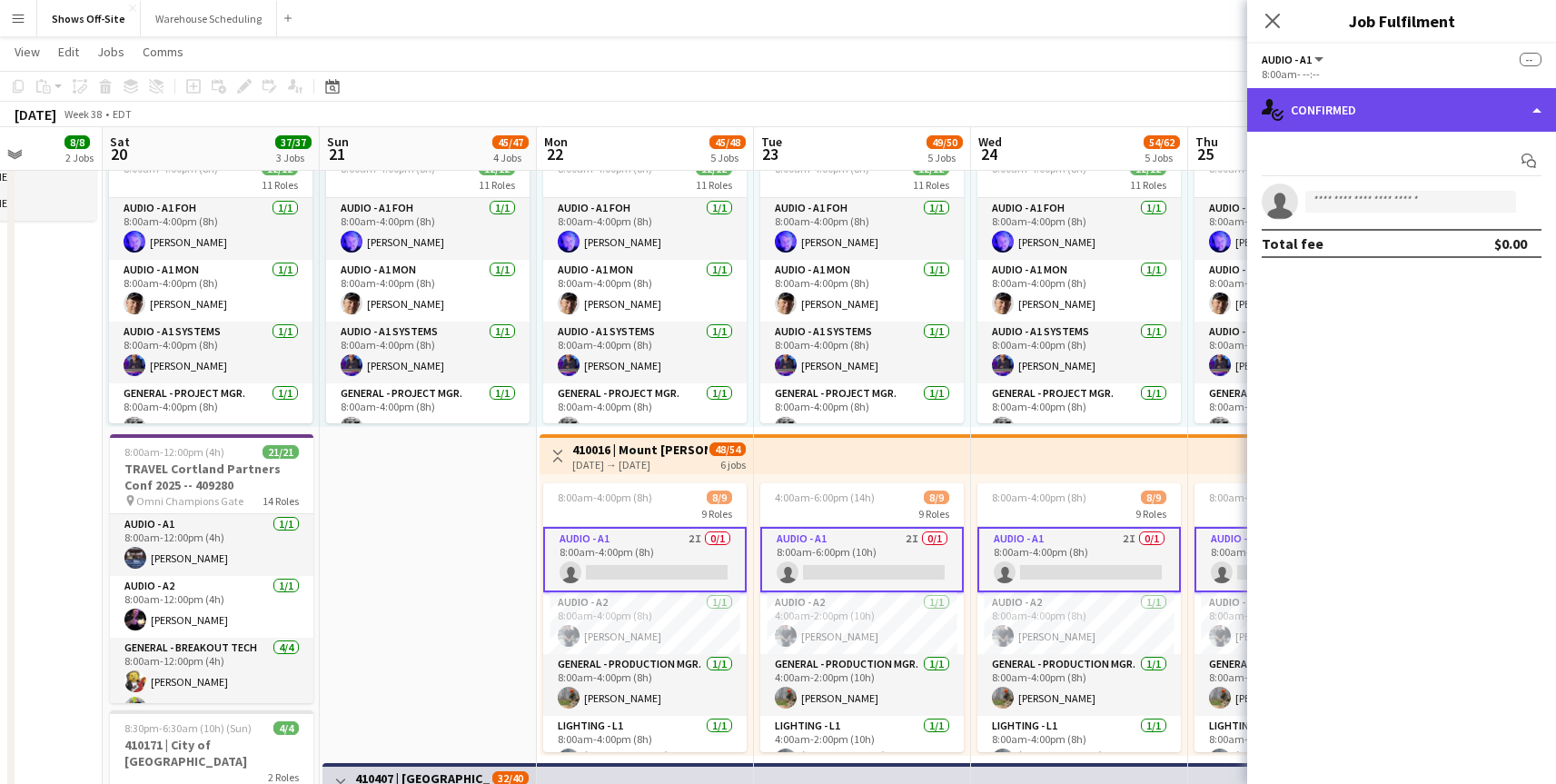
click at [1437, 108] on div "single-neutral-actions-check-2 Confirmed" at bounding box center [1401, 110] width 308 height 44
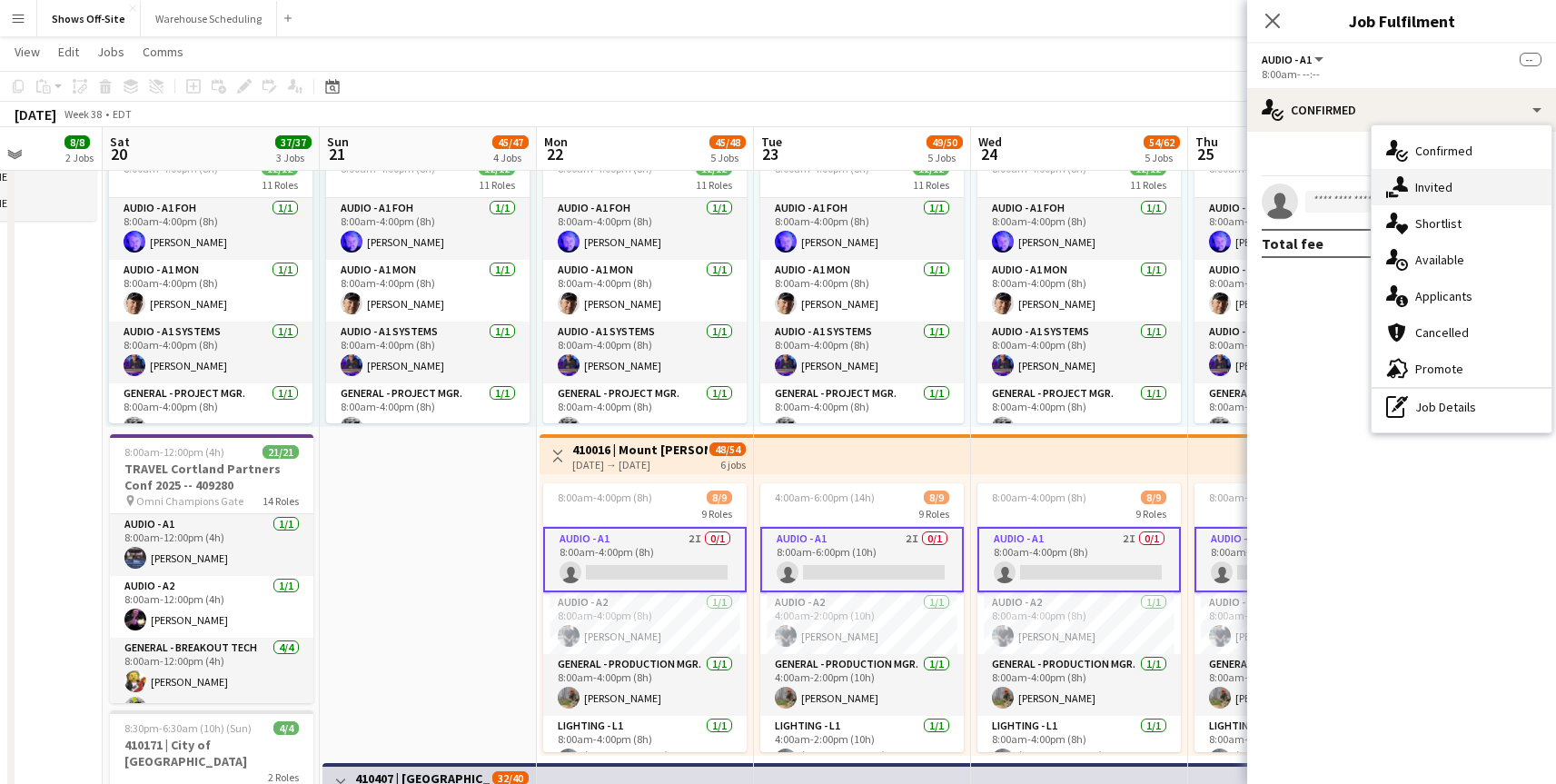
click at [1454, 193] on div "single-neutral-actions-share-1 Invited" at bounding box center [1462, 187] width 180 height 36
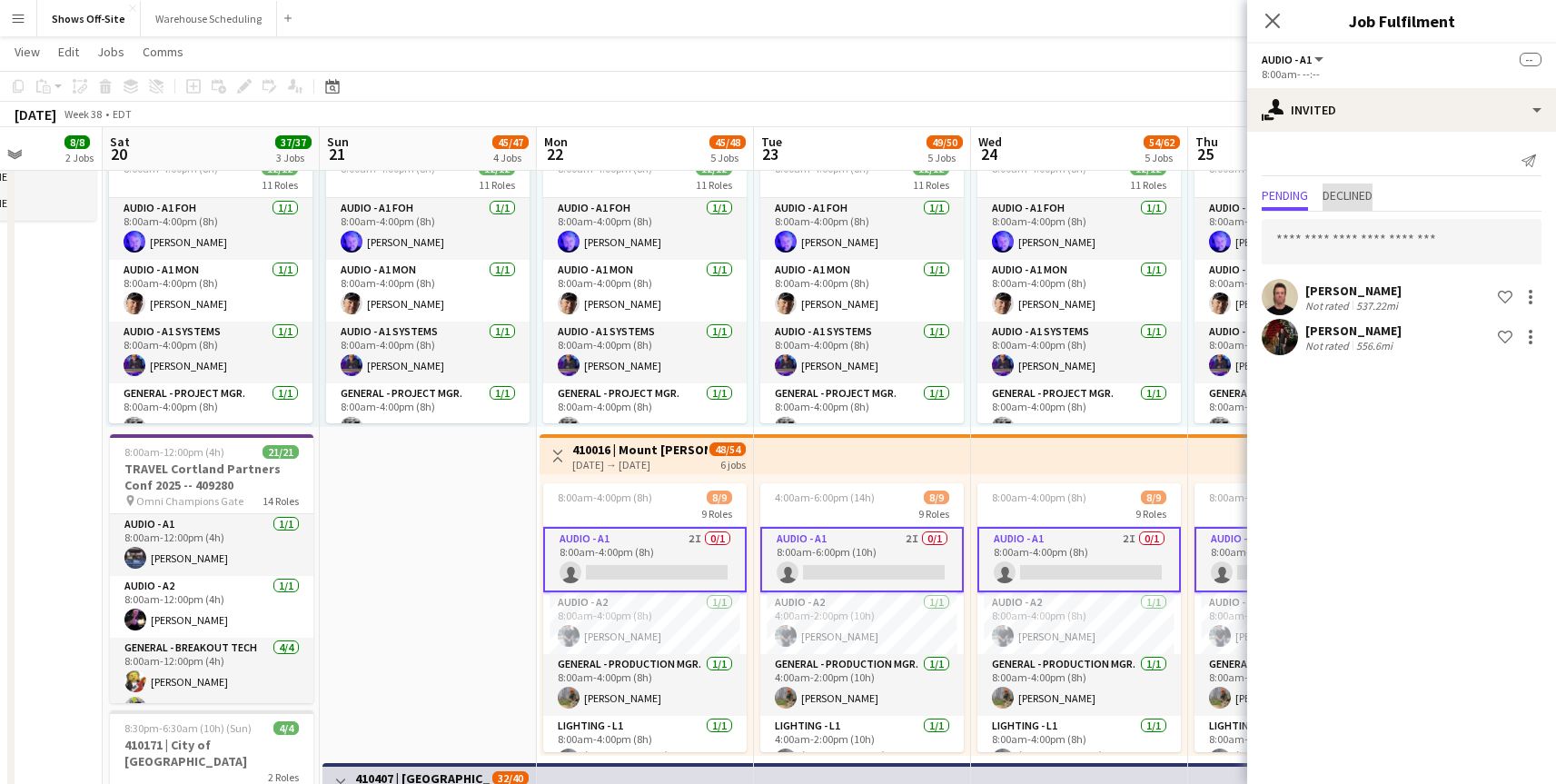
click at [1361, 189] on span "Declined" at bounding box center [1348, 196] width 50 height 13
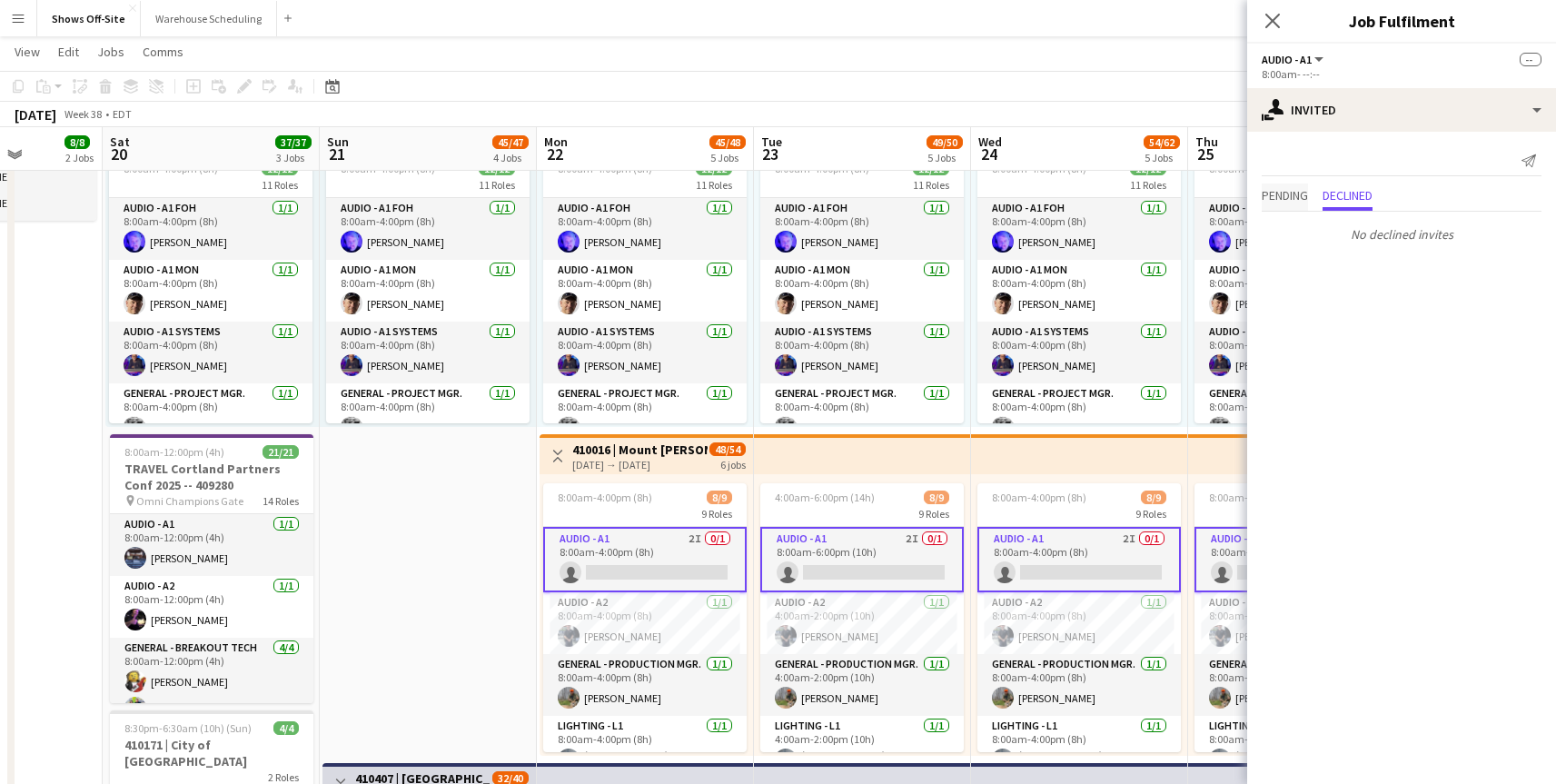
click at [1287, 189] on span "Pending" at bounding box center [1285, 196] width 46 height 13
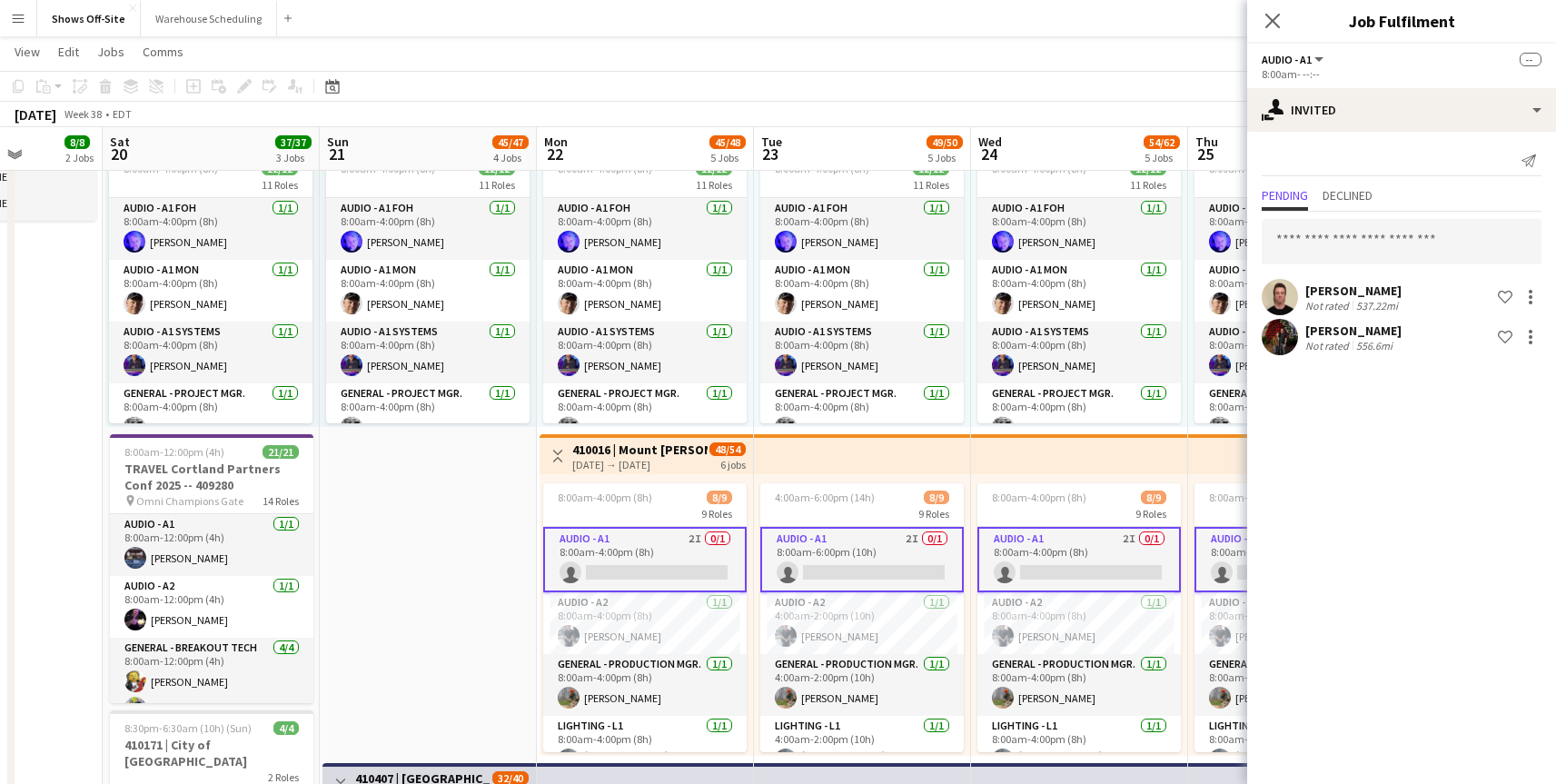
scroll to position [422, 0]
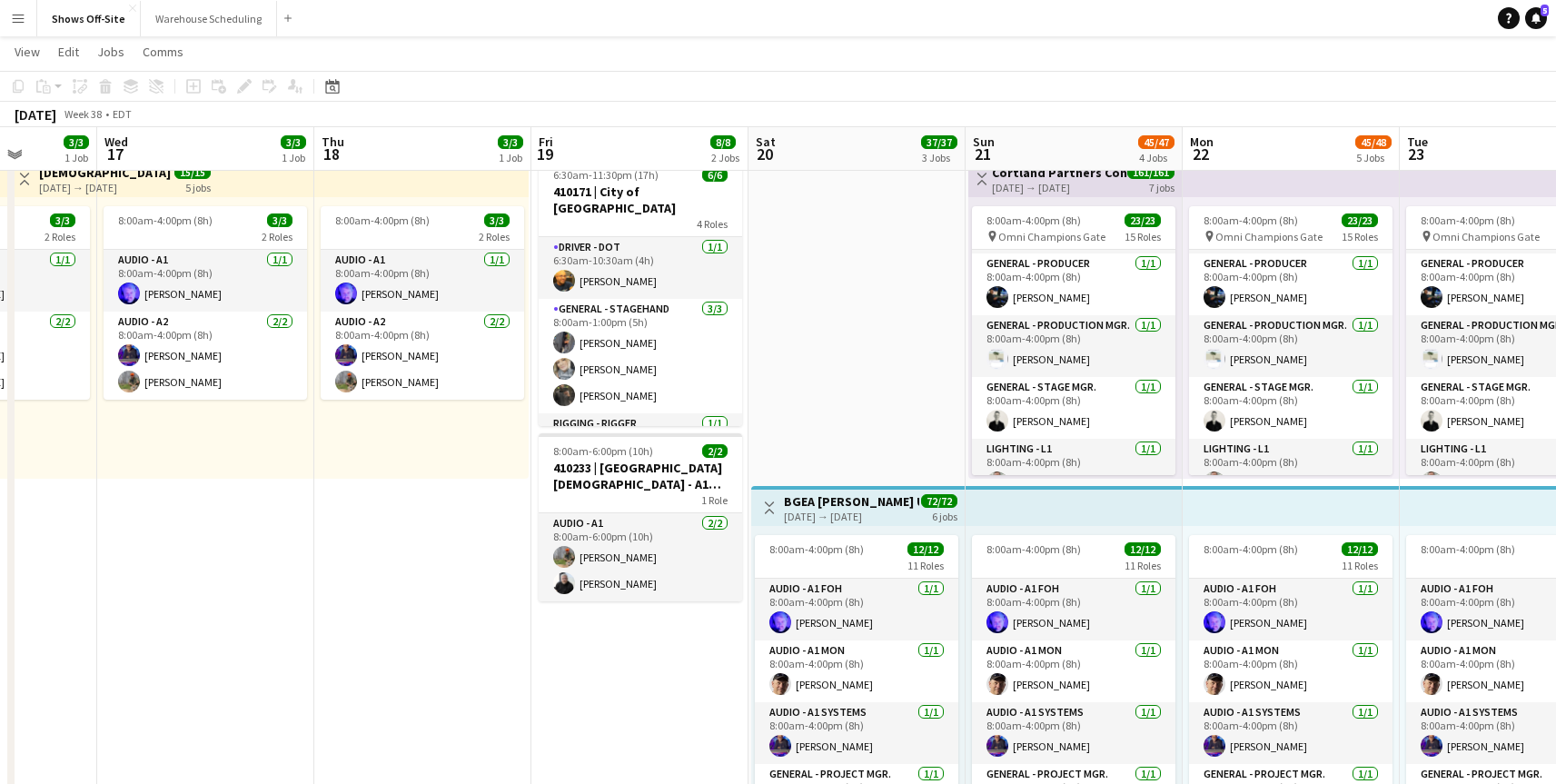
scroll to position [261, 0]
click at [647, 473] on h3 "410233 | [GEOGRAPHIC_DATA][DEMOGRAPHIC_DATA] - A1 Prep Day" at bounding box center [641, 476] width 204 height 33
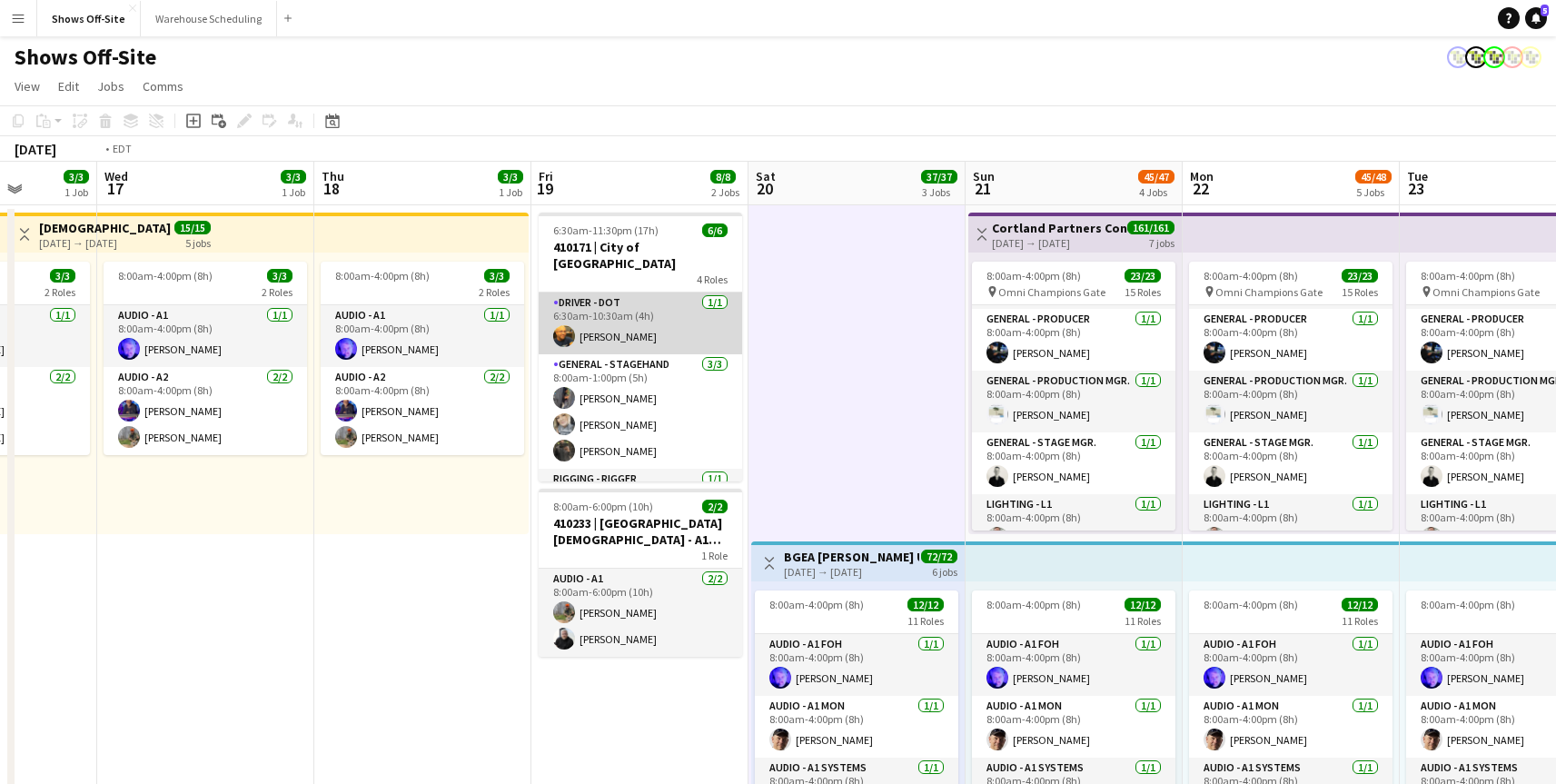
scroll to position [0, 479]
